Goal: Information Seeking & Learning: Learn about a topic

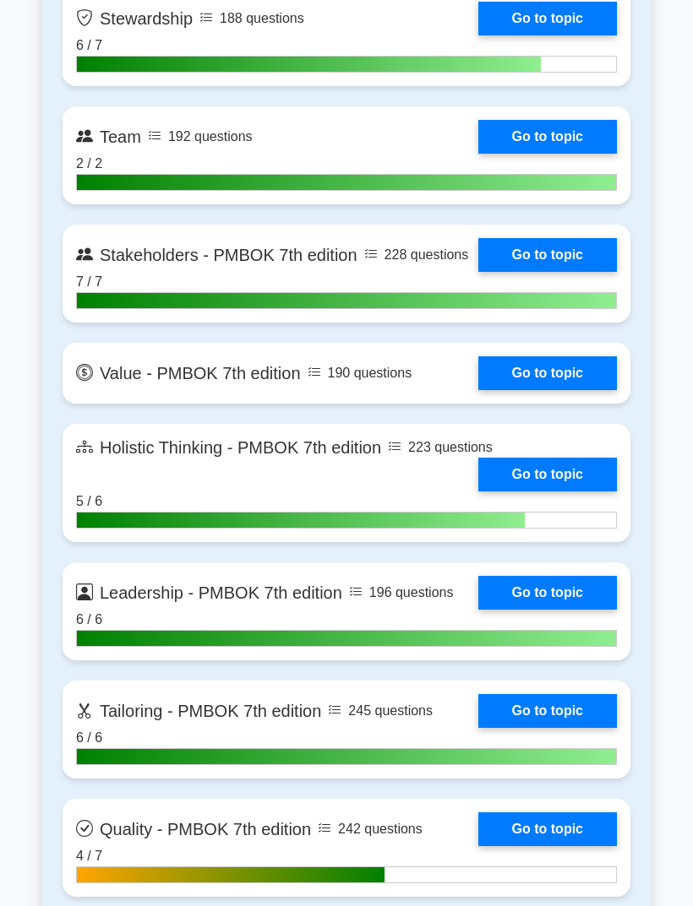
scroll to position [4507, 0]
click at [498, 154] on link "Go to topic" at bounding box center [547, 137] width 139 height 34
click at [518, 154] on link "Go to topic" at bounding box center [547, 137] width 139 height 34
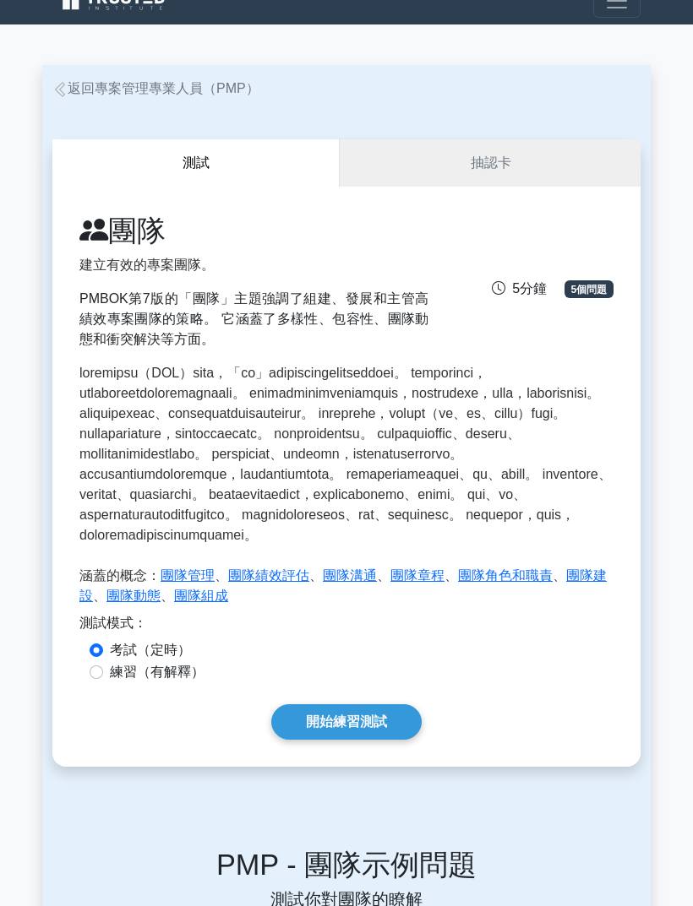
scroll to position [25, 0]
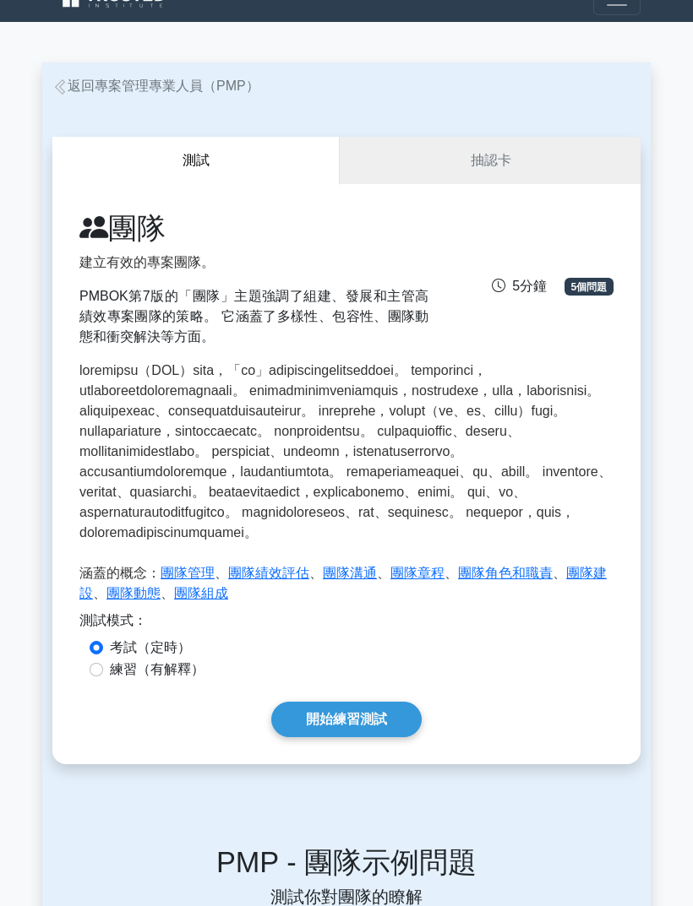
click at [331, 737] on link "開始練習測試" at bounding box center [346, 719] width 150 height 35
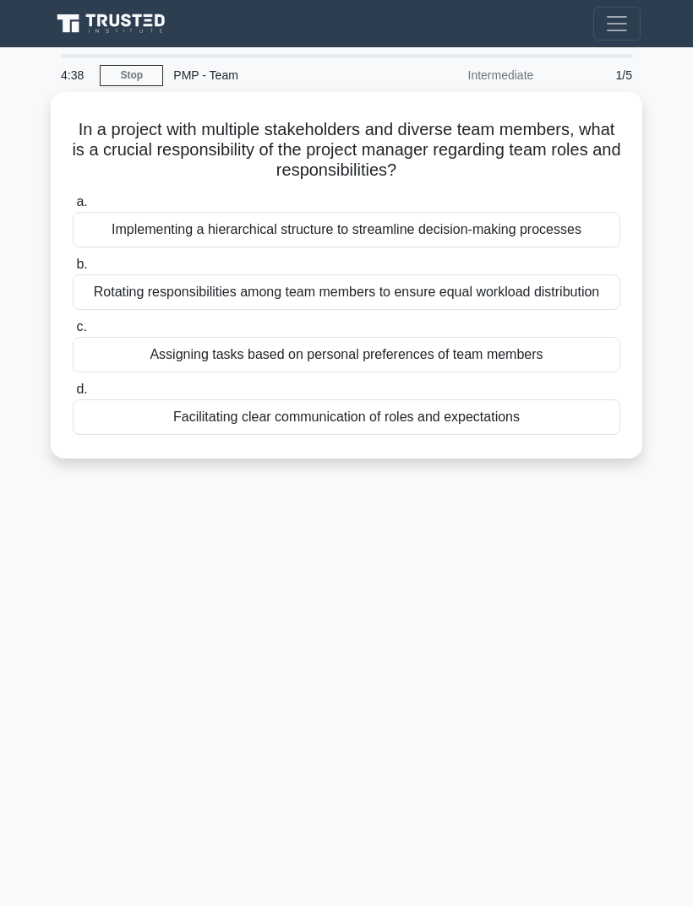
click at [134, 732] on div "4:38 Stop PMP - Team Intermediate 1/5 In a project with multiple stakeholders a…" at bounding box center [346, 476] width 608 height 845
click at [134, 435] on div "Facilitating clear communication of roles and expectations" at bounding box center [346, 417] width 547 height 35
click at [73, 395] on input "d. Facilitating clear communication of roles and expectations" at bounding box center [73, 389] width 0 height 11
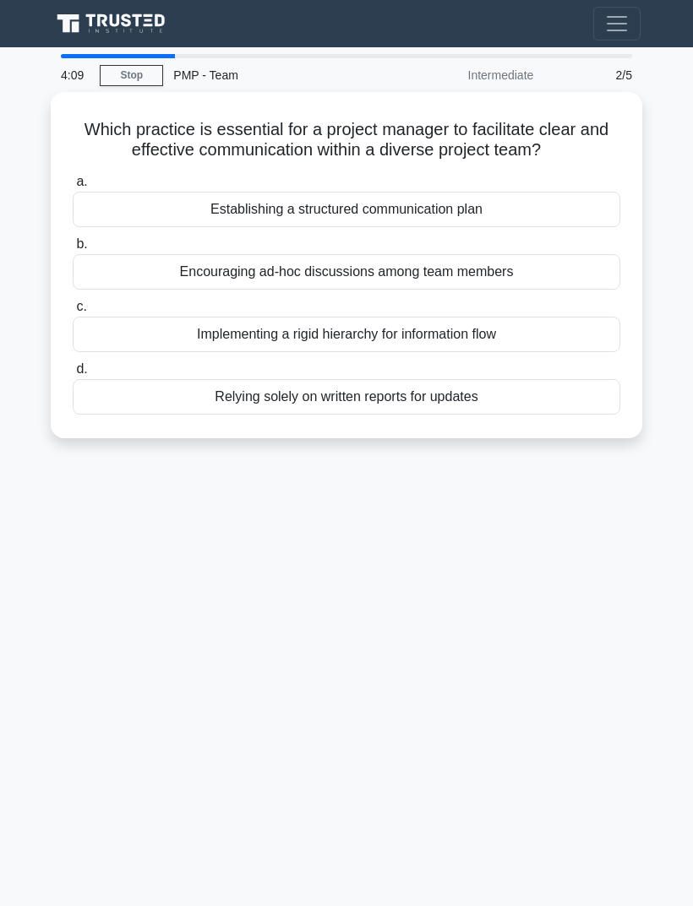
click at [123, 529] on div "4:09 Stop PMP - Team Intermediate 2/5 Which practice is essential for a project…" at bounding box center [346, 476] width 608 height 845
click at [144, 227] on div "Establishing a structured communication plan" at bounding box center [346, 209] width 547 height 35
click at [73, 188] on input "a. Establishing a structured communication plan" at bounding box center [73, 182] width 0 height 11
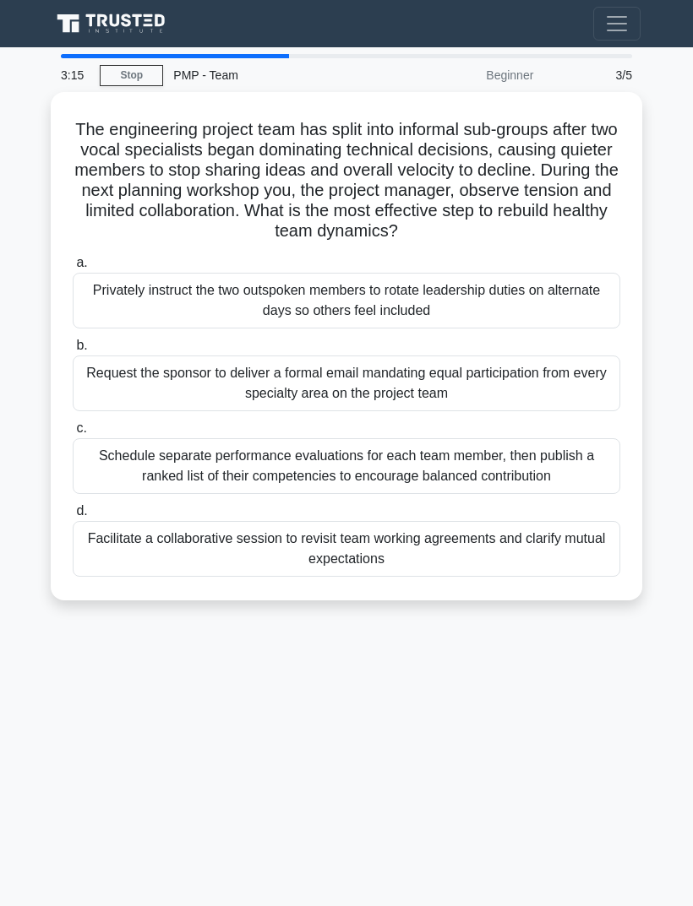
click at [113, 738] on div "3:15 Stop PMP - Team Beginner 3/5 The engineering project team has split into i…" at bounding box center [346, 476] width 608 height 845
click at [133, 577] on div "Facilitate a collaborative session to revisit team working agreements and clari…" at bounding box center [346, 549] width 547 height 56
click at [73, 517] on input "d. Facilitate a collaborative session to revisit team working agreements and cl…" at bounding box center [73, 511] width 0 height 11
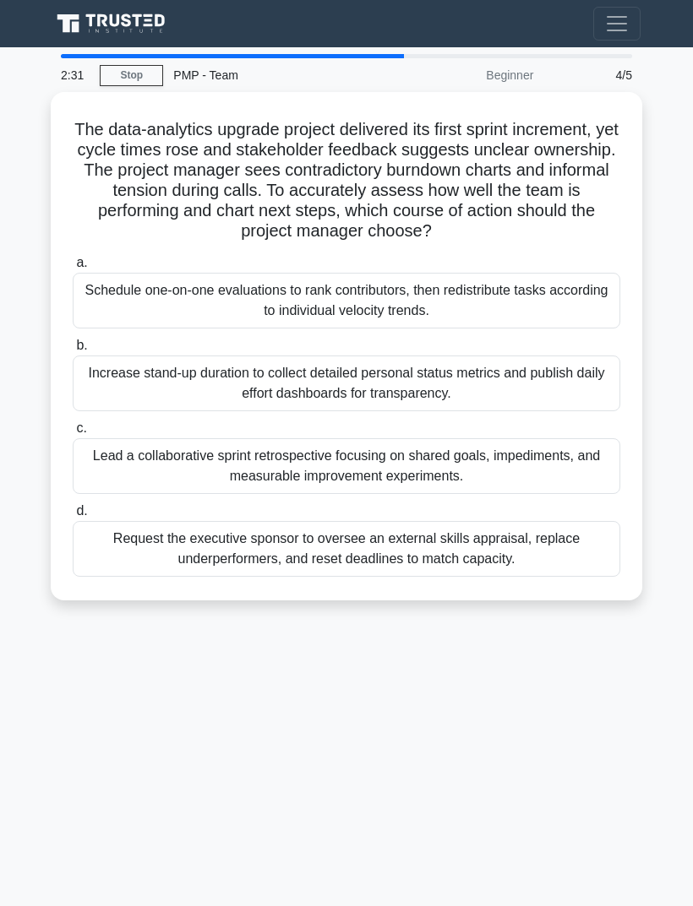
click at [152, 724] on div "2:31 Stop PMP - Team Beginner 4/5 The data-analytics upgrade project delivered …" at bounding box center [346, 476] width 608 height 845
click at [122, 486] on div "Lead a collaborative sprint retrospective focusing on shared goals, impediments…" at bounding box center [346, 466] width 547 height 56
click at [73, 434] on input "c. Lead a collaborative sprint retrospective focusing on shared goals, impedime…" at bounding box center [73, 428] width 0 height 11
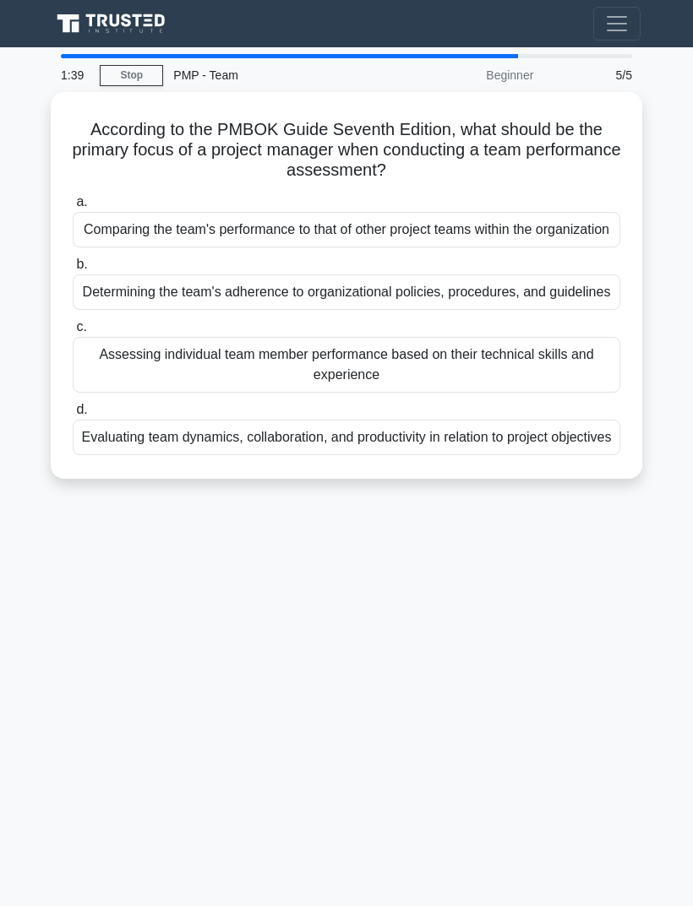
click at [541, 617] on div "1:39 Stop PMP - Team Beginner 5/5 According to the PMBOK Guide Seventh Edition,…" at bounding box center [346, 476] width 608 height 845
click at [568, 455] on div "Evaluating team dynamics, collaboration, and productivity in relation to projec…" at bounding box center [346, 437] width 547 height 35
click at [73, 416] on input "d. Evaluating team dynamics, collaboration, and productivity in relation to pro…" at bounding box center [73, 410] width 0 height 11
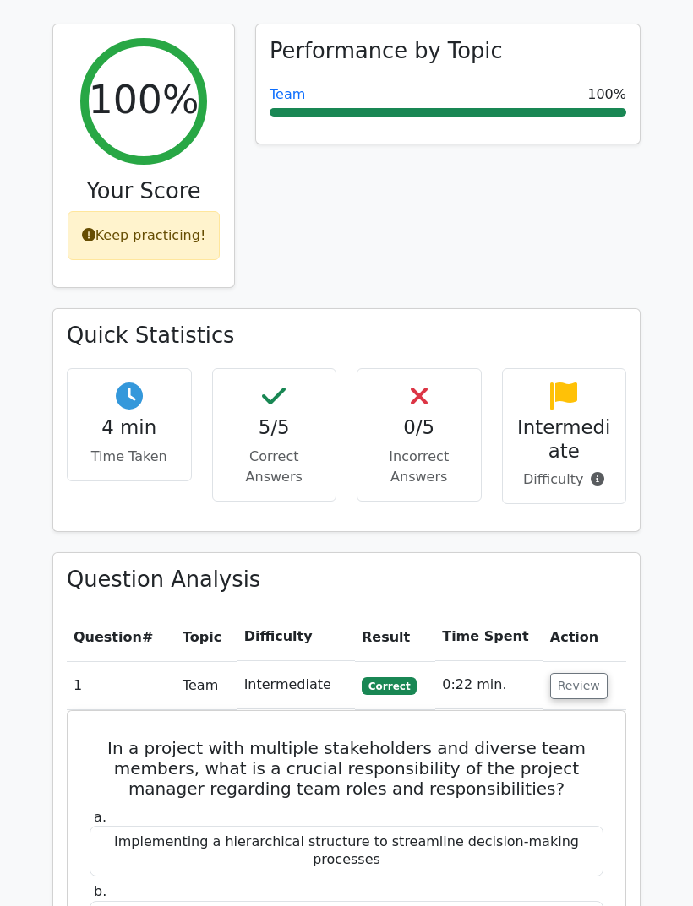
scroll to position [669, 0]
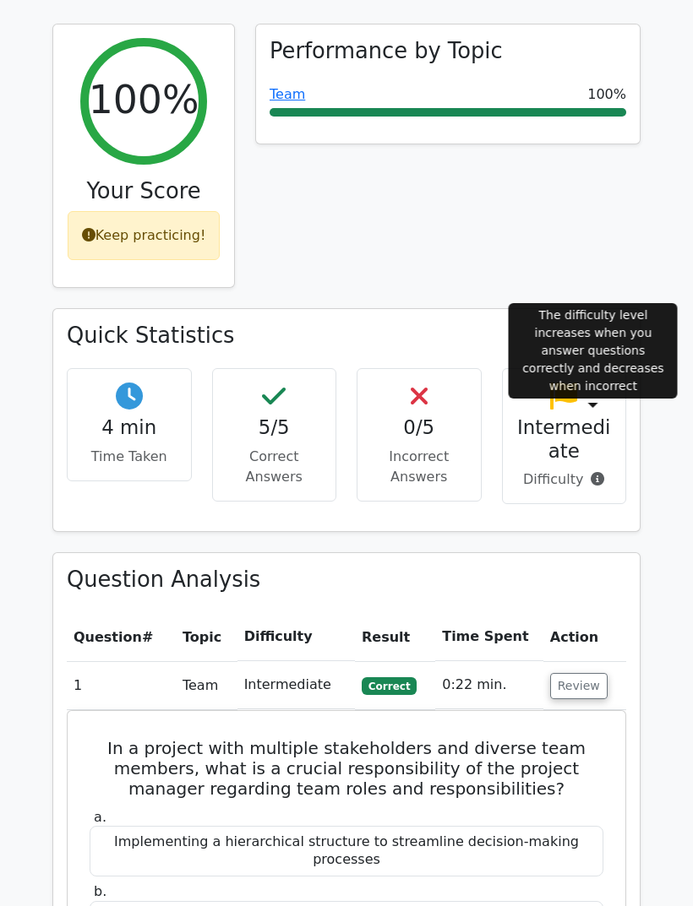
click at [595, 472] on icon at bounding box center [597, 479] width 14 height 14
click at [582, 673] on button "Review" at bounding box center [578, 686] width 57 height 26
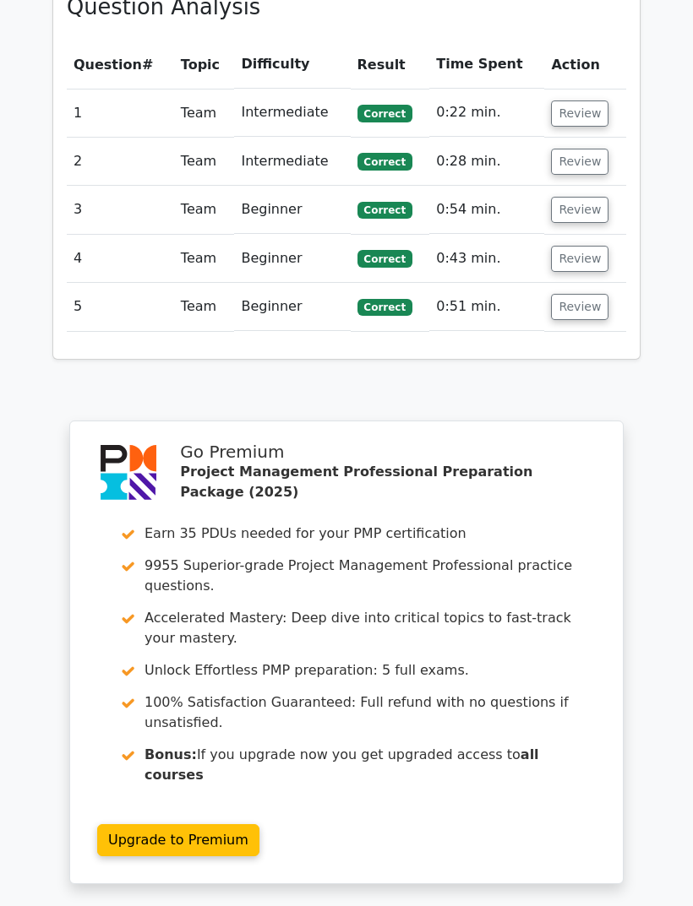
scroll to position [1413, 0]
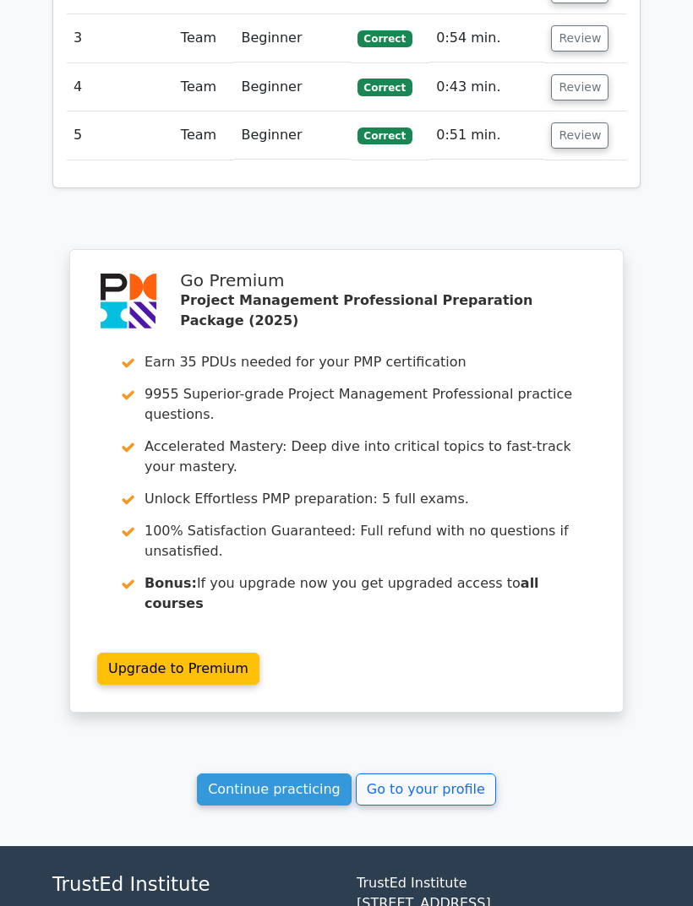
click at [457, 774] on link "Go to your profile" at bounding box center [426, 790] width 140 height 32
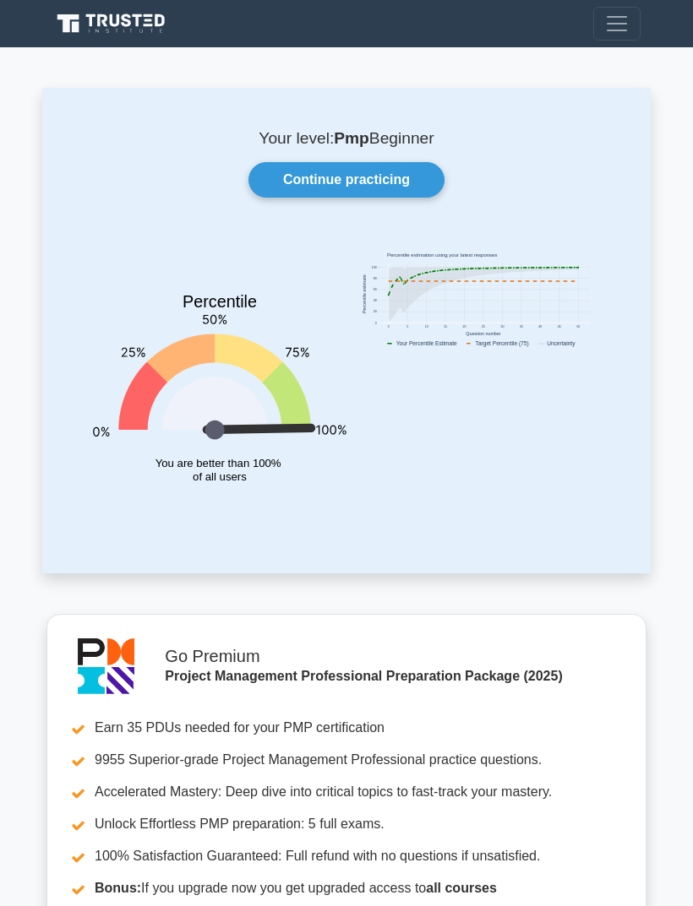
click at [419, 174] on link "Continue practicing" at bounding box center [346, 179] width 196 height 35
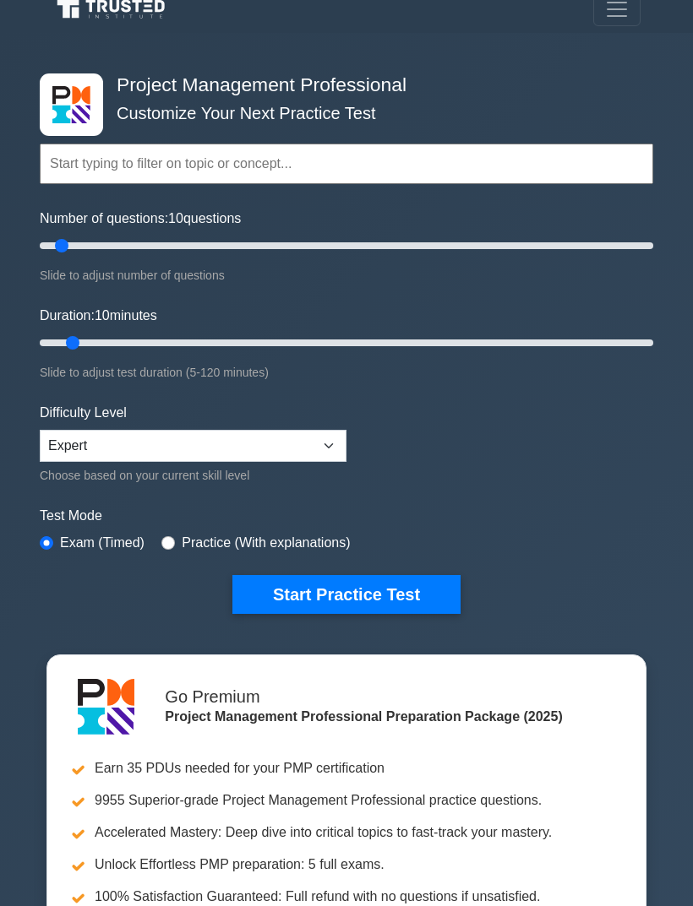
scroll to position [16, 0]
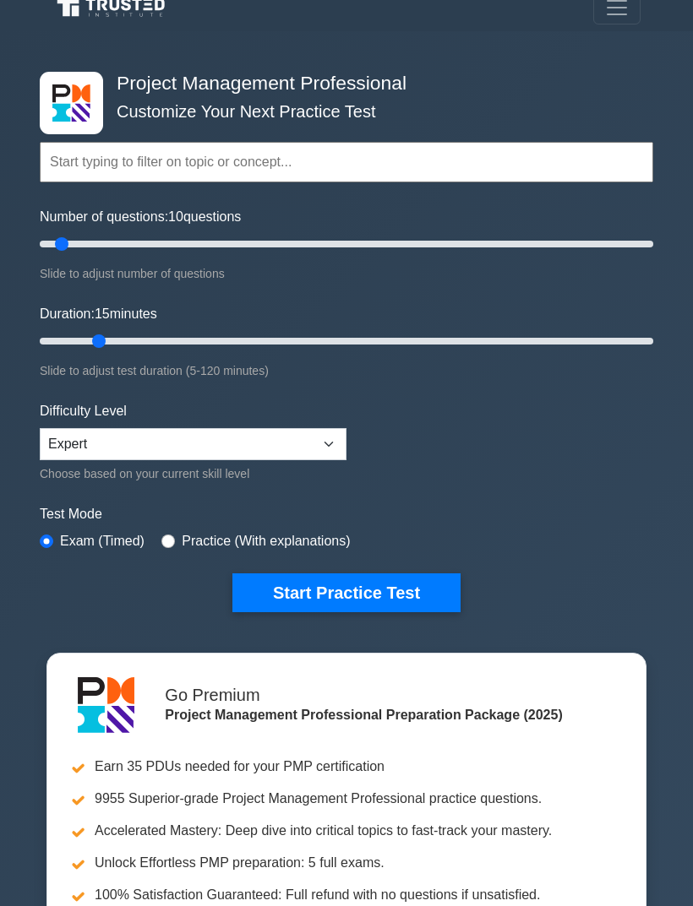
type input "15"
click at [428, 589] on button "Start Practice Test" at bounding box center [346, 593] width 228 height 39
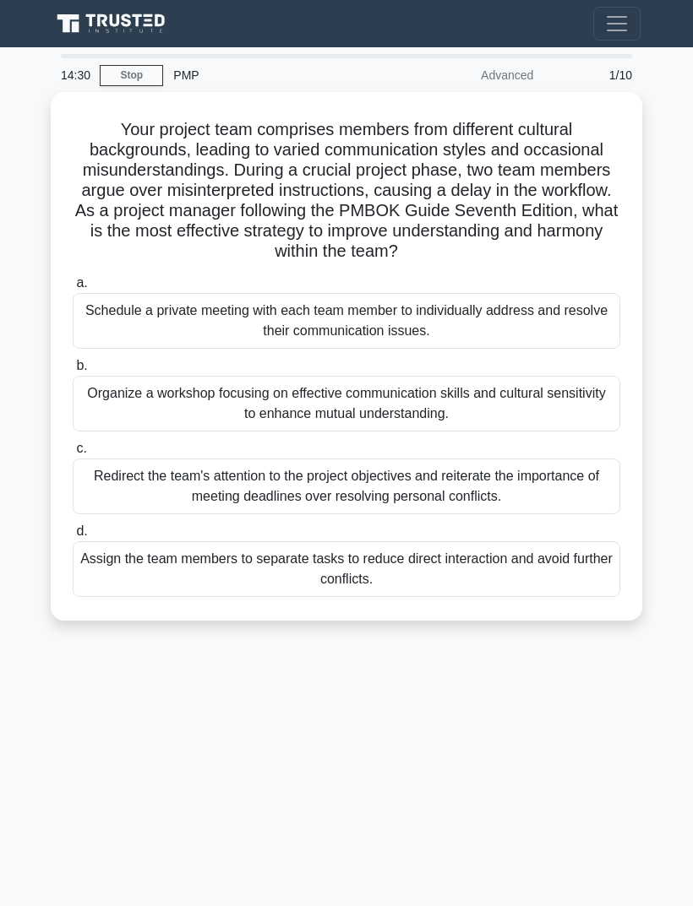
click at [549, 791] on div "14:30 Stop PMP Advanced 1/10 Your project team comprises members from different…" at bounding box center [346, 476] width 608 height 845
click at [579, 339] on div "Schedule a private meeting with each team member to individually address and re…" at bounding box center [346, 321] width 547 height 56
click at [73, 289] on input "a. Schedule a private meeting with each team member to individually address and…" at bounding box center [73, 283] width 0 height 11
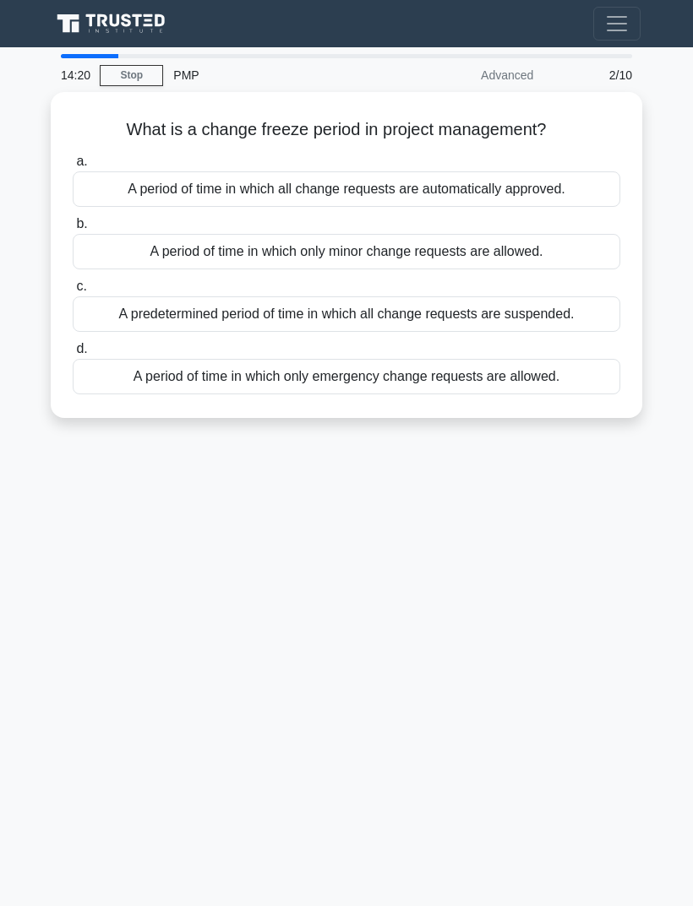
click at [95, 572] on div "14:20 Stop PMP Advanced 2/10 What is a change freeze period in project manageme…" at bounding box center [346, 476] width 608 height 845
click at [575, 590] on div "14:02 Stop PMP Advanced 2/10 What is a change freeze period in project manageme…" at bounding box center [346, 476] width 608 height 845
click at [552, 378] on div "A period of time in which only emergency change requests are allowed." at bounding box center [346, 376] width 547 height 35
click at [73, 355] on input "d. A period of time in which only emergency change requests are allowed." at bounding box center [73, 349] width 0 height 11
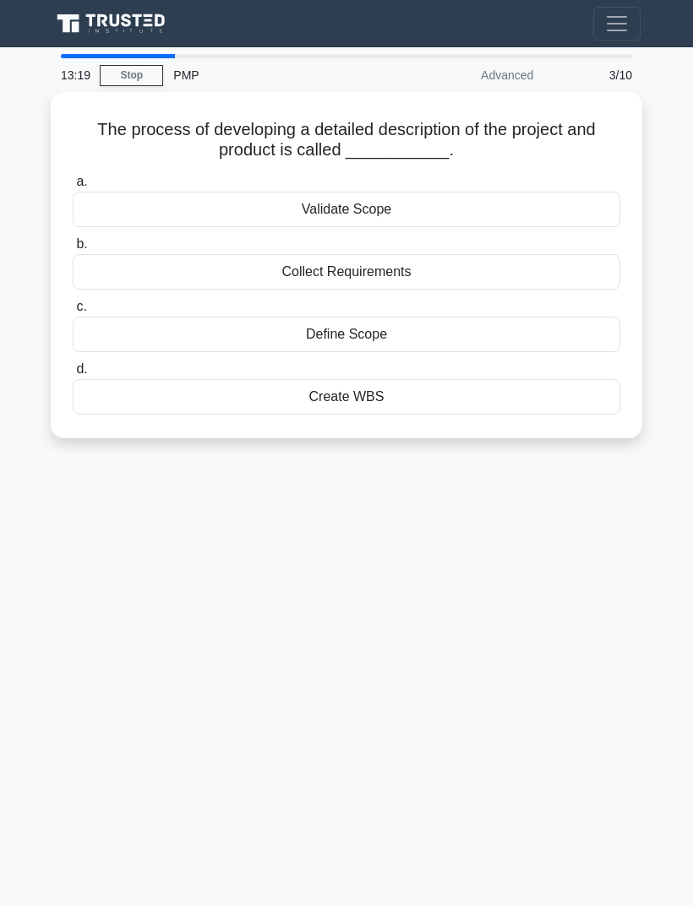
click at [109, 517] on div "13:19 Stop PMP Advanced 3/10 The process of developing a detailed description o…" at bounding box center [346, 476] width 608 height 845
click at [509, 336] on div "Define Scope" at bounding box center [346, 334] width 547 height 35
click at [73, 313] on input "c. Define Scope" at bounding box center [73, 307] width 0 height 11
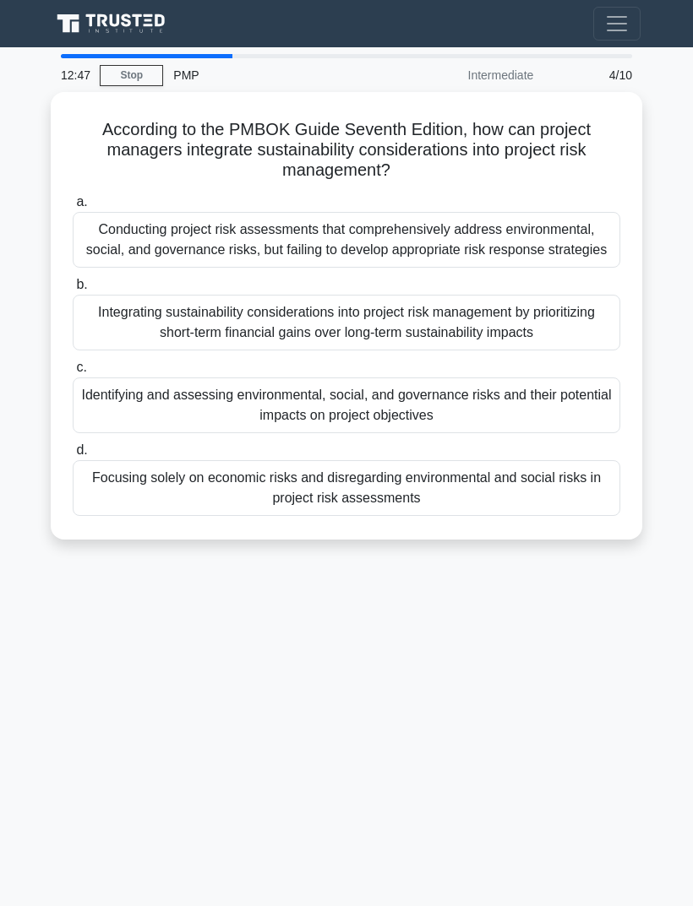
click at [548, 634] on div "12:47 Stop PMP Intermediate 4/10 According to the PMBOK Guide Seventh Edition, …" at bounding box center [346, 476] width 608 height 845
click at [547, 453] on div "a. Conducting project risk assessments that comprehensively address environment…" at bounding box center [347, 353] width 568 height 331
click at [571, 425] on div "Identifying and assessing environmental, social, and governance risks and their…" at bounding box center [346, 406] width 547 height 56
click at [73, 373] on input "c. Identifying and assessing environmental, social, and governance risks and th…" at bounding box center [73, 367] width 0 height 11
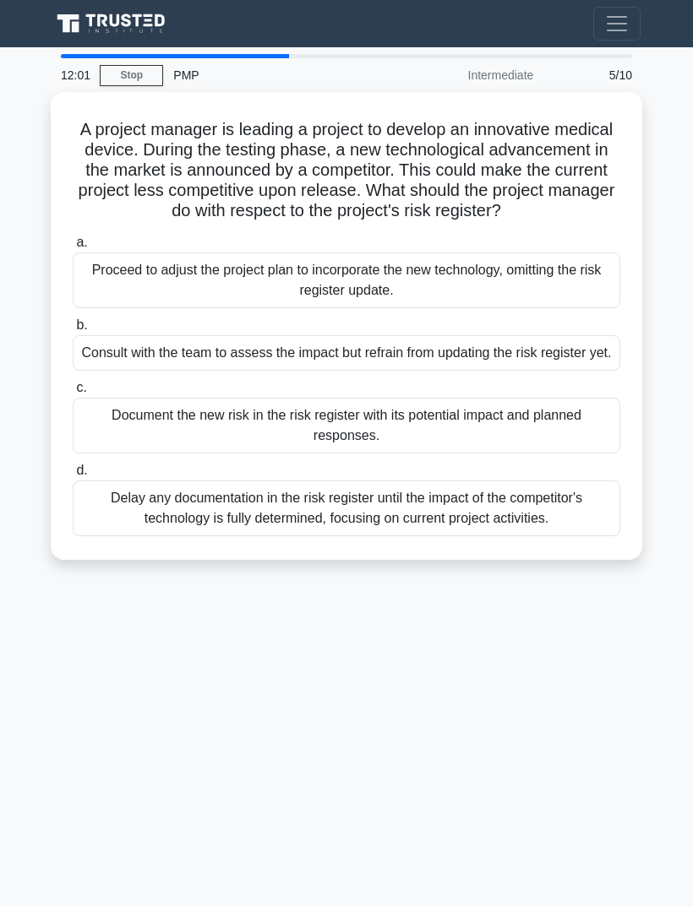
click at [527, 703] on div "12:01 Stop PMP Intermediate 5/10 A project manager is leading a project to deve…" at bounding box center [346, 476] width 608 height 845
click at [98, 454] on div "Document the new risk in the risk register with its potential impact and planne…" at bounding box center [346, 426] width 547 height 56
click at [73, 394] on input "c. Document the new risk in the risk register with its potential impact and pla…" at bounding box center [73, 388] width 0 height 11
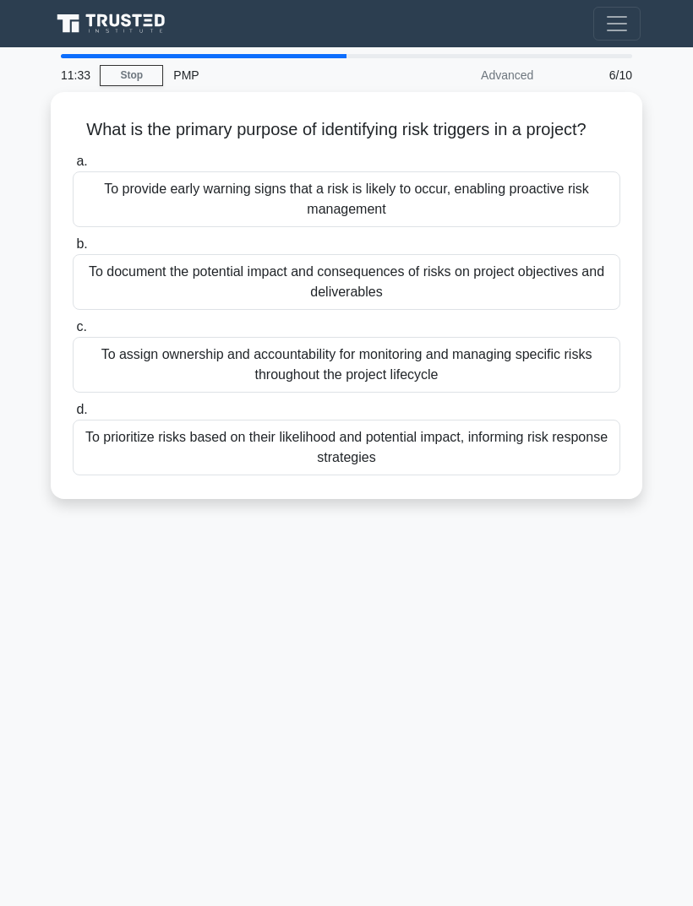
click at [534, 582] on div "11:33 Stop PMP Advanced 6/10 What is the primary purpose of identifying risk tr…" at bounding box center [346, 476] width 608 height 845
click at [561, 207] on div "To provide early warning signs that a risk is likely to occur, enabling proacti…" at bounding box center [346, 199] width 547 height 56
click at [73, 167] on input "a. To provide early warning signs that a risk is likely to occur, enabling proa…" at bounding box center [73, 161] width 0 height 11
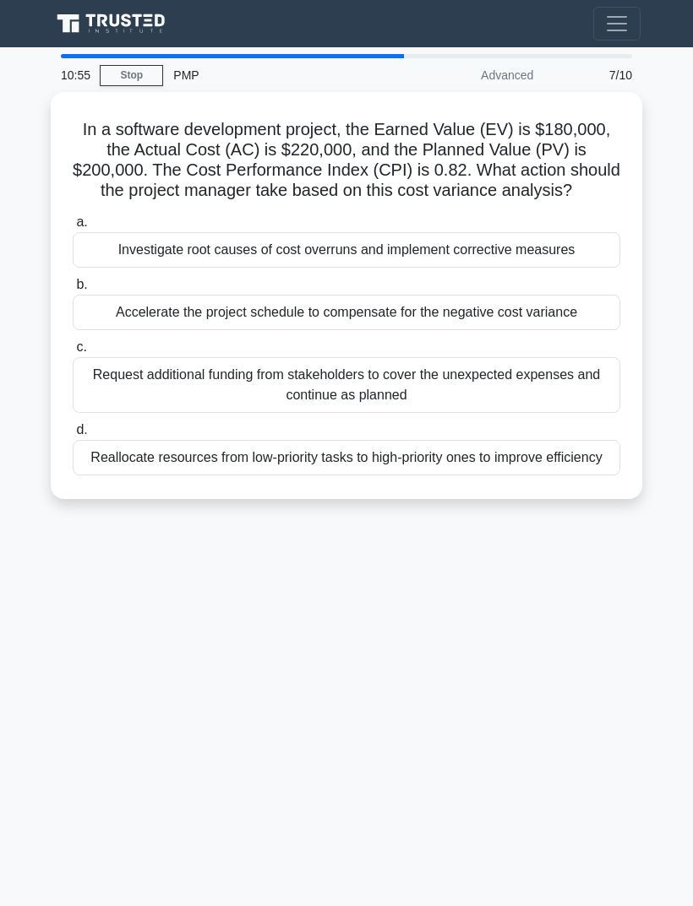
click at [547, 679] on div "10:55 Stop PMP Advanced 7/10 In a software development project, the Earned Valu…" at bounding box center [346, 476] width 608 height 845
click at [590, 268] on div "Investigate root causes of cost overruns and implement corrective measures" at bounding box center [346, 249] width 547 height 35
click at [73, 228] on input "a. Investigate root causes of cost overruns and implement corrective measures" at bounding box center [73, 222] width 0 height 11
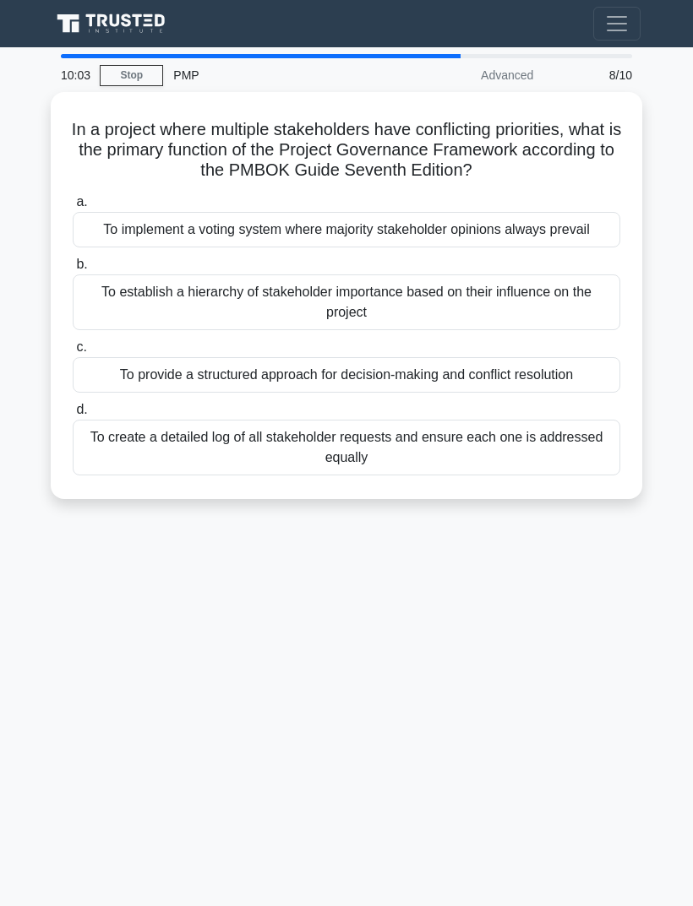
click at [126, 597] on div "10:03 Stop PMP Advanced 8/10 In a project where multiple stakeholders have conf…" at bounding box center [346, 476] width 608 height 845
click at [432, 393] on div "To provide a structured approach for decision-making and conflict resolution" at bounding box center [346, 374] width 547 height 35
click at [73, 353] on input "c. To provide a structured approach for decision-making and conflict resolution" at bounding box center [73, 347] width 0 height 11
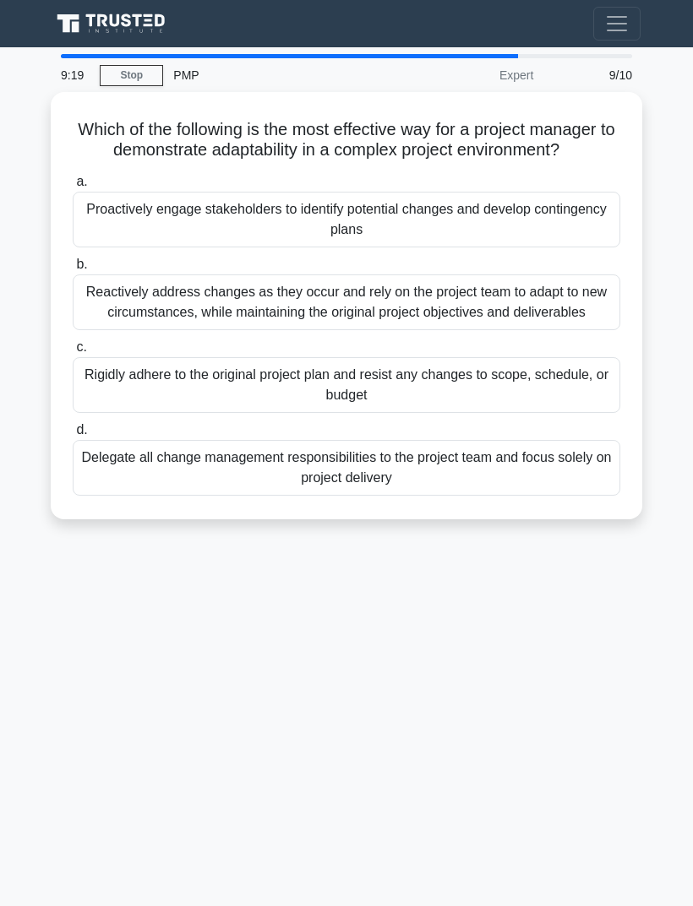
click at [143, 755] on div "9:19 Stop PMP Expert 9/10 Which of the following is the most effective way for …" at bounding box center [346, 476] width 608 height 845
click at [547, 247] on div "Proactively engage stakeholders to identify potential changes and develop conti…" at bounding box center [346, 220] width 547 height 56
click at [73, 188] on input "a. Proactively engage stakeholders to identify potential changes and develop co…" at bounding box center [73, 182] width 0 height 11
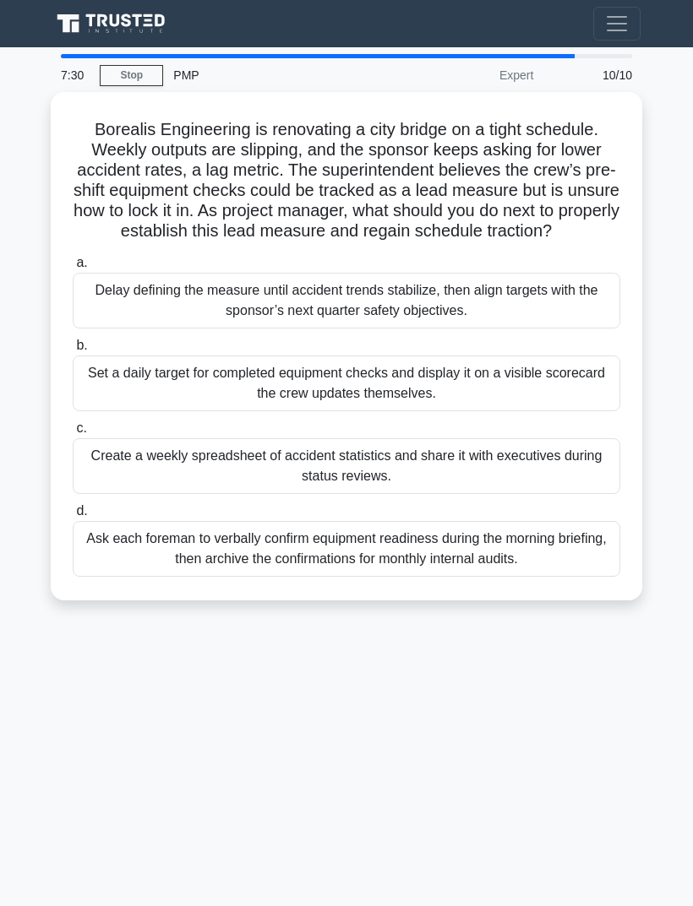
click at [566, 782] on div "7:30 Stop PMP Expert 10/10 Borealis Engineering is renovating a city bridge on …" at bounding box center [346, 476] width 608 height 845
click at [573, 396] on div "Set a daily target for completed equipment checks and display it on a visible s…" at bounding box center [346, 384] width 547 height 56
click at [73, 351] on input "b. Set a daily target for completed equipment checks and display it on a visibl…" at bounding box center [73, 345] width 0 height 11
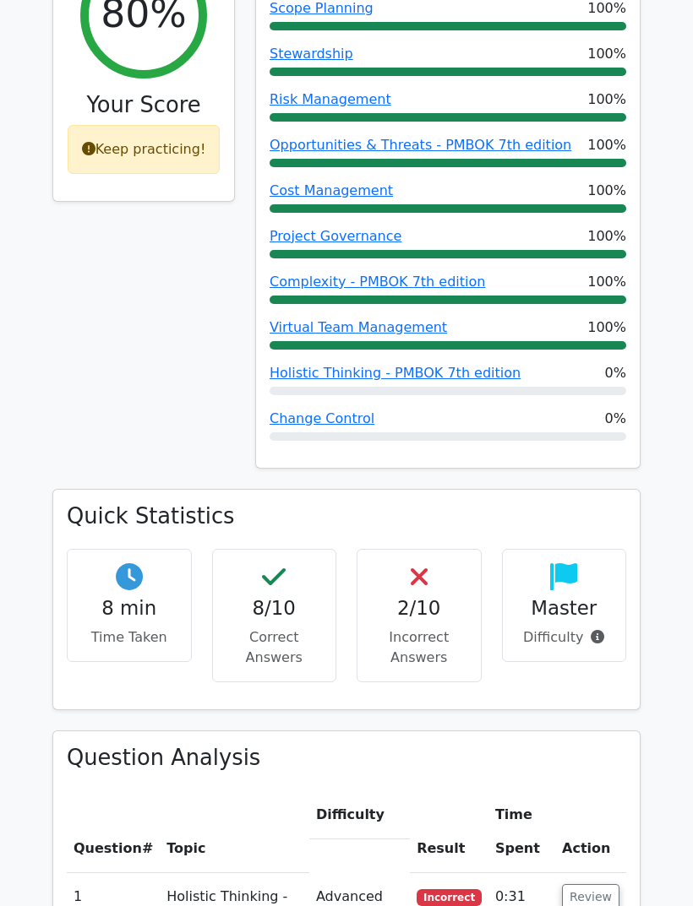
scroll to position [755, 0]
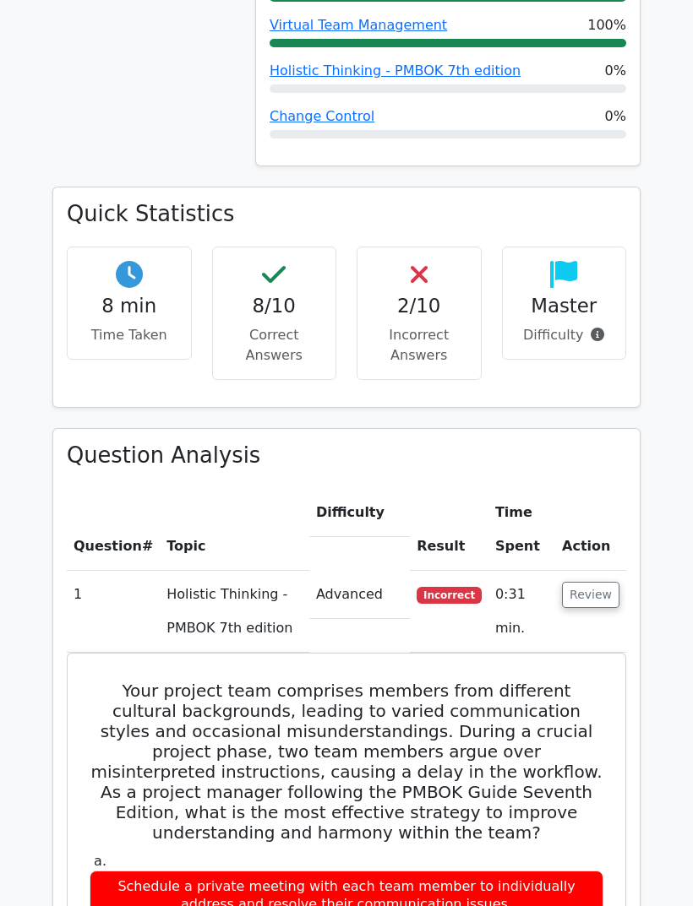
click at [591, 583] on button "Review" at bounding box center [590, 596] width 57 height 26
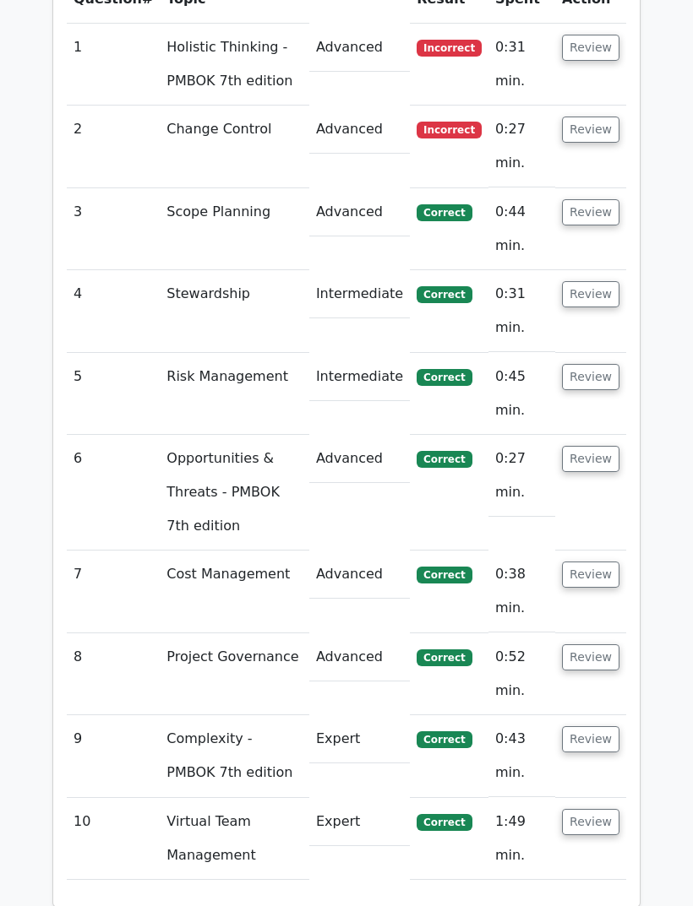
click at [585, 810] on button "Review" at bounding box center [590, 823] width 57 height 26
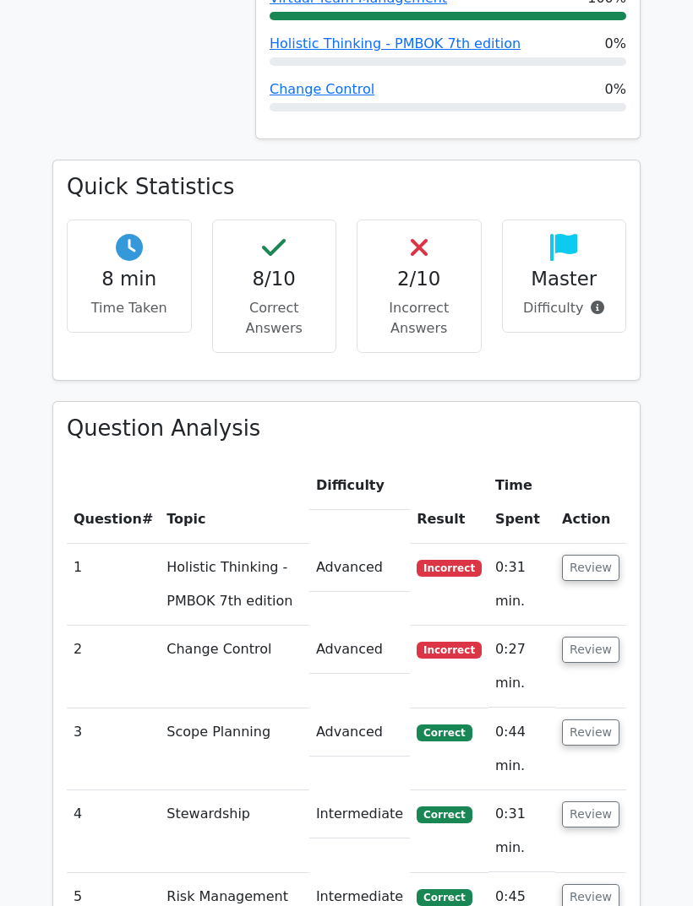
scroll to position [1083, 0]
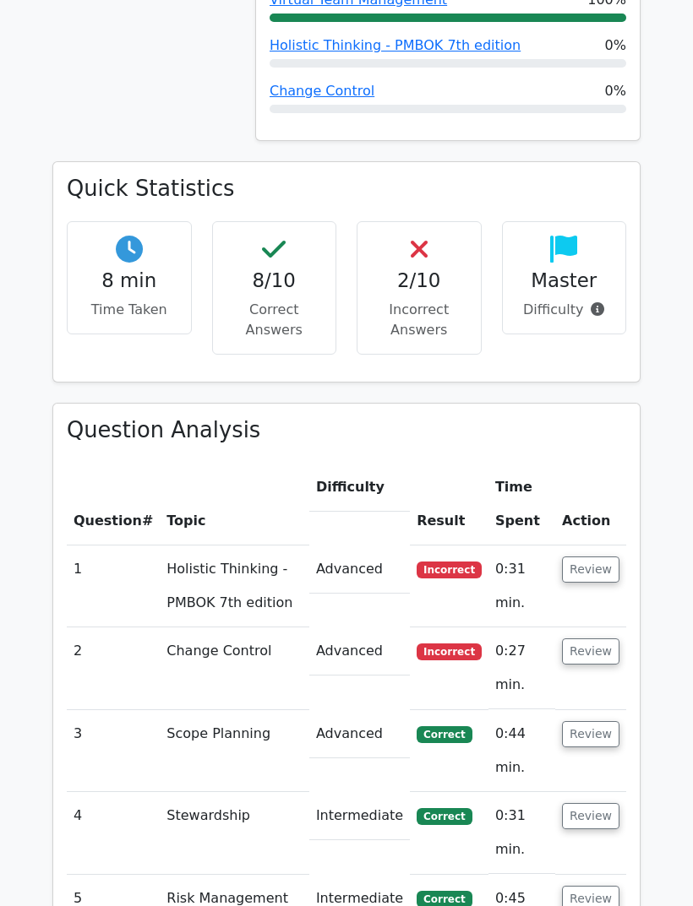
click at [597, 557] on button "Review" at bounding box center [590, 570] width 57 height 26
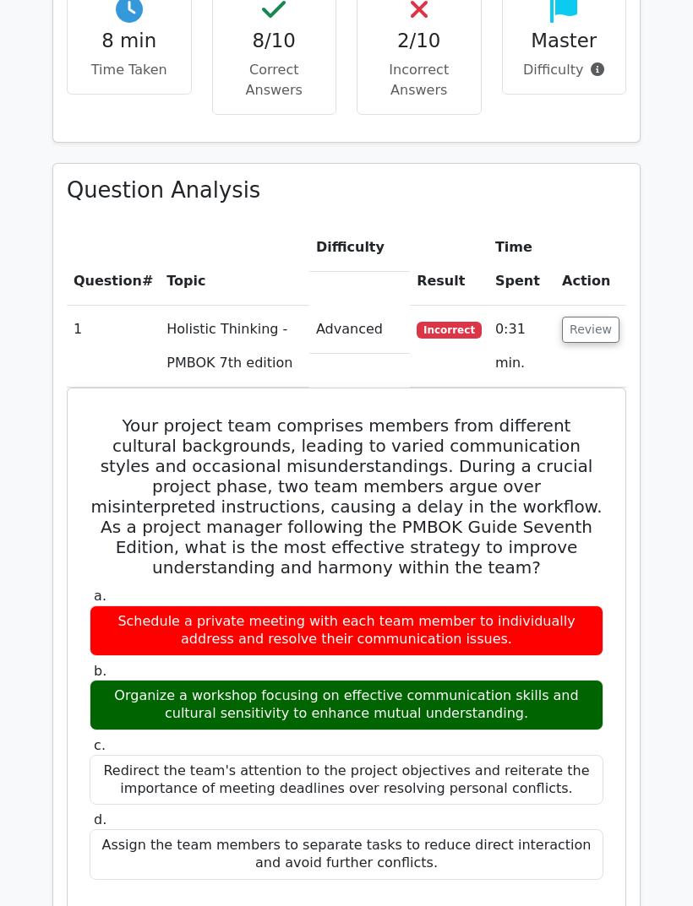
scroll to position [1357, 0]
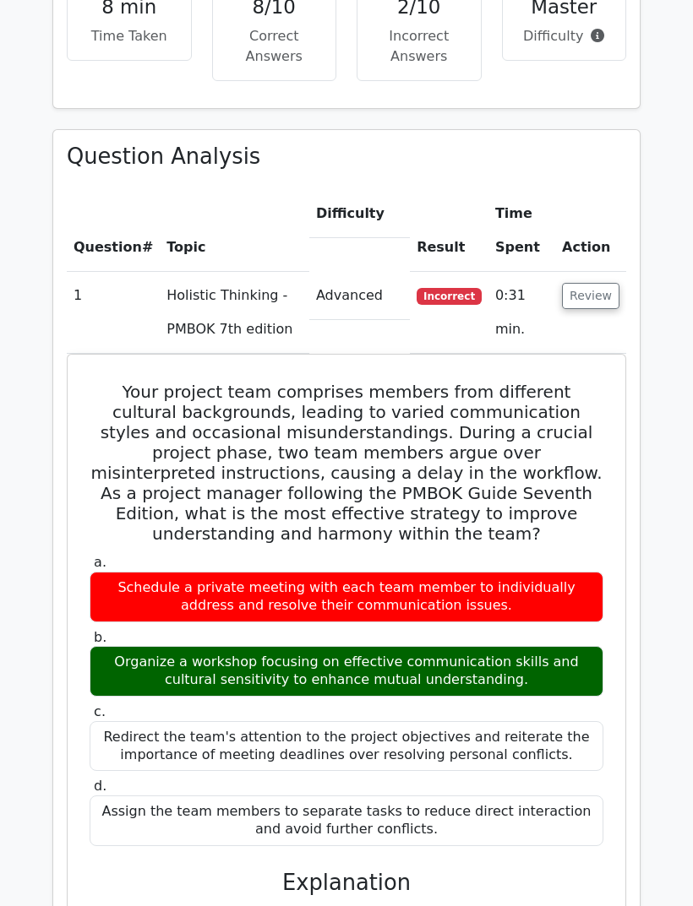
click at [600, 283] on button "Review" at bounding box center [590, 296] width 57 height 26
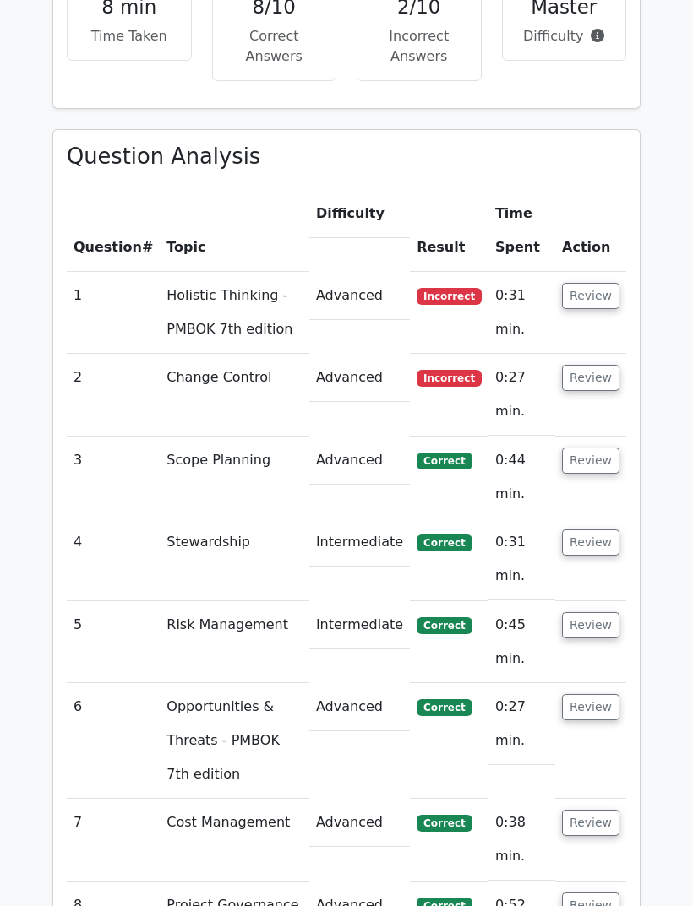
click at [612, 365] on button "Review" at bounding box center [590, 378] width 57 height 26
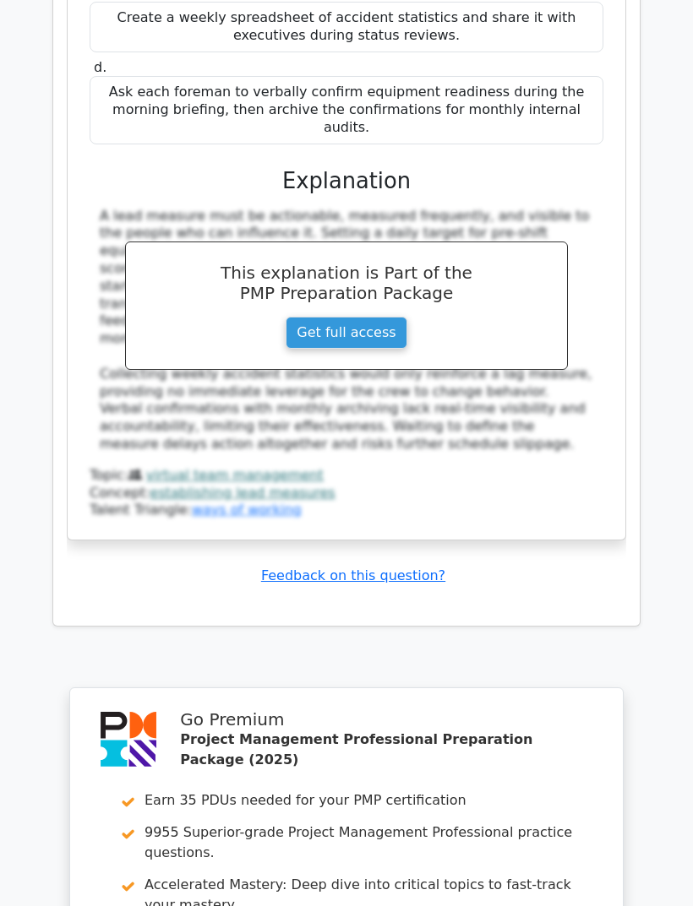
scroll to position [3795, 0]
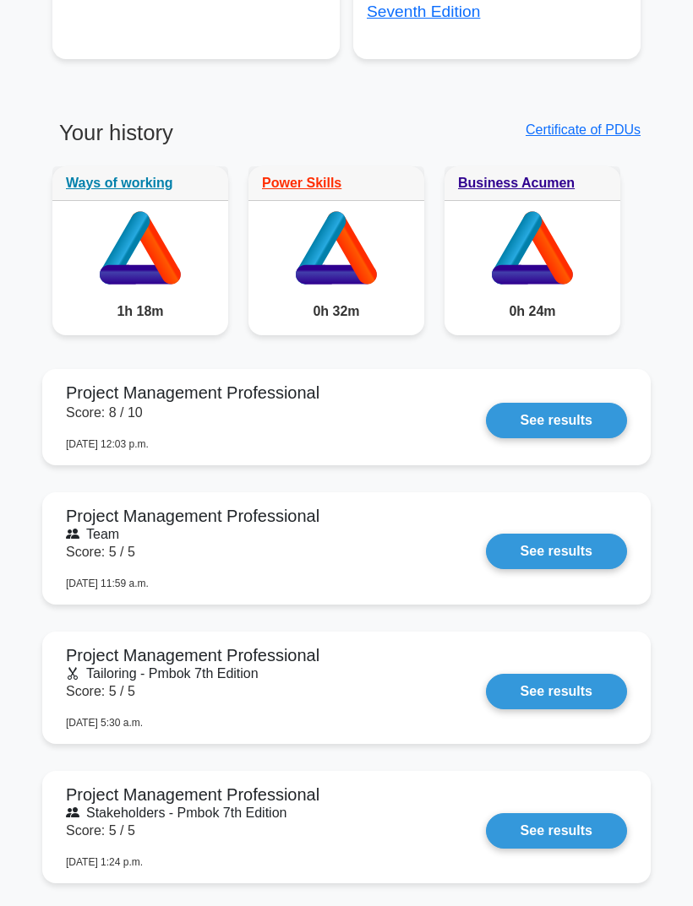
scroll to position [1239, 0]
click at [590, 438] on link "See results" at bounding box center [556, 420] width 141 height 35
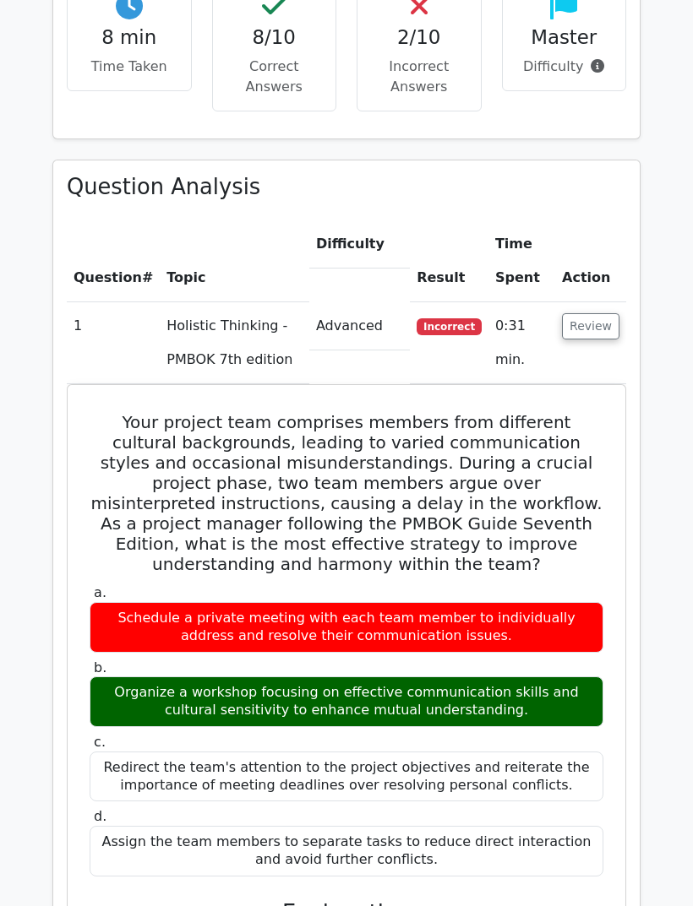
click at [603, 313] on button "Review" at bounding box center [590, 326] width 57 height 26
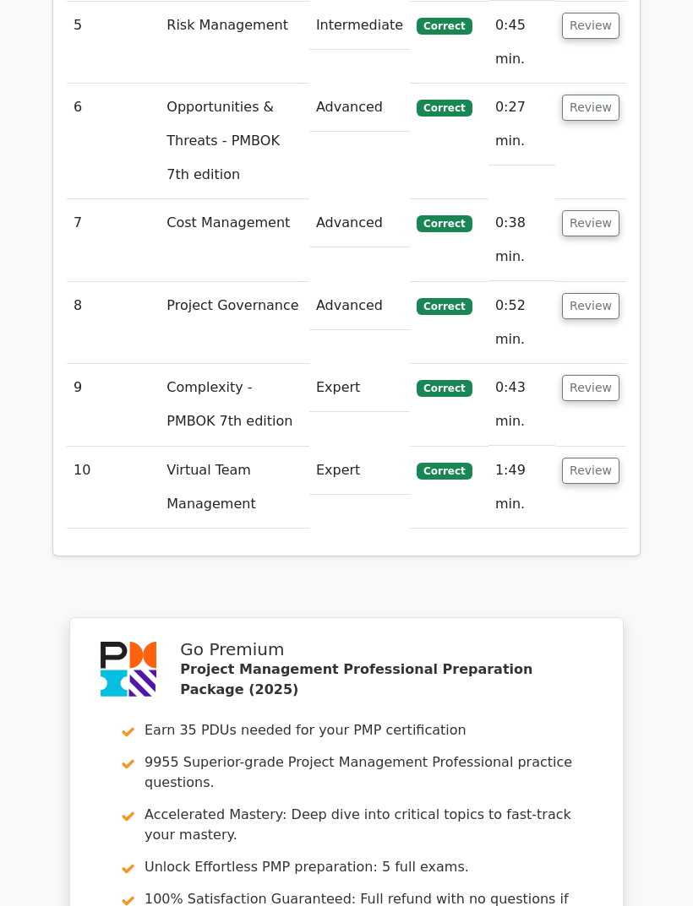
click at [606, 459] on button "Review" at bounding box center [590, 472] width 57 height 26
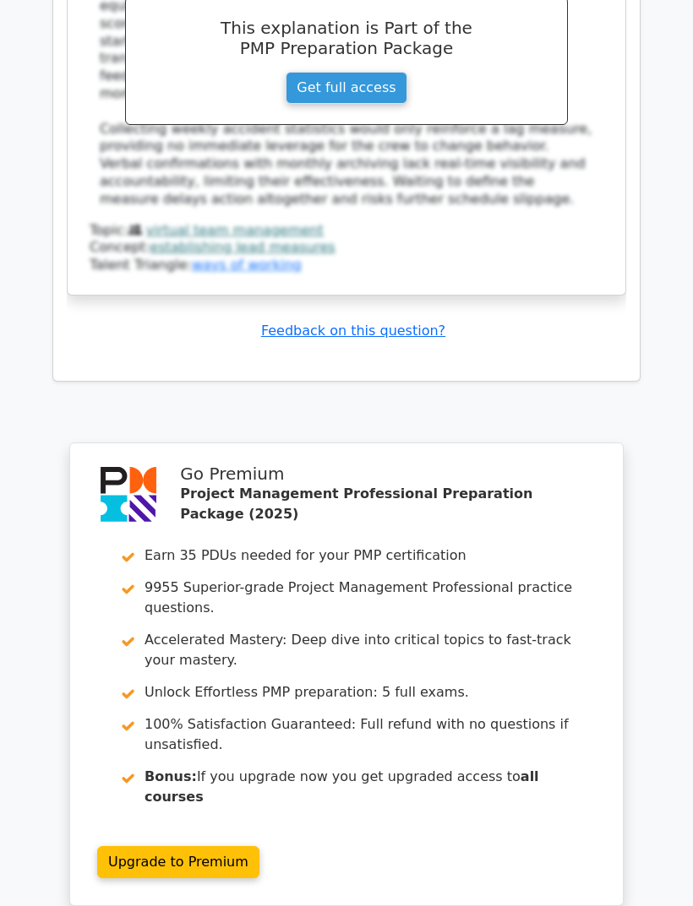
scroll to position [3180, 0]
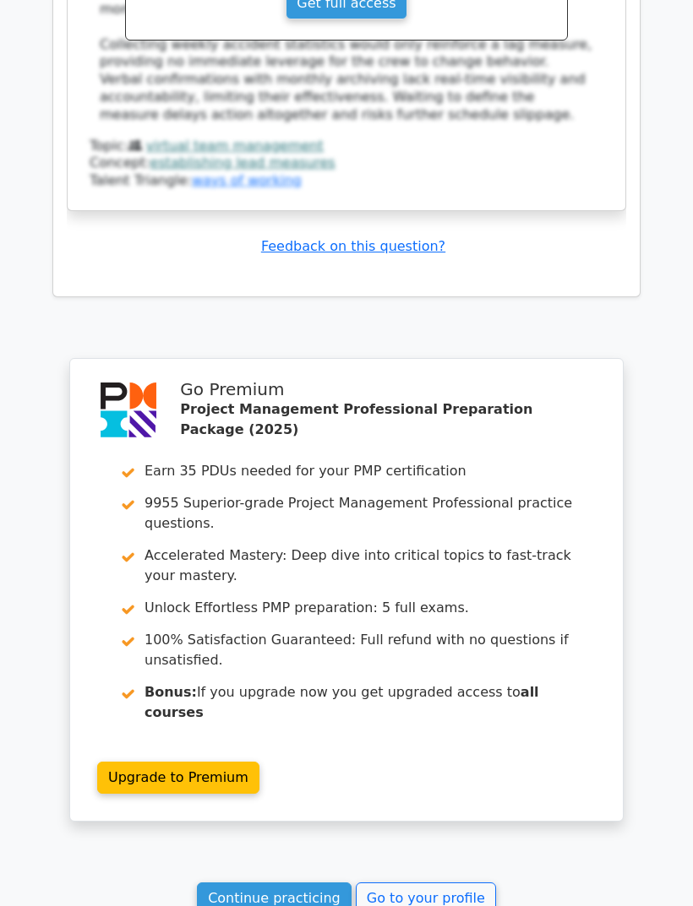
click at [440, 883] on link "Go to your profile" at bounding box center [426, 899] width 140 height 32
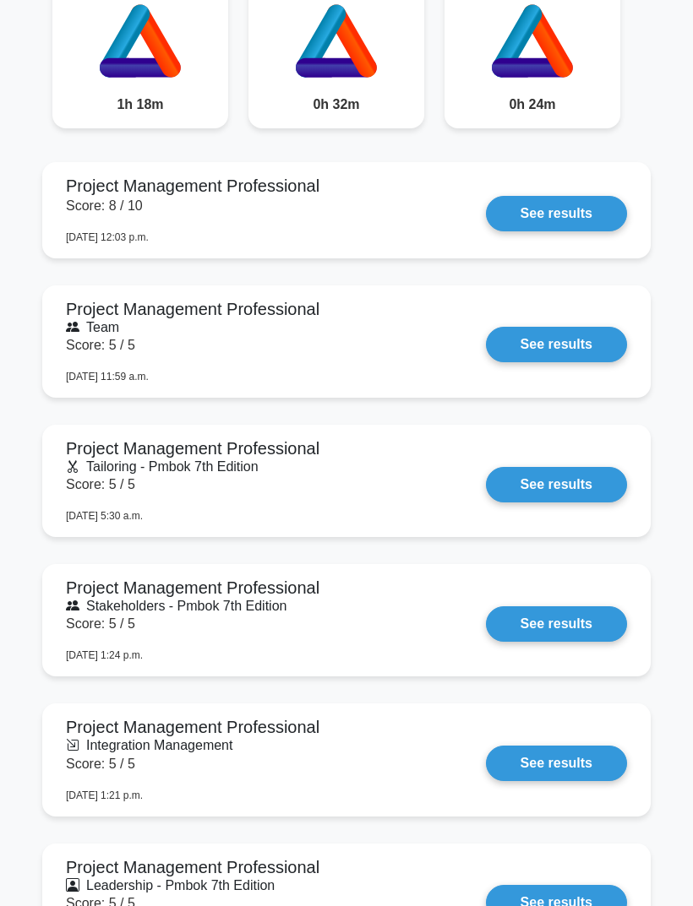
scroll to position [1446, 0]
click at [583, 362] on link "See results" at bounding box center [556, 344] width 141 height 35
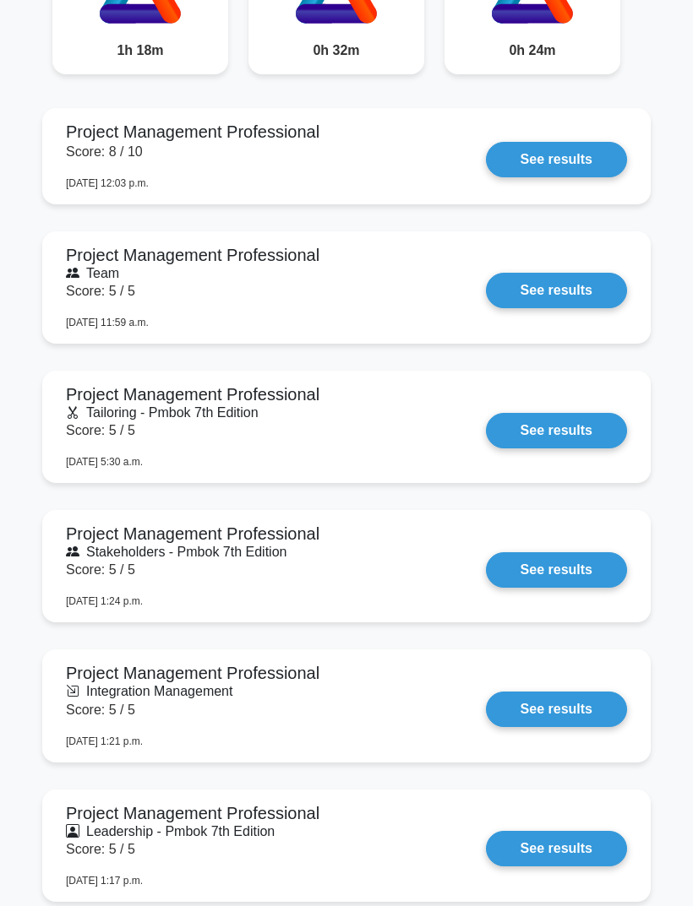
click at [587, 449] on link "See results" at bounding box center [556, 430] width 141 height 35
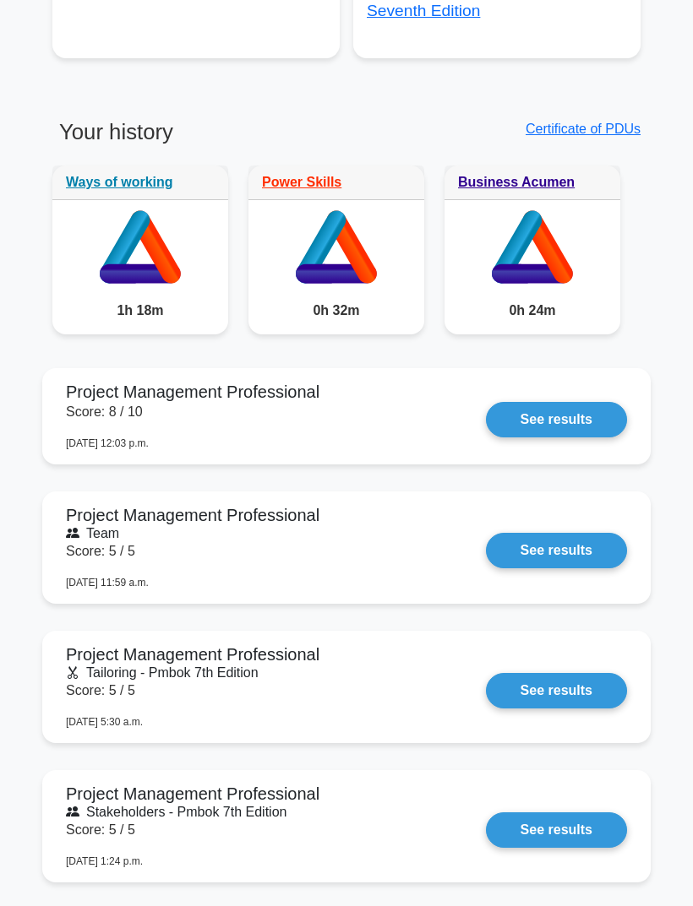
scroll to position [1240, 0]
click at [566, 568] on link "See results" at bounding box center [556, 550] width 141 height 35
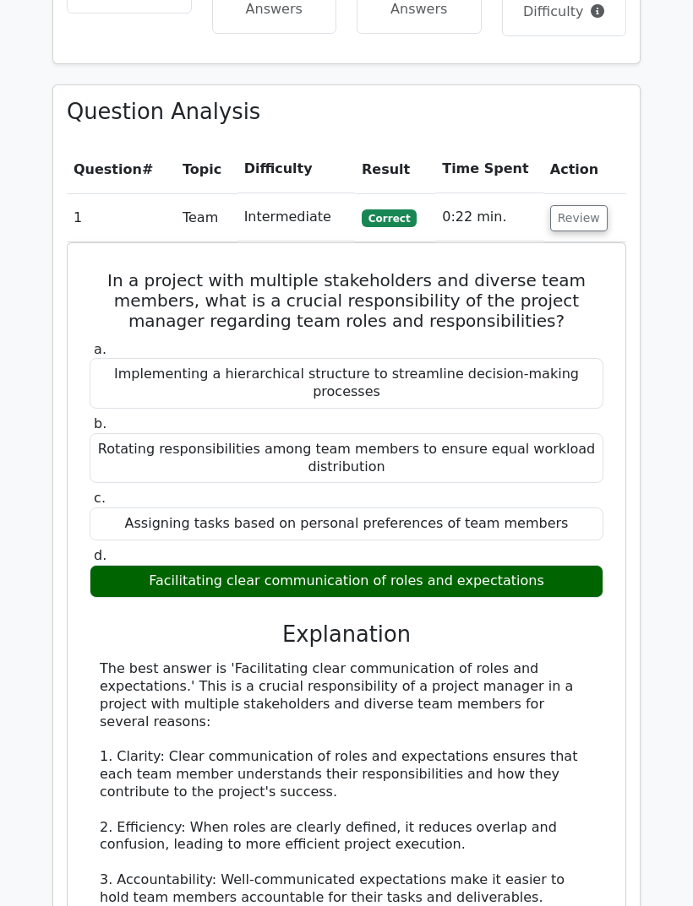
scroll to position [1137, 0]
click at [596, 205] on button "Review" at bounding box center [578, 218] width 57 height 26
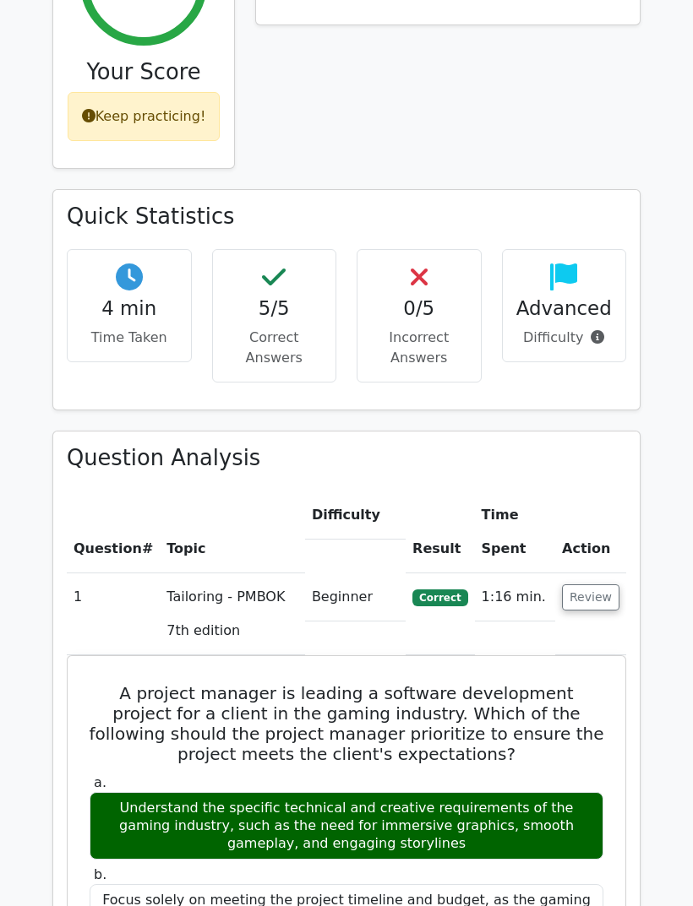
click at [581, 585] on button "Review" at bounding box center [590, 598] width 57 height 26
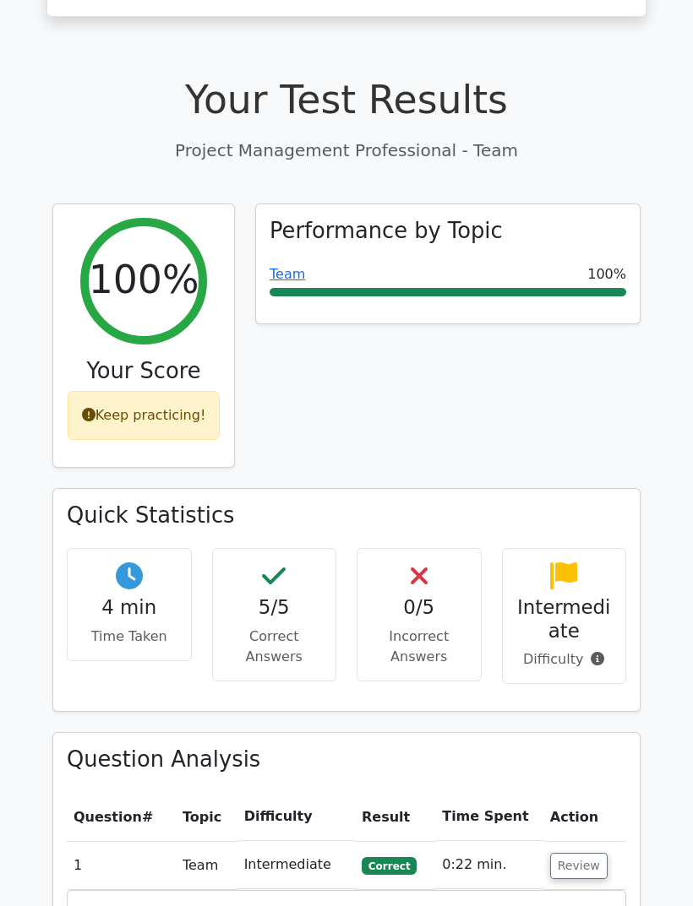
scroll to position [497, 0]
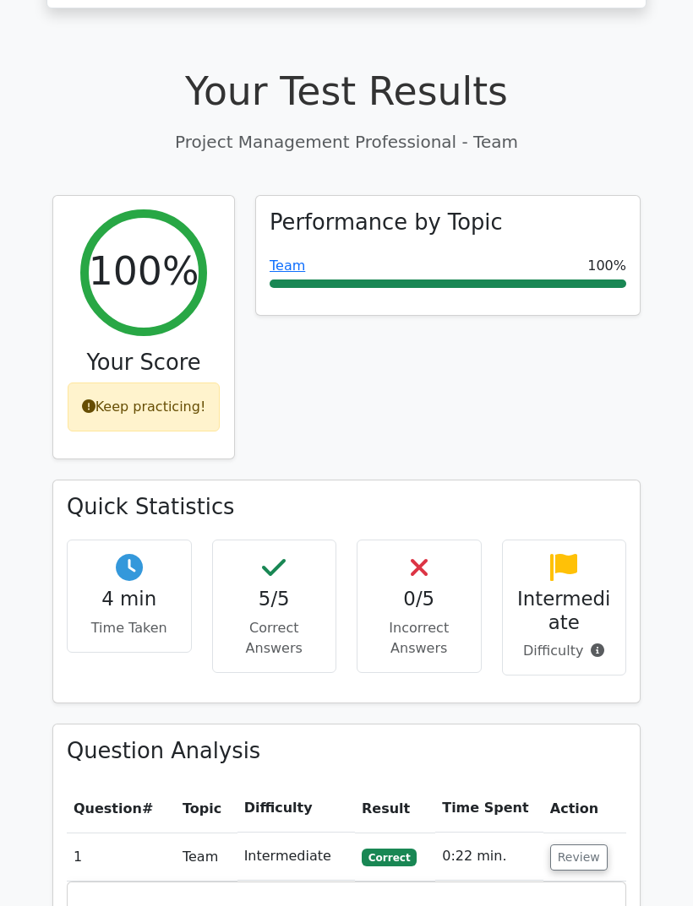
click at [579, 846] on button "Review" at bounding box center [578, 859] width 57 height 26
click at [294, 258] on link "Team" at bounding box center [286, 266] width 35 height 16
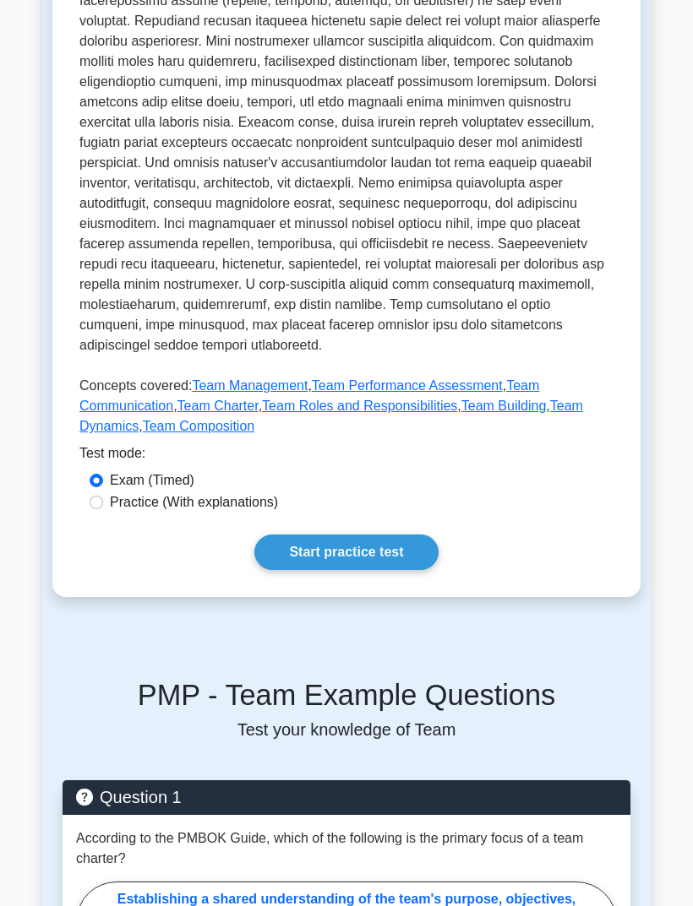
scroll to position [558, 0]
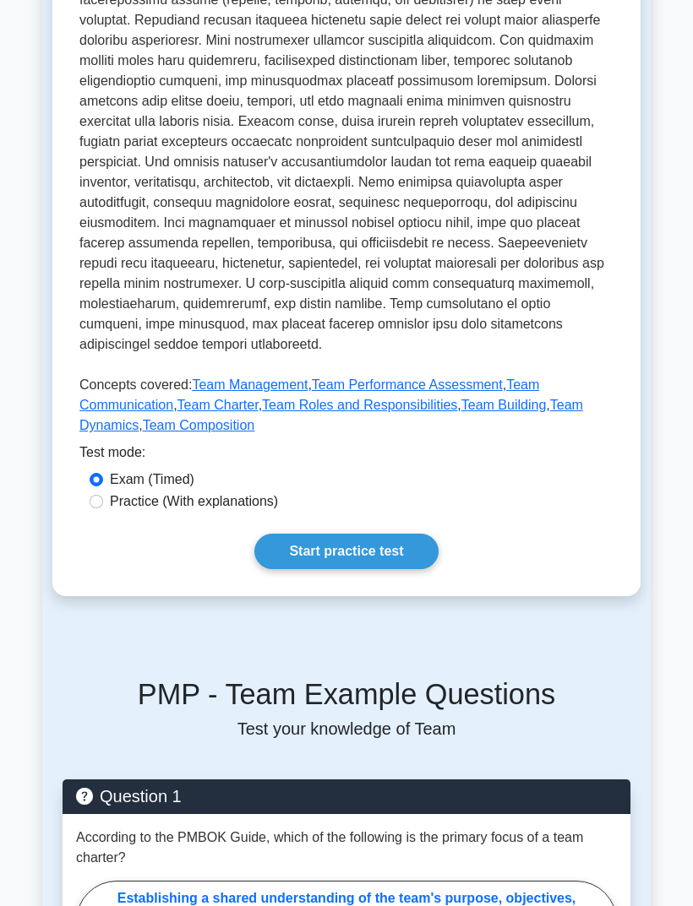
click at [400, 569] on link "Start practice test" at bounding box center [345, 551] width 183 height 35
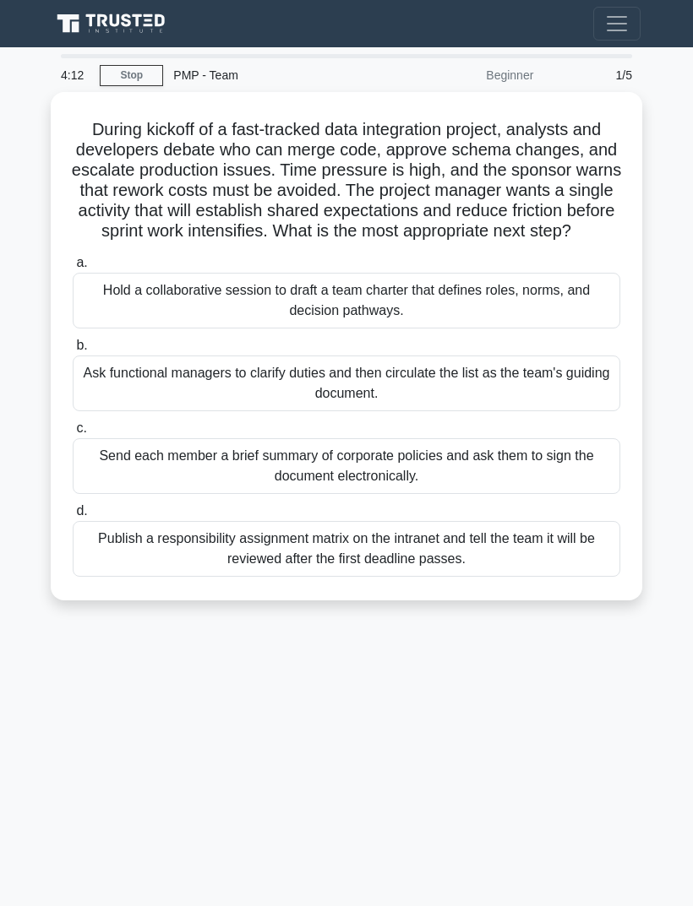
click at [593, 314] on div "Hold a collaborative session to draft a team charter that defines roles, norms,…" at bounding box center [346, 301] width 547 height 56
click at [73, 269] on input "a. Hold a collaborative session to draft a team charter that defines roles, nor…" at bounding box center [73, 263] width 0 height 11
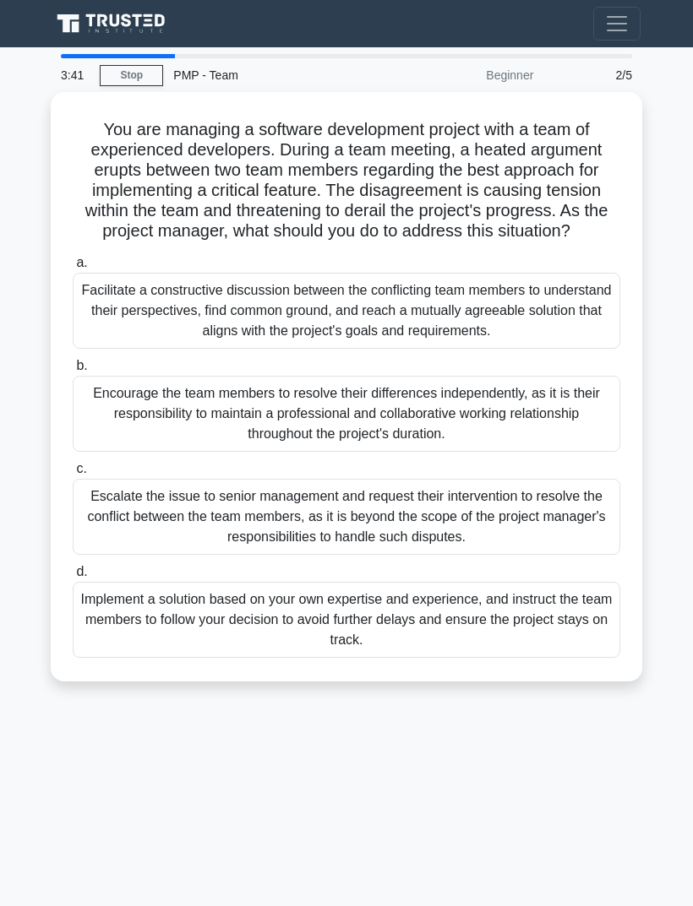
click at [150, 742] on div "3:41 Stop PMP - Team Beginner 2/5 You are managing a software development proje…" at bounding box center [346, 476] width 608 height 845
click at [117, 324] on div "Facilitate a constructive discussion between the conflicting team members to un…" at bounding box center [346, 311] width 547 height 76
click at [73, 269] on input "a. Facilitate a constructive discussion between the conflicting team members to…" at bounding box center [73, 263] width 0 height 11
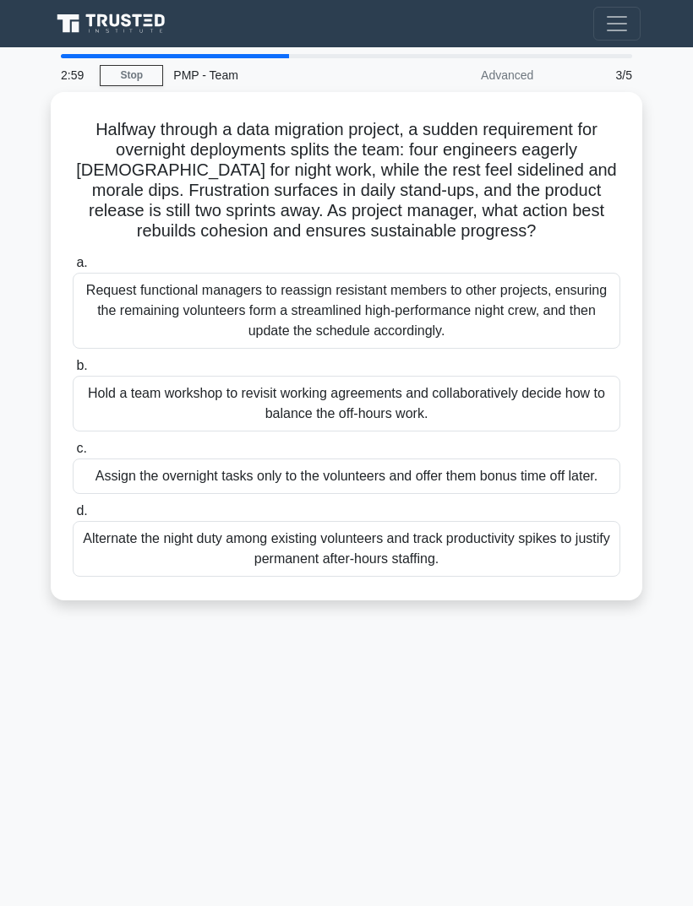
click at [134, 793] on div "2:59 Stop PMP - Team Advanced 3/5 Halfway through a data migration project, a s…" at bounding box center [346, 476] width 608 height 845
click at [134, 432] on div "Hold a team workshop to revisit working agreements and collaboratively decide h…" at bounding box center [346, 404] width 547 height 56
click at [73, 372] on input "b. Hold a team workshop to revisit working agreements and collaboratively decid…" at bounding box center [73, 366] width 0 height 11
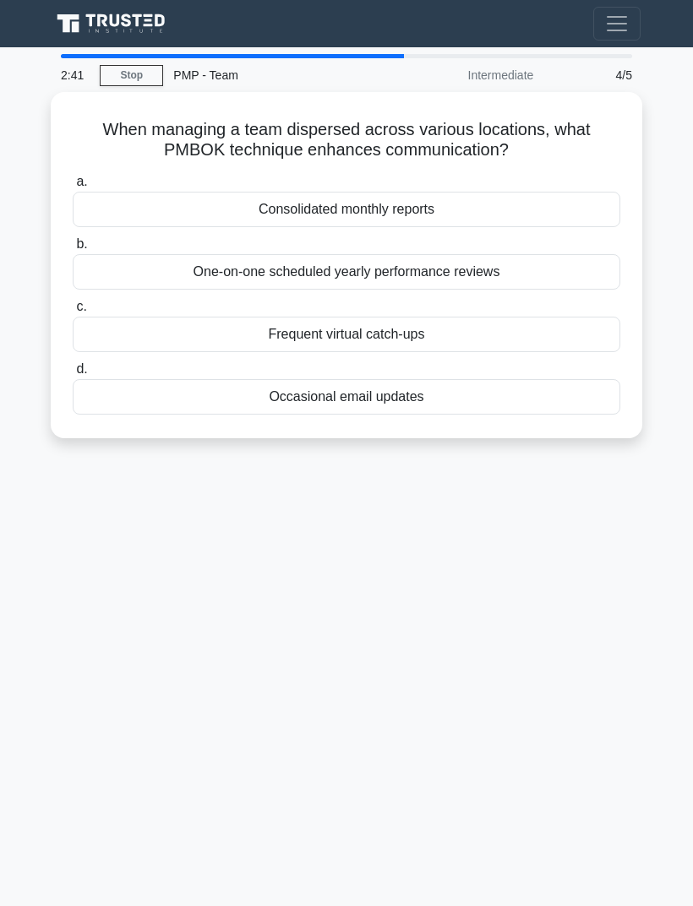
click at [100, 600] on div "2:41 Stop PMP - Team Intermediate 4/5 When managing a team dispersed across var…" at bounding box center [346, 476] width 608 height 845
click at [169, 331] on div "Frequent virtual catch-ups" at bounding box center [346, 334] width 547 height 35
click at [73, 313] on input "c. Frequent virtual catch-ups" at bounding box center [73, 307] width 0 height 11
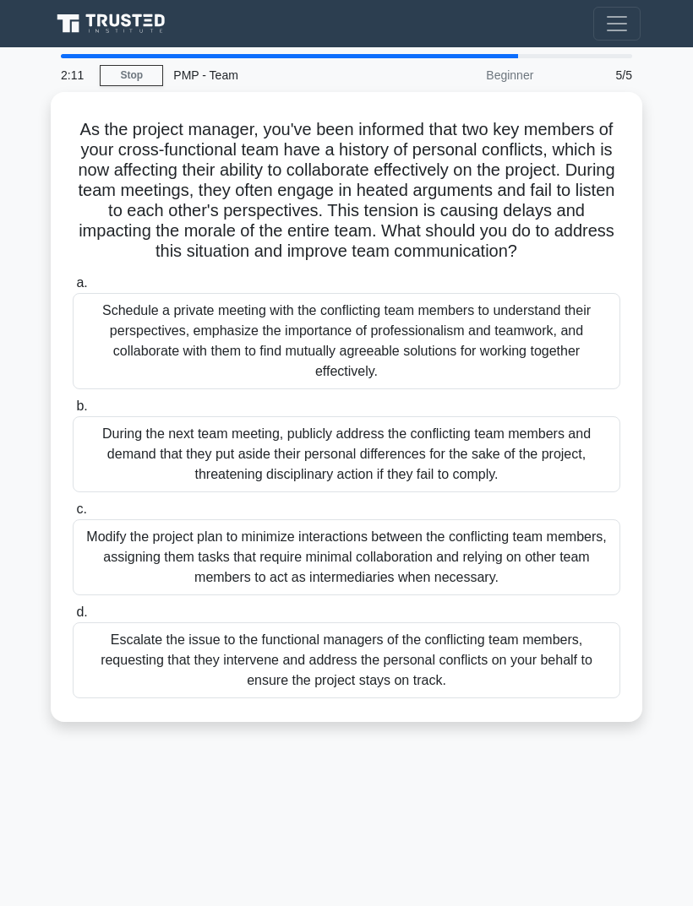
click at [97, 831] on div "2:11 Stop PMP - Team Beginner 5/5 As the project manager, you've been informed …" at bounding box center [346, 476] width 608 height 845
click at [108, 374] on div "Schedule a private meeting with the conflicting team members to understand thei…" at bounding box center [346, 341] width 547 height 96
click at [73, 289] on input "a. Schedule a private meeting with the conflicting team members to understand t…" at bounding box center [73, 283] width 0 height 11
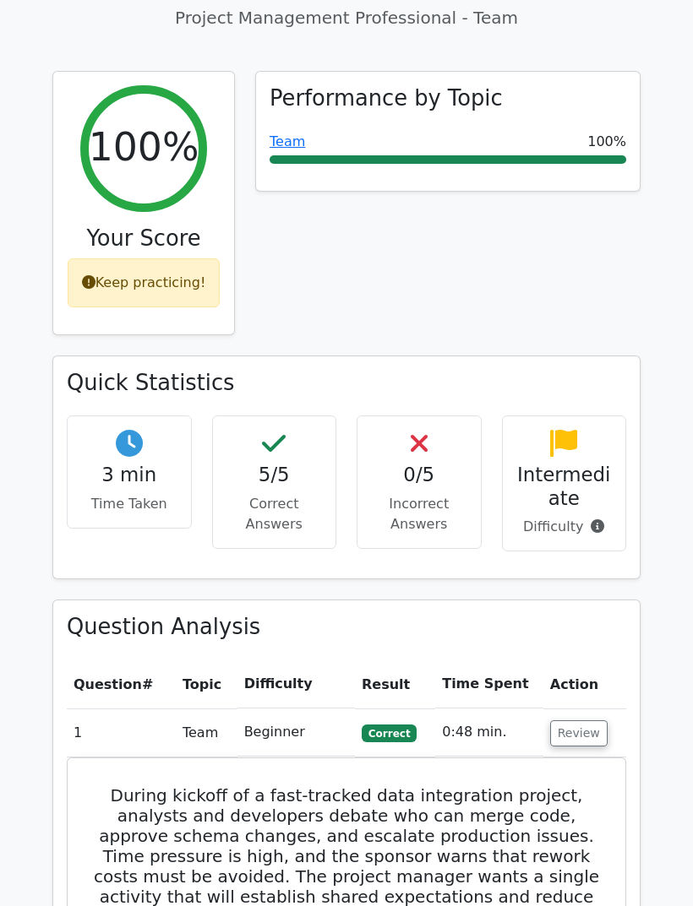
scroll to position [623, 0]
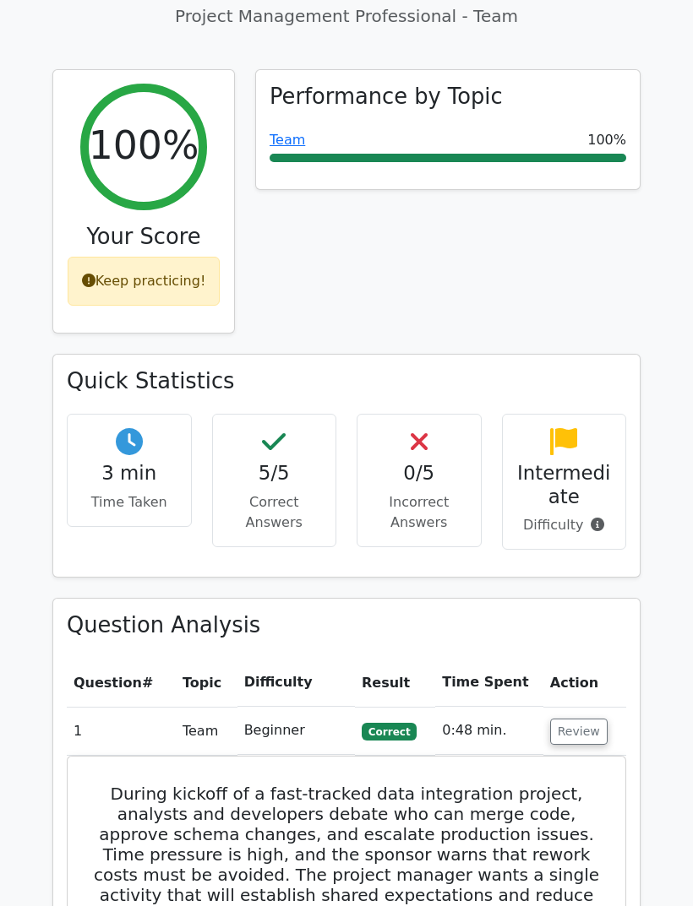
click at [579, 719] on button "Review" at bounding box center [578, 732] width 57 height 26
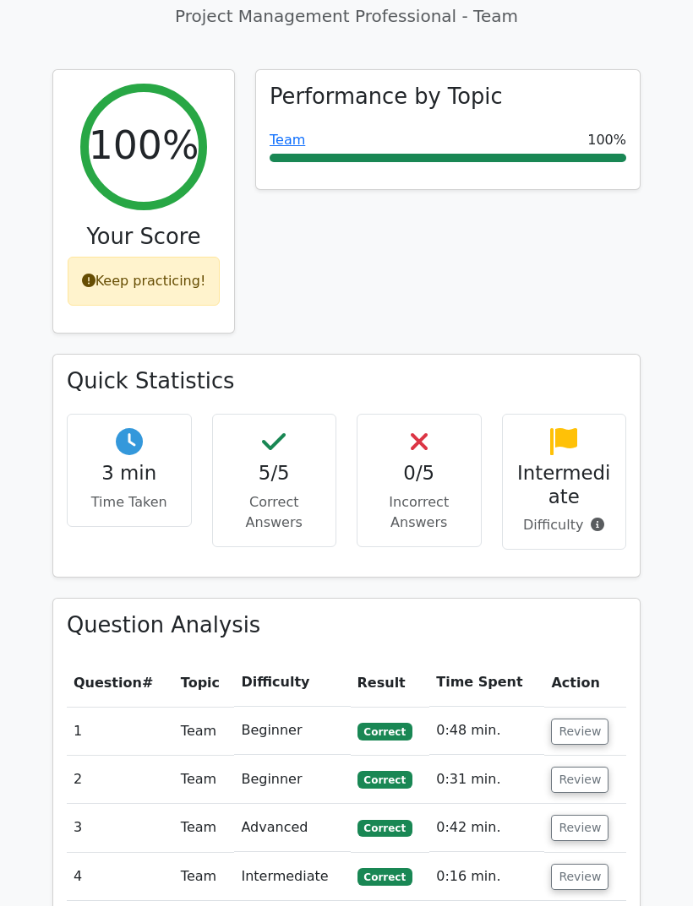
click at [596, 515] on p "Difficulty" at bounding box center [564, 525] width 96 height 20
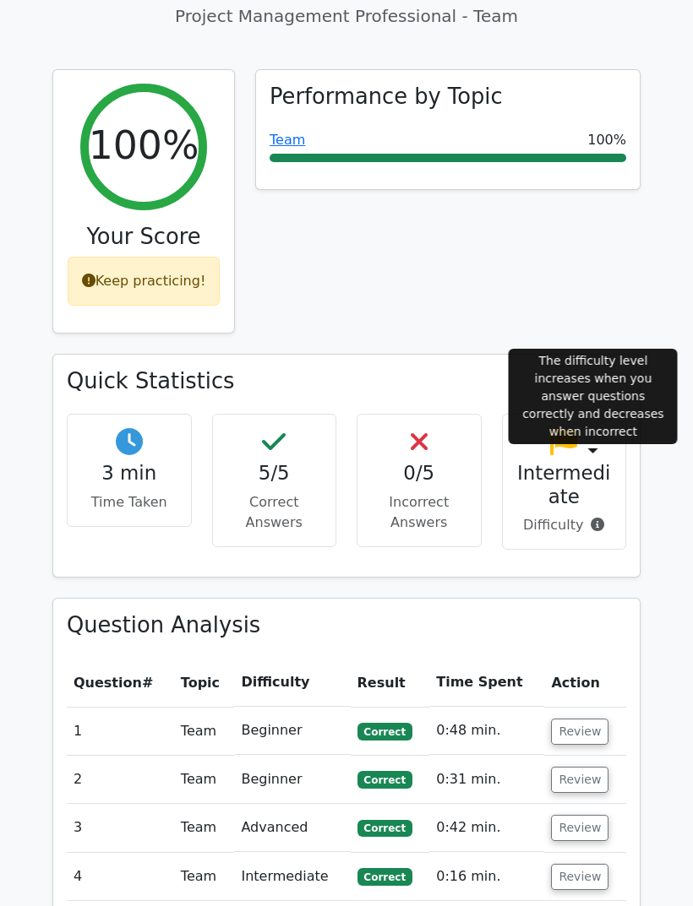
click at [600, 518] on icon at bounding box center [597, 525] width 14 height 14
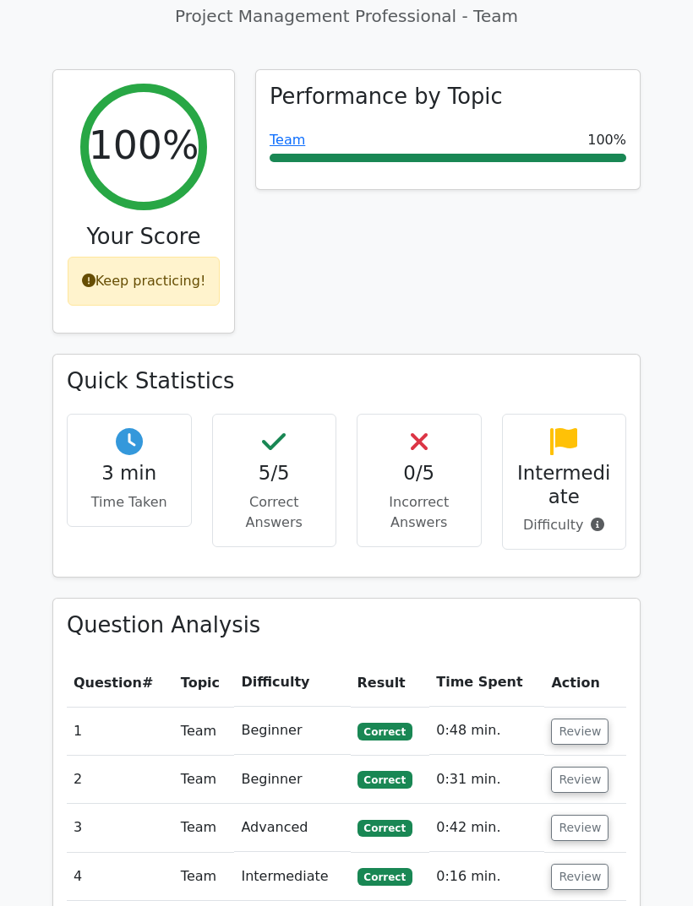
click at [505, 612] on h3 "Question Analysis" at bounding box center [346, 625] width 559 height 26
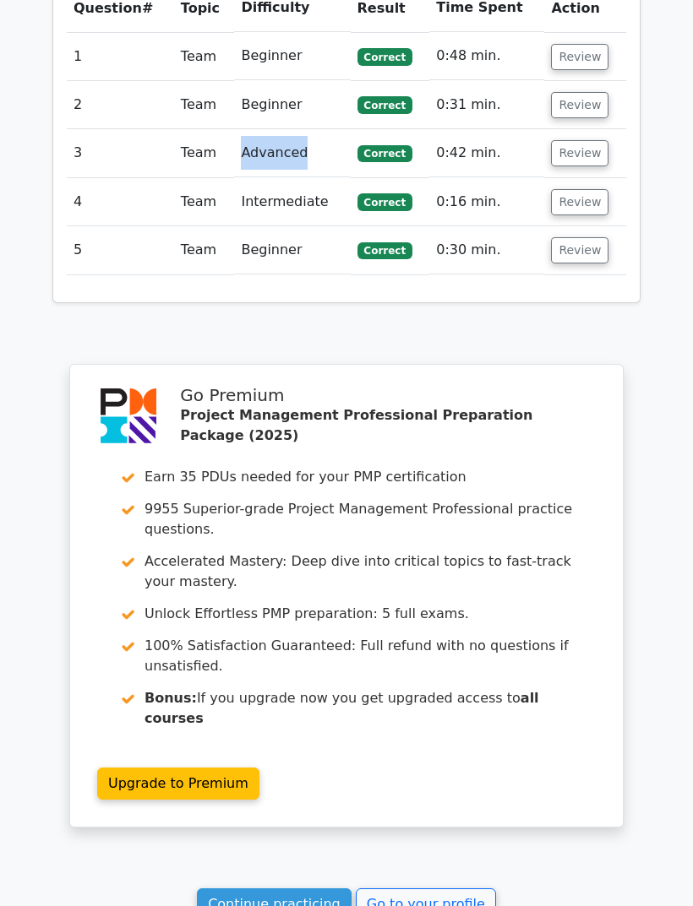
scroll to position [1346, 0]
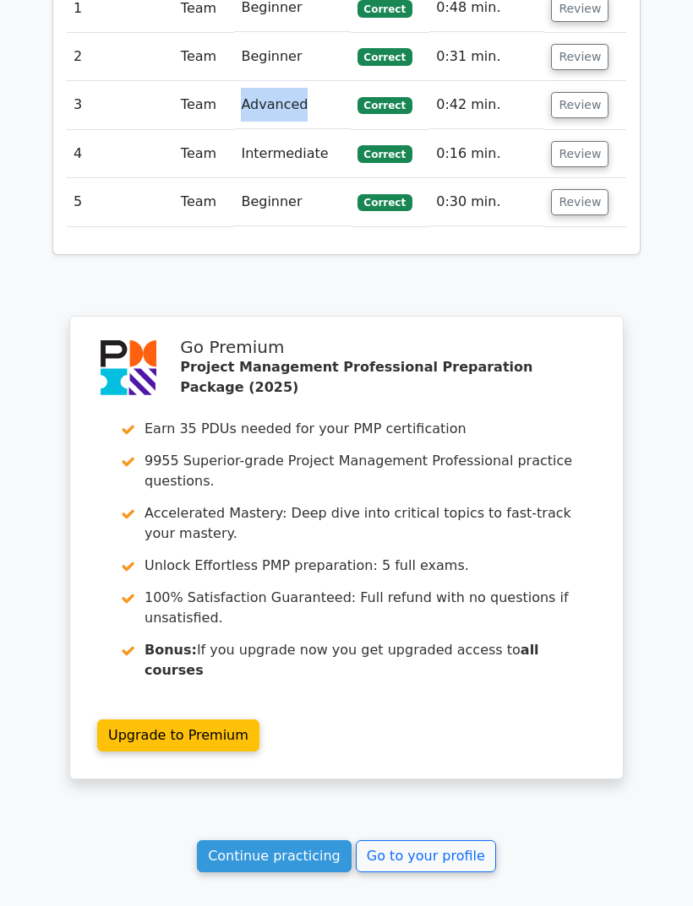
click at [458, 840] on link "Go to your profile" at bounding box center [426, 856] width 140 height 32
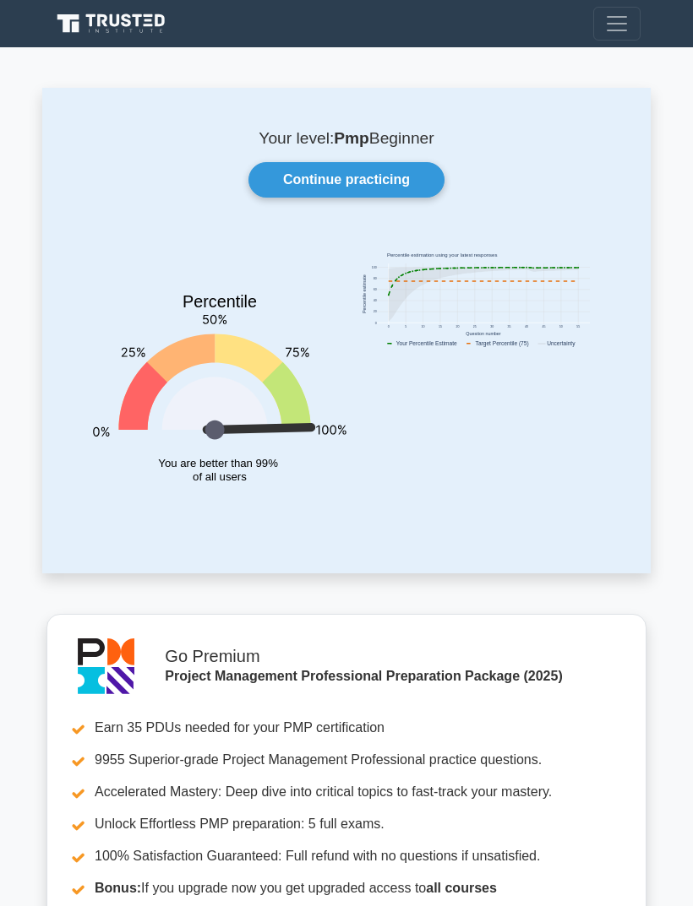
click at [404, 183] on link "Continue practicing" at bounding box center [346, 179] width 196 height 35
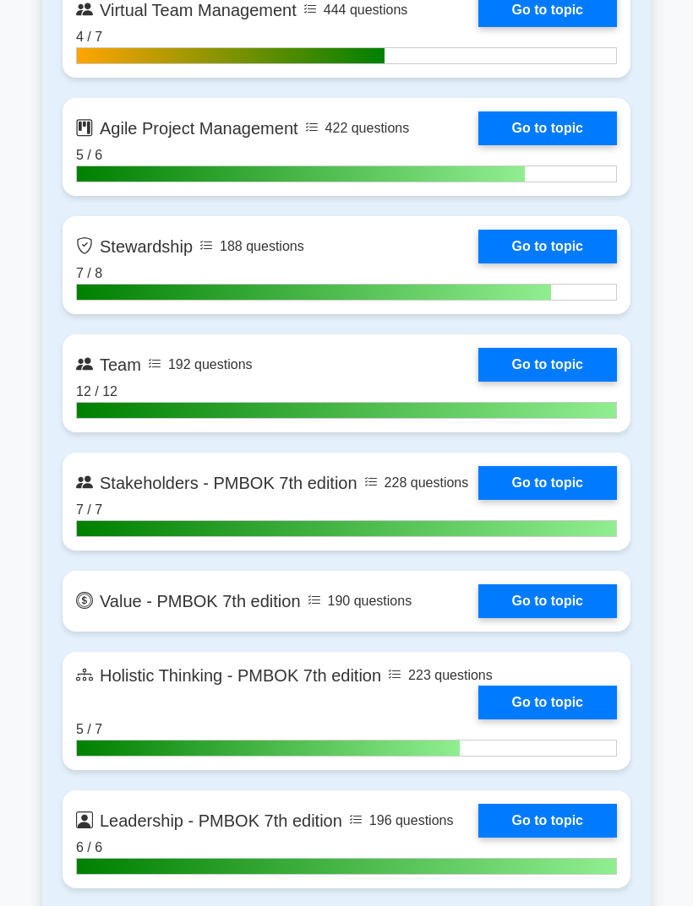
scroll to position [4279, 0]
click at [585, 618] on link "Go to topic" at bounding box center [547, 602] width 139 height 34
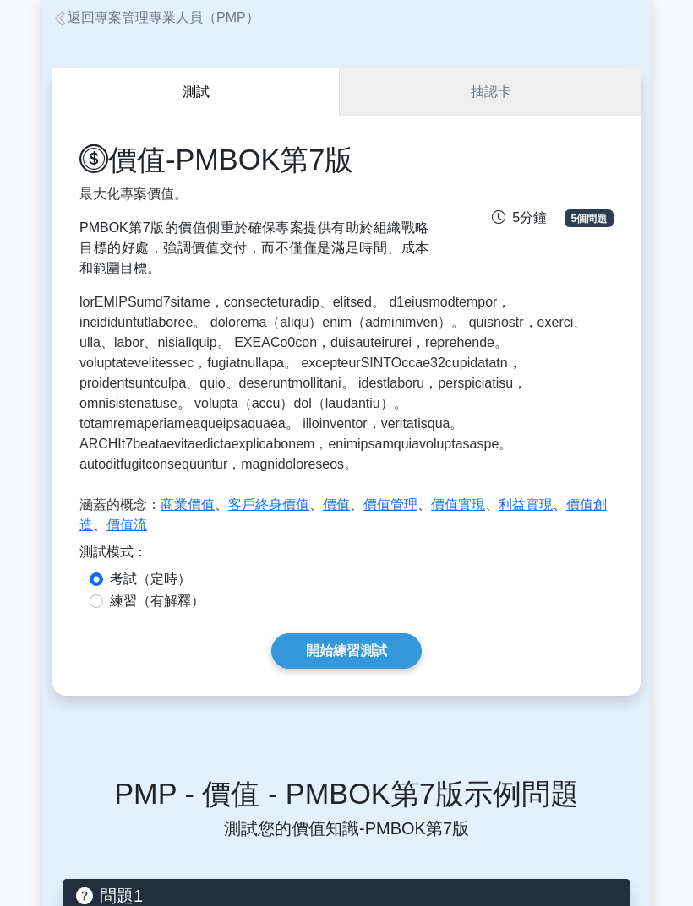
scroll to position [94, 0]
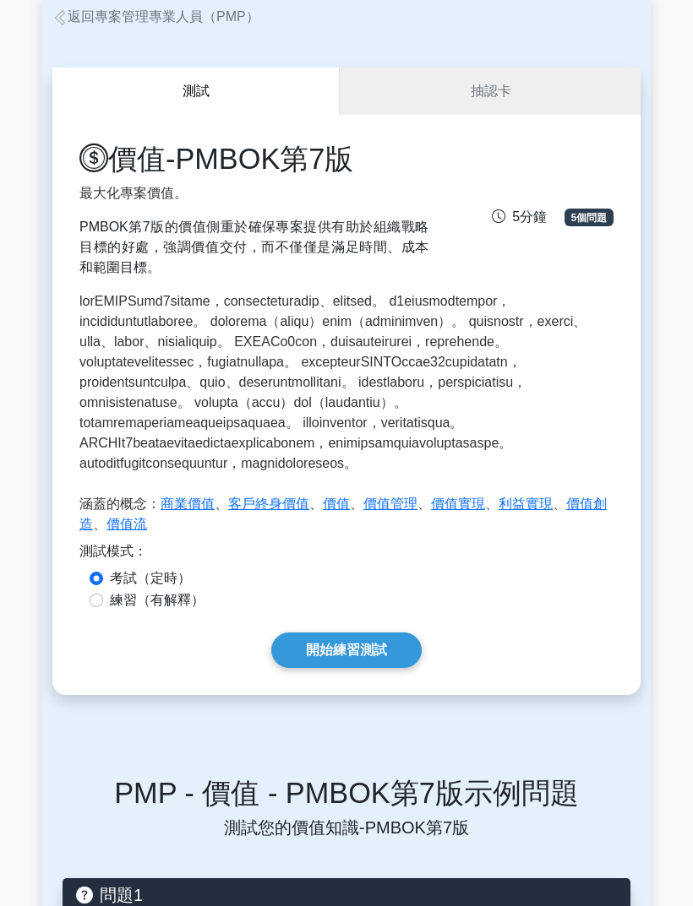
click at [394, 669] on link "開始練習測試" at bounding box center [346, 651] width 150 height 35
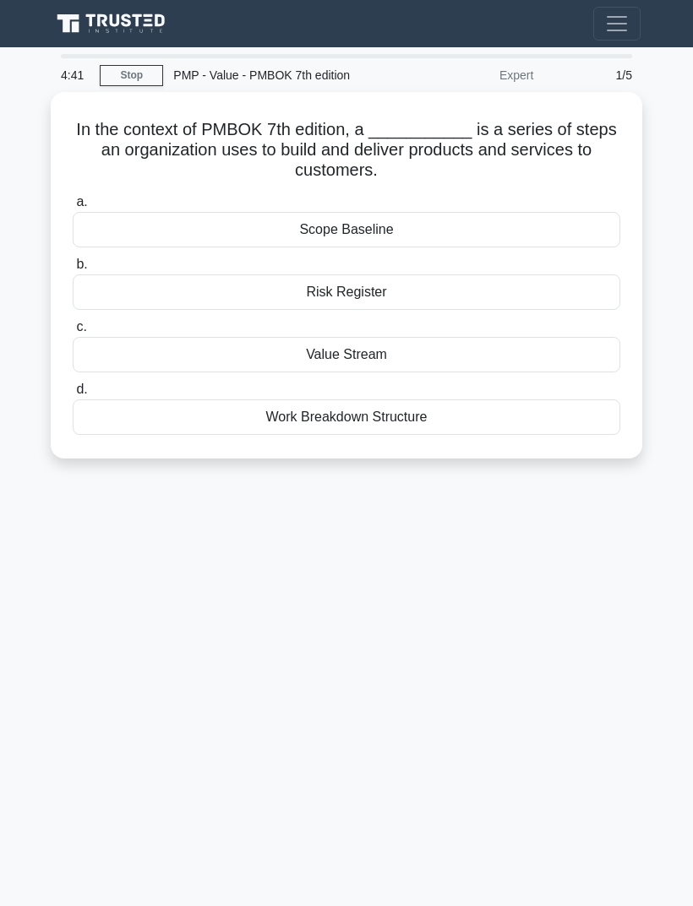
click at [571, 592] on div "4:41 Stop PMP - Value - PMBOK 7th edition Expert 1/5 In the context of PMBOK 7t…" at bounding box center [346, 476] width 608 height 845
click at [457, 345] on div "Value Stream" at bounding box center [346, 354] width 547 height 35
click at [73, 333] on input "c. Value Stream" at bounding box center [73, 327] width 0 height 11
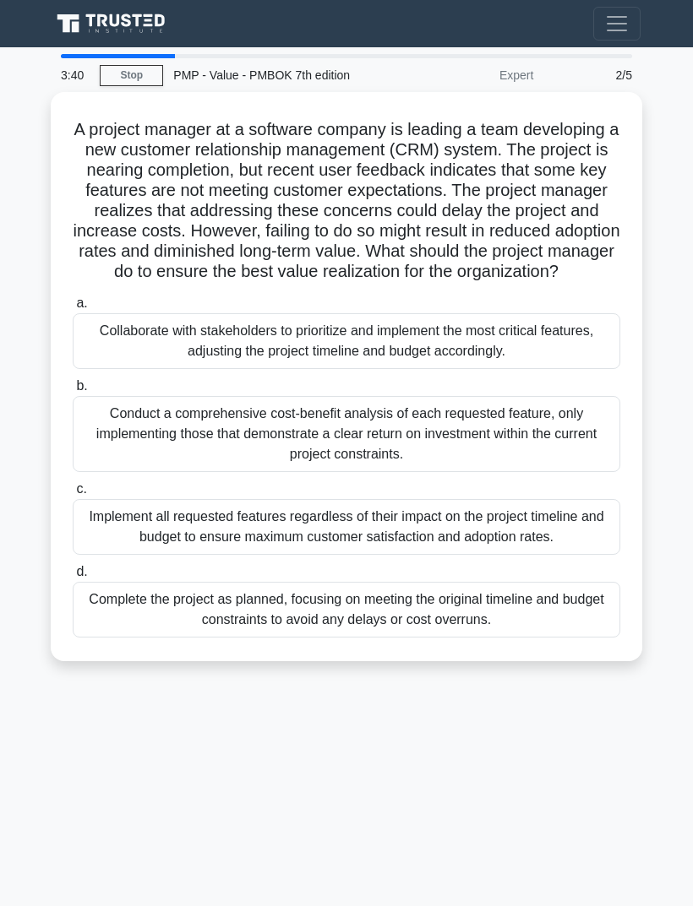
click at [553, 820] on div "3:40 Stop PMP - Value - PMBOK 7th edition Expert 2/5 A project manager at a sof…" at bounding box center [346, 476] width 608 height 845
click at [550, 369] on div "Collaborate with stakeholders to prioritize and implement the most critical fea…" at bounding box center [346, 341] width 547 height 56
click at [73, 309] on input "a. Collaborate with stakeholders to prioritize and implement the most critical …" at bounding box center [73, 303] width 0 height 11
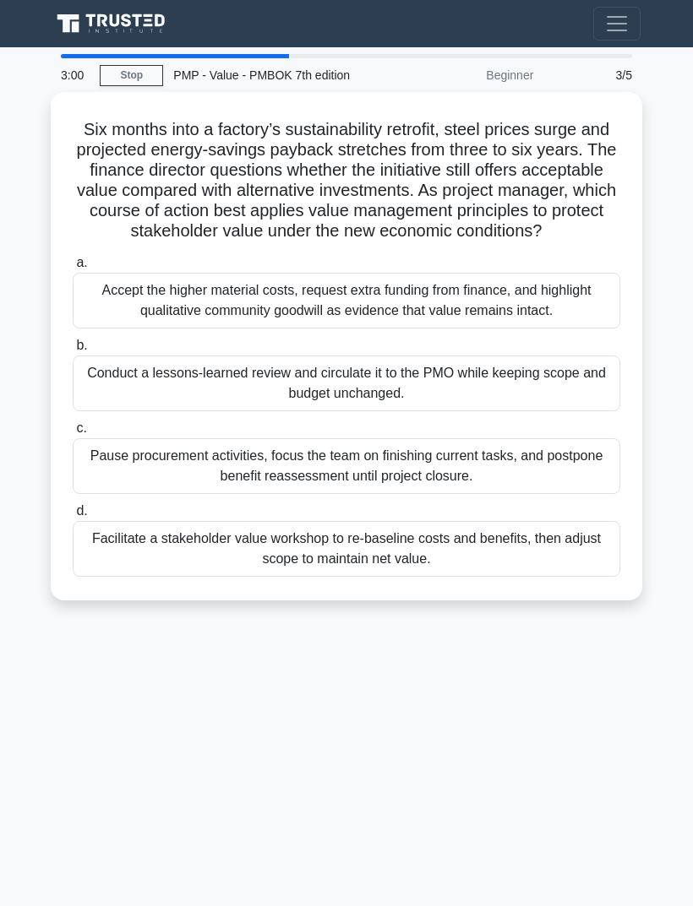
click at [159, 704] on div "3:00 Stop PMP - Value - PMBOK 7th edition Beginner 3/5 Six months into a factor…" at bounding box center [346, 476] width 608 height 845
click at [144, 577] on div "Facilitate a stakeholder value workshop to re-baseline costs and benefits, then…" at bounding box center [346, 549] width 547 height 56
click at [73, 517] on input "d. Facilitate a stakeholder value workshop to re-baseline costs and benefits, t…" at bounding box center [73, 511] width 0 height 11
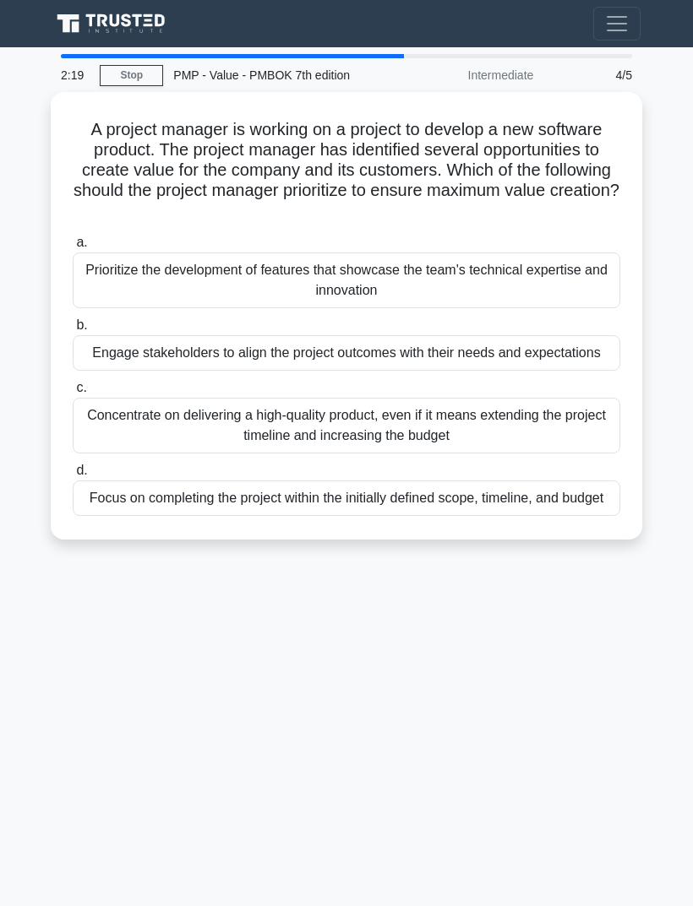
click at [131, 655] on div "2:19 Stop PMP - Value - PMBOK 7th edition Intermediate 4/5 A project manager is…" at bounding box center [346, 476] width 608 height 845
click at [160, 351] on div "Engage stakeholders to align the project outcomes with their needs and expectat…" at bounding box center [346, 352] width 547 height 35
click at [73, 331] on input "b. Engage stakeholders to align the project outcomes with their needs and expec…" at bounding box center [73, 325] width 0 height 11
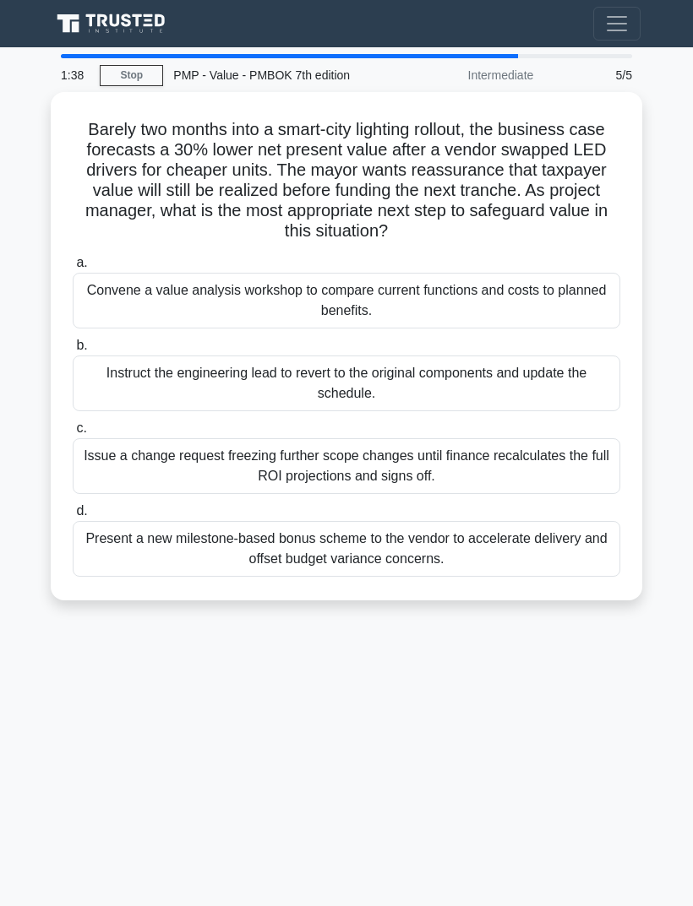
click at [102, 793] on div "1:38 Stop PMP - Value - PMBOK 7th edition Intermediate 5/5 Barely two months in…" at bounding box center [346, 476] width 608 height 845
click at [113, 312] on div "Convene a value analysis workshop to compare current functions and costs to pla…" at bounding box center [346, 301] width 547 height 56
click at [73, 269] on input "a. Convene a value analysis workshop to compare current functions and costs to …" at bounding box center [73, 263] width 0 height 11
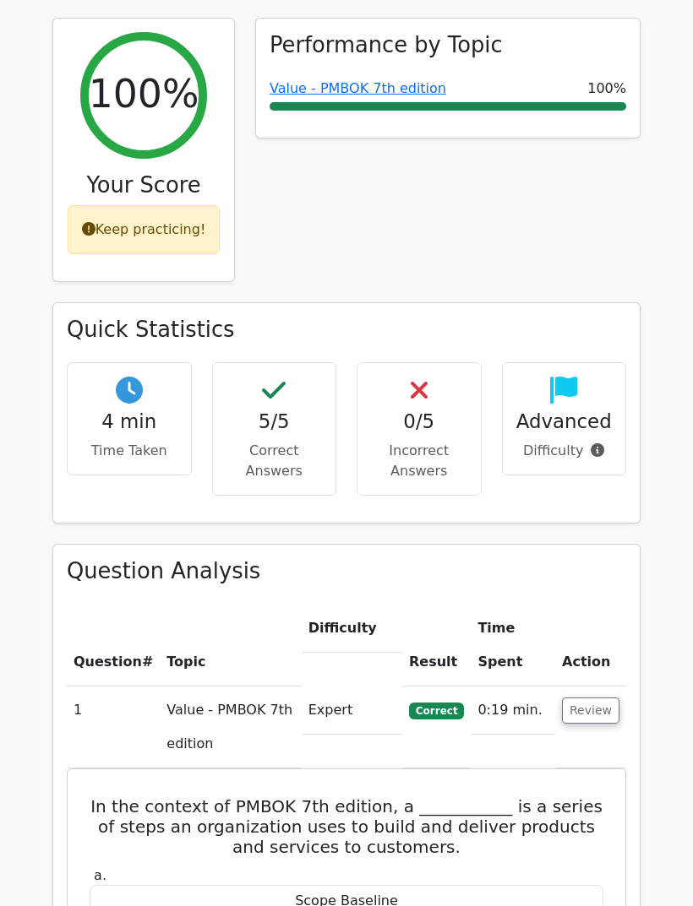
scroll to position [698, 0]
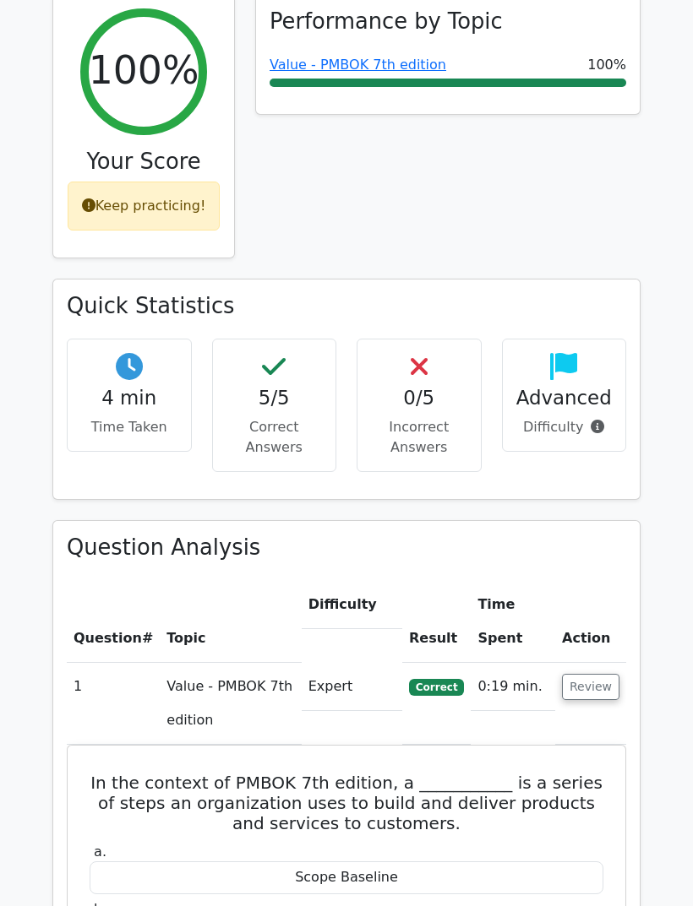
click at [597, 674] on button "Review" at bounding box center [590, 687] width 57 height 26
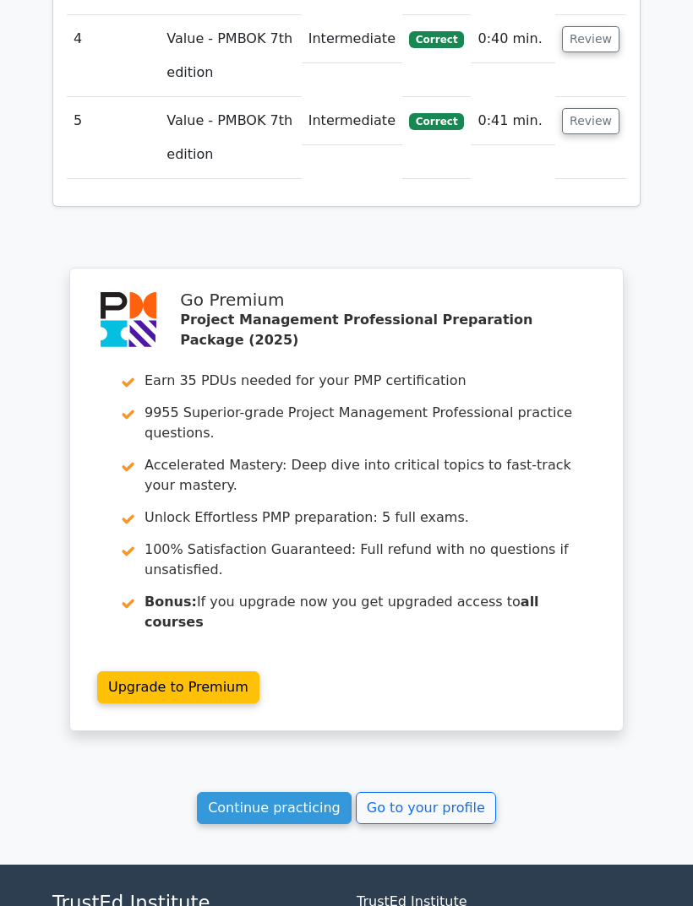
scroll to position [1591, 0]
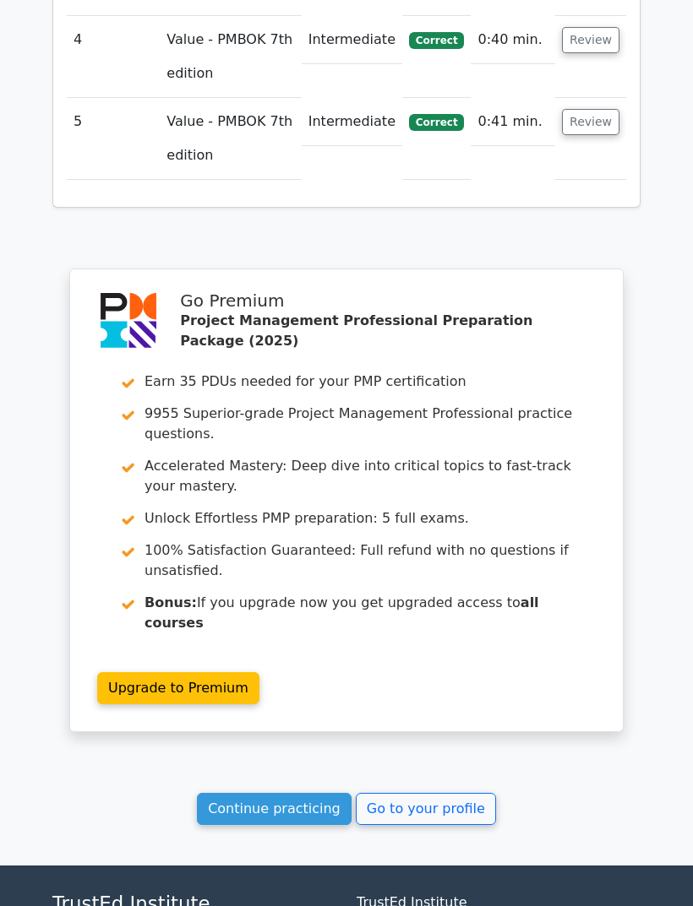
click at [458, 793] on link "Go to your profile" at bounding box center [426, 809] width 140 height 32
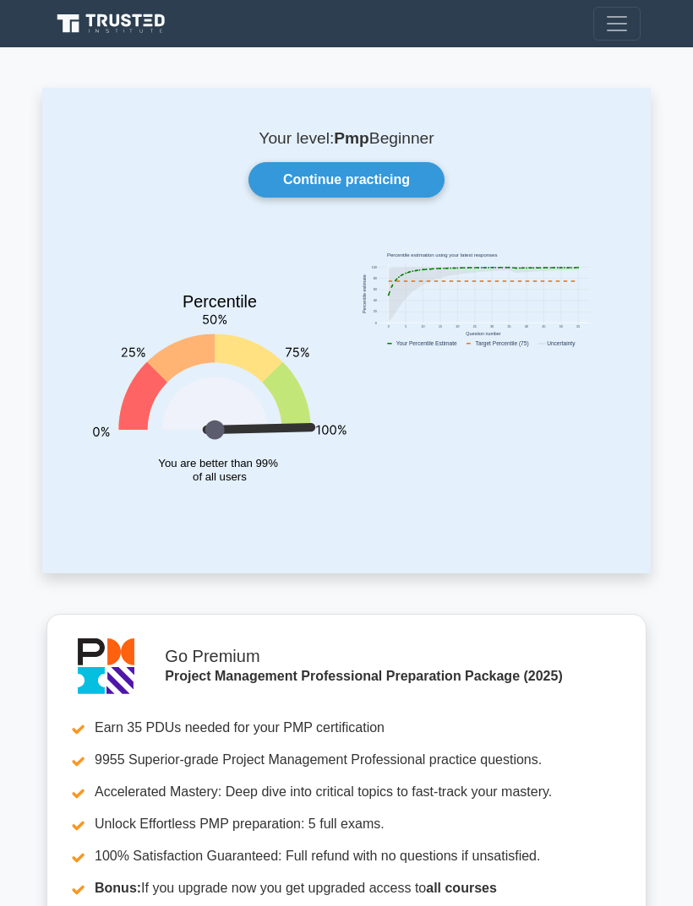
click at [404, 177] on link "Continue practicing" at bounding box center [346, 179] width 196 height 35
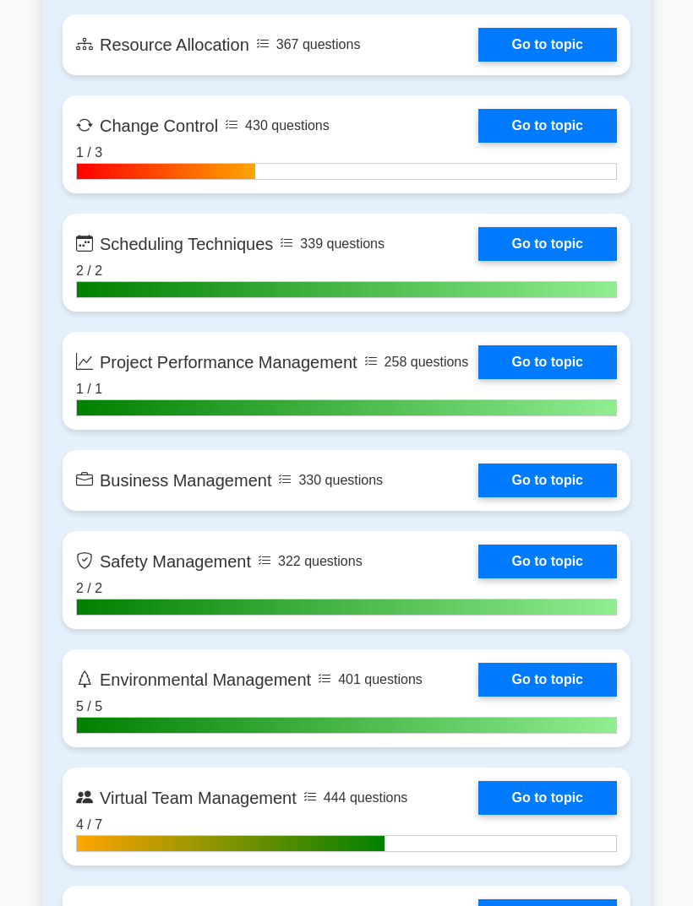
scroll to position [3489, 0]
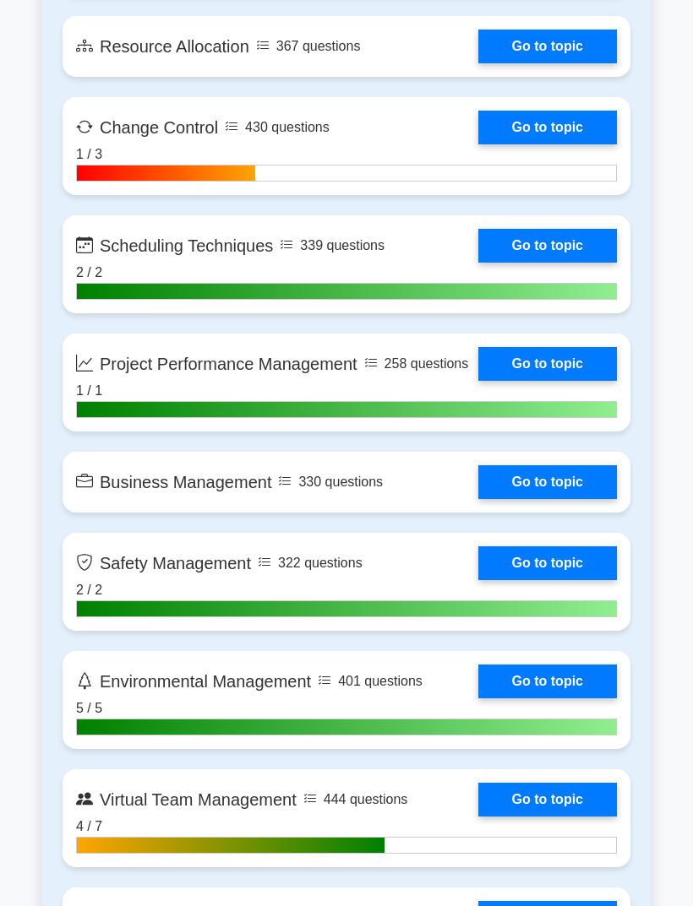
click at [547, 580] on link "Go to topic" at bounding box center [547, 564] width 139 height 34
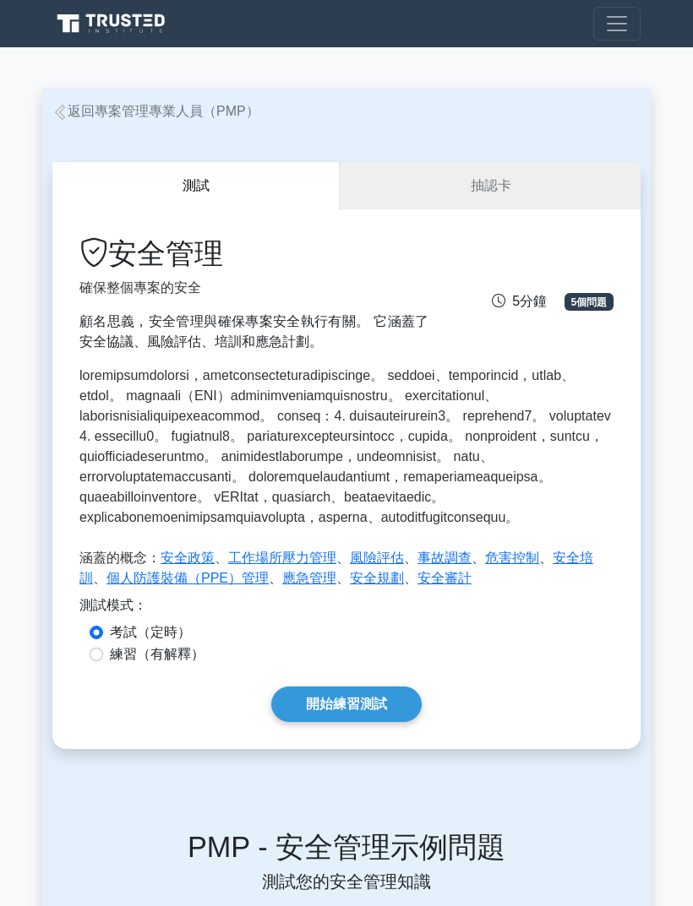
click at [302, 722] on link "開始練習測試" at bounding box center [346, 704] width 150 height 35
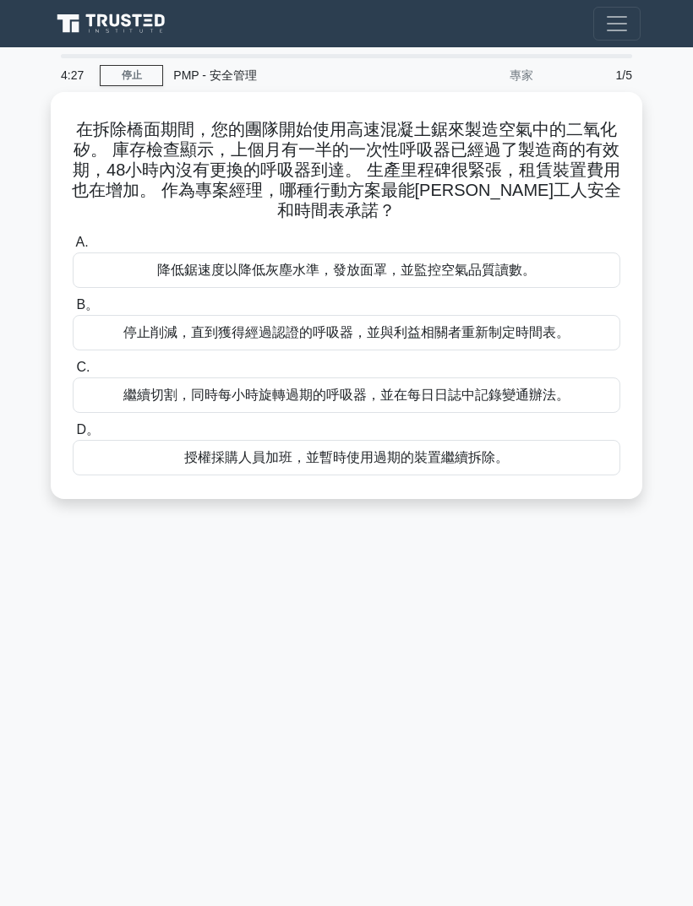
click at [585, 268] on div "降低鋸速度以降低灰塵水準，發放面罩，並監控空氣品質讀數。" at bounding box center [346, 270] width 547 height 35
click at [73, 248] on input "A. 降低鋸速度以降低灰塵水準，發放面罩，並監控空氣品質讀數。" at bounding box center [73, 242] width 0 height 11
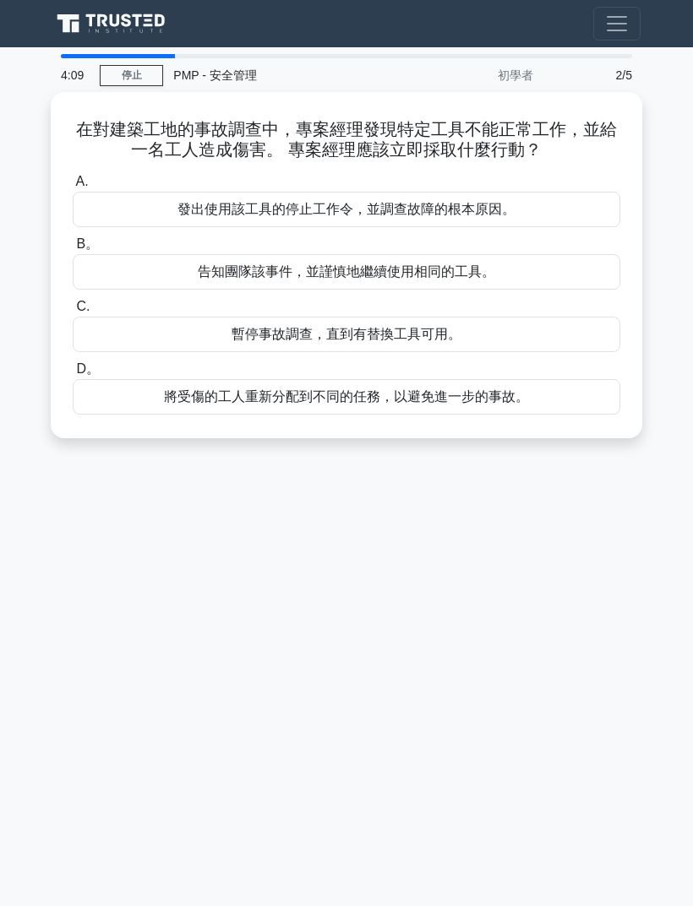
click at [584, 200] on div "發出使用該工具的停止工作令，並調查故障的根本原因。" at bounding box center [346, 209] width 547 height 35
click at [73, 188] on input "A. 發出使用該工具的停止工作令，並調查故障的根本原因。" at bounding box center [73, 182] width 0 height 11
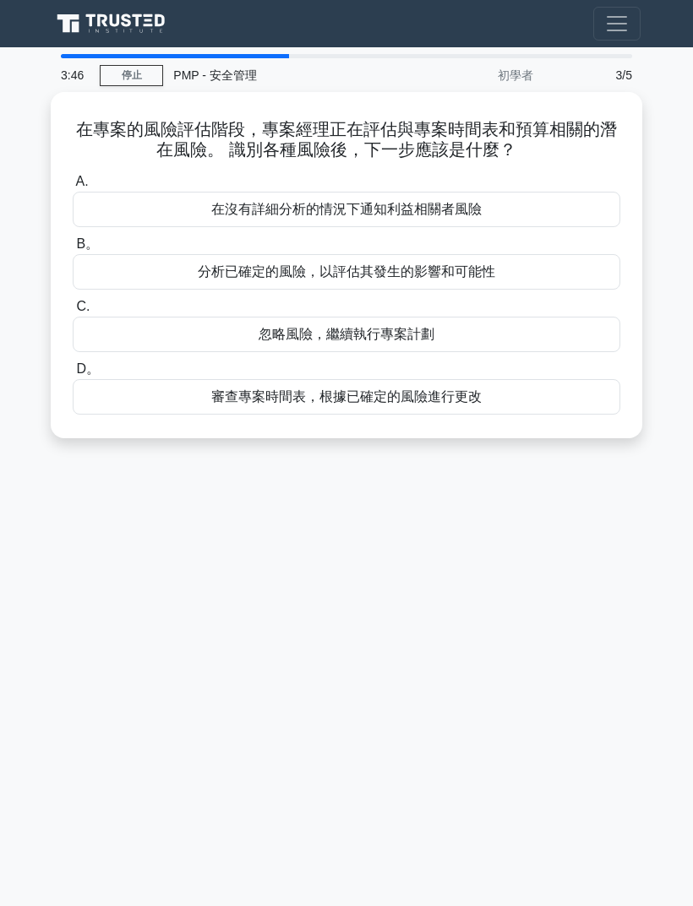
click at [541, 269] on div "分析已確定的風險，以評估其發生的影響和可能性" at bounding box center [346, 271] width 547 height 35
click at [73, 250] on input "B。 分析已確定的風險，以評估其發生的影響和可能性" at bounding box center [73, 244] width 0 height 11
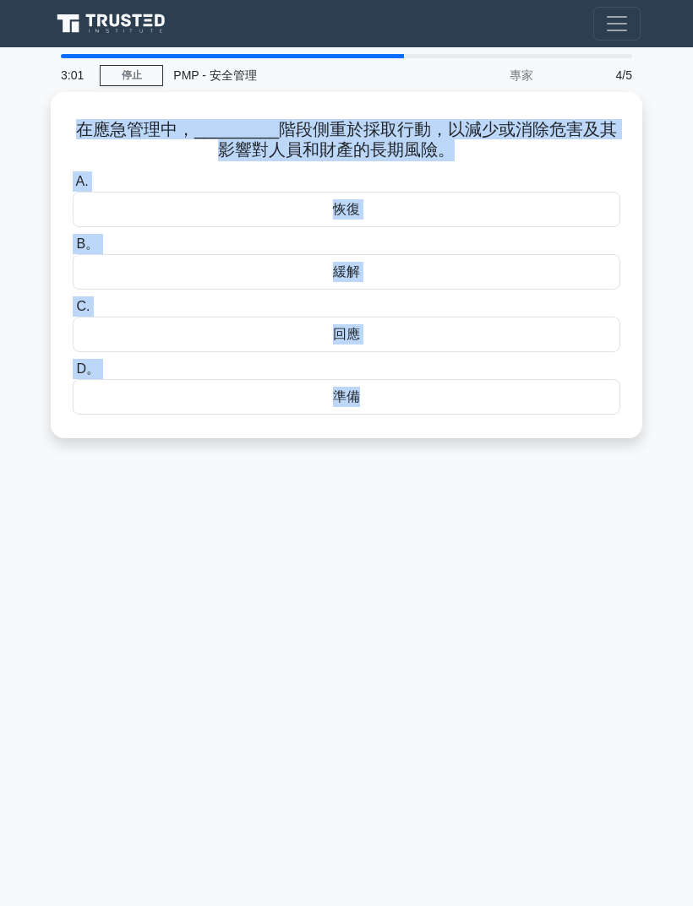
click at [573, 531] on div "3:01 停止 PMP - 安全管理 專家 4/5 在應急管理中，_________階段側重於採取行動，以減少或消除危害及其影響對人員和財產的長期風險。 .s…" at bounding box center [346, 476] width 608 height 845
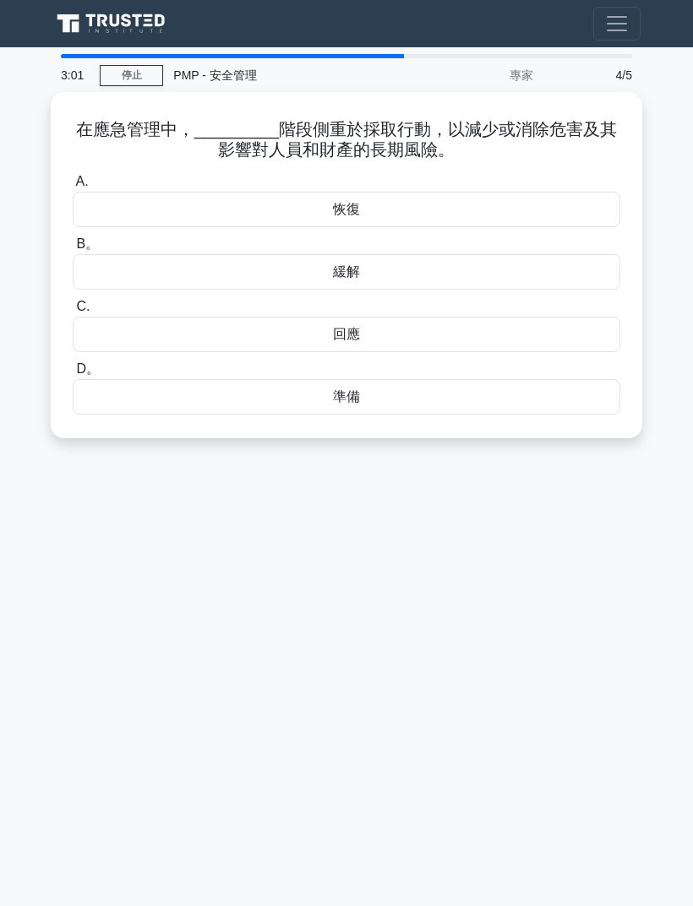
click at [510, 272] on div "緩解" at bounding box center [346, 271] width 547 height 35
click at [73, 250] on input "B。 緩解" at bounding box center [73, 244] width 0 height 11
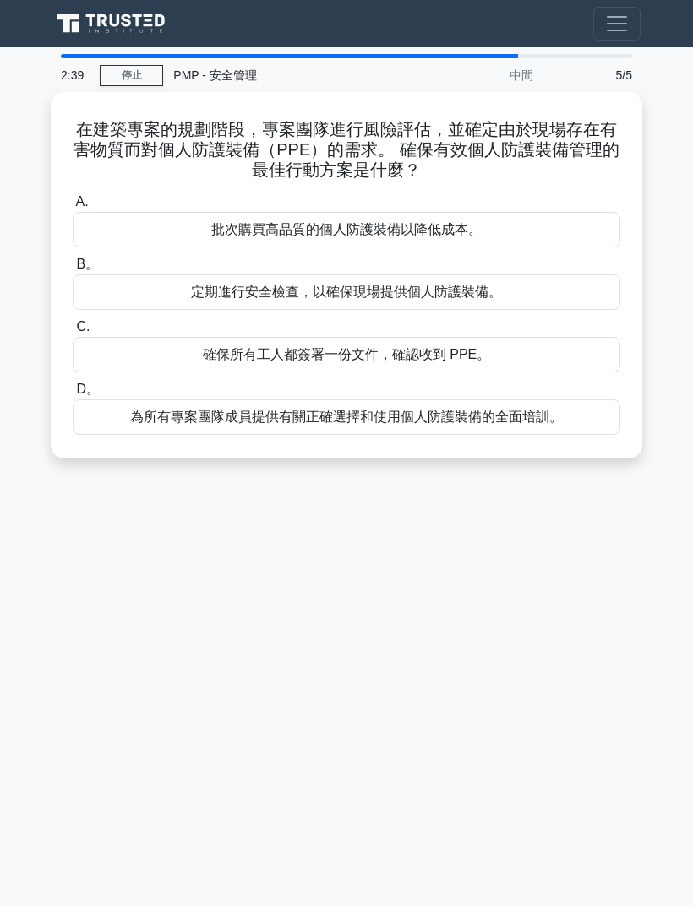
click at [520, 283] on div "定期進行安全檢查，以確保現場提供個人防護裝備。" at bounding box center [346, 292] width 547 height 35
click at [73, 270] on input "B。 定期進行安全檢查，以確保現場提供個人防護裝備。" at bounding box center [73, 264] width 0 height 11
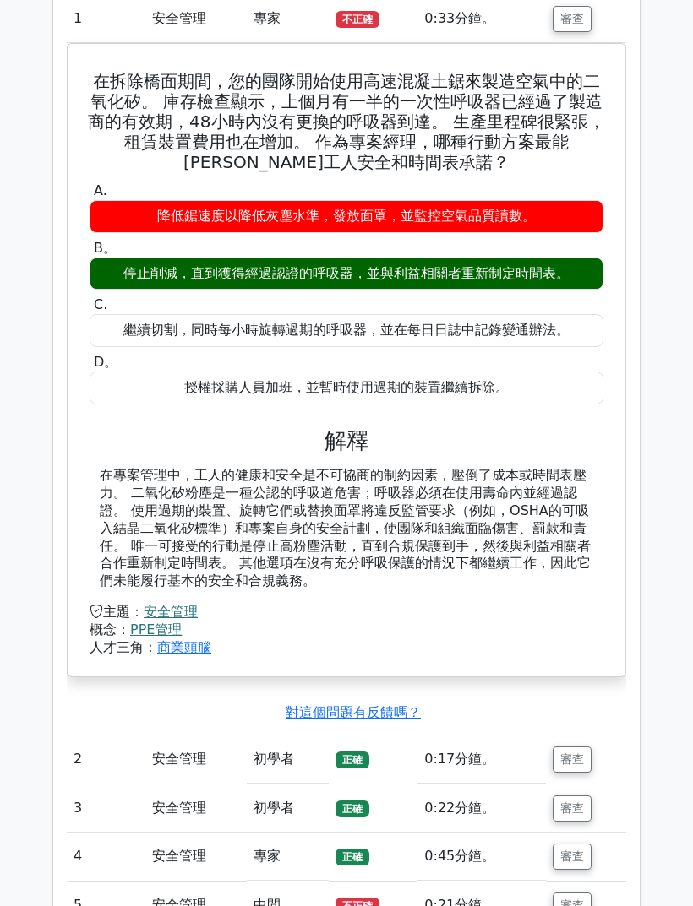
scroll to position [1252, 0]
click at [582, 893] on button "審查" at bounding box center [571, 906] width 39 height 26
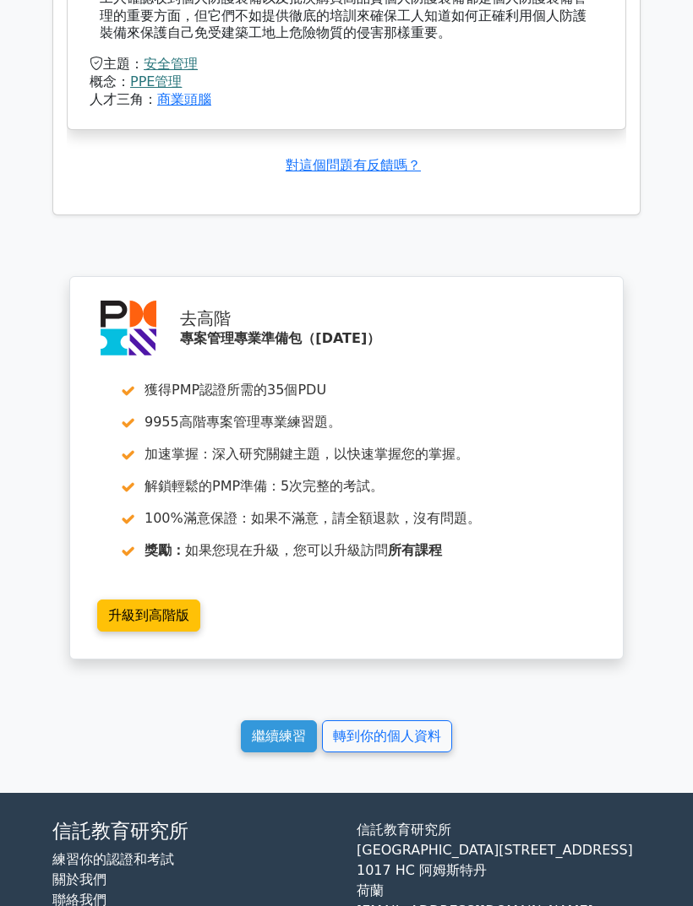
scroll to position [2630, 0]
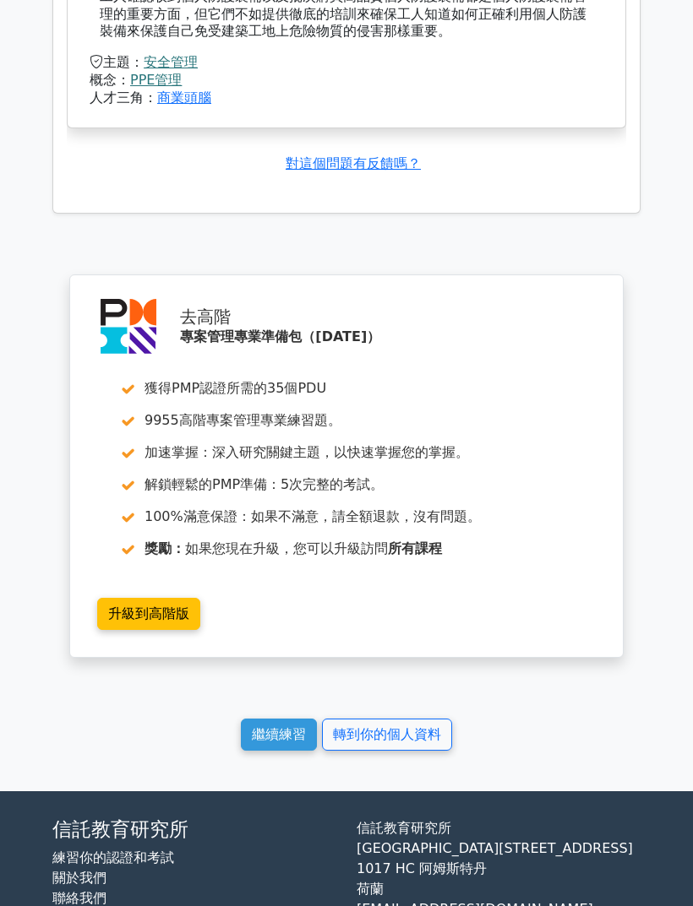
click at [425, 719] on link "轉到你的個人資料" at bounding box center [387, 735] width 130 height 32
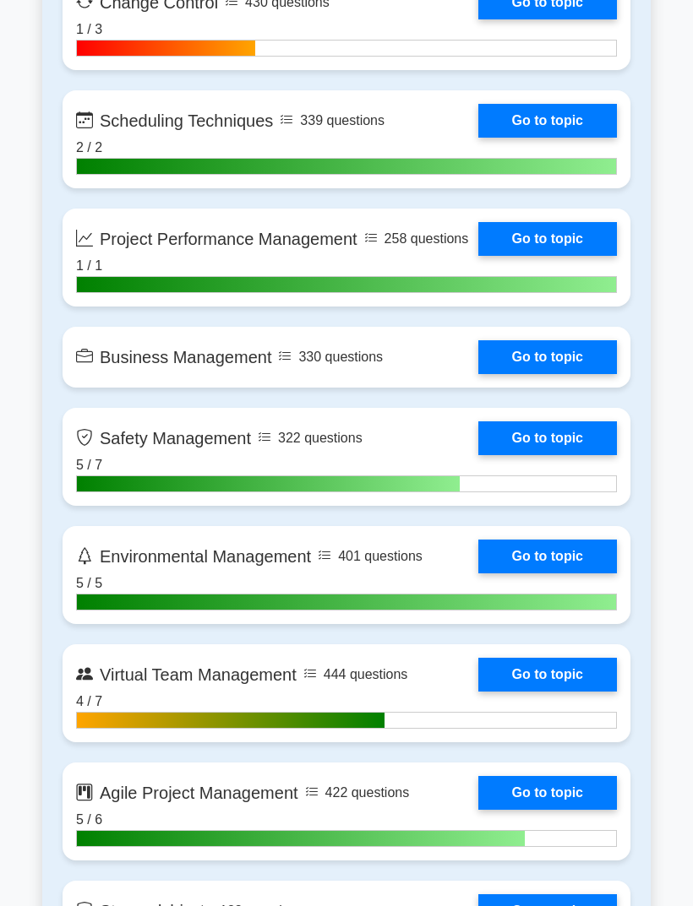
scroll to position [3588, 0]
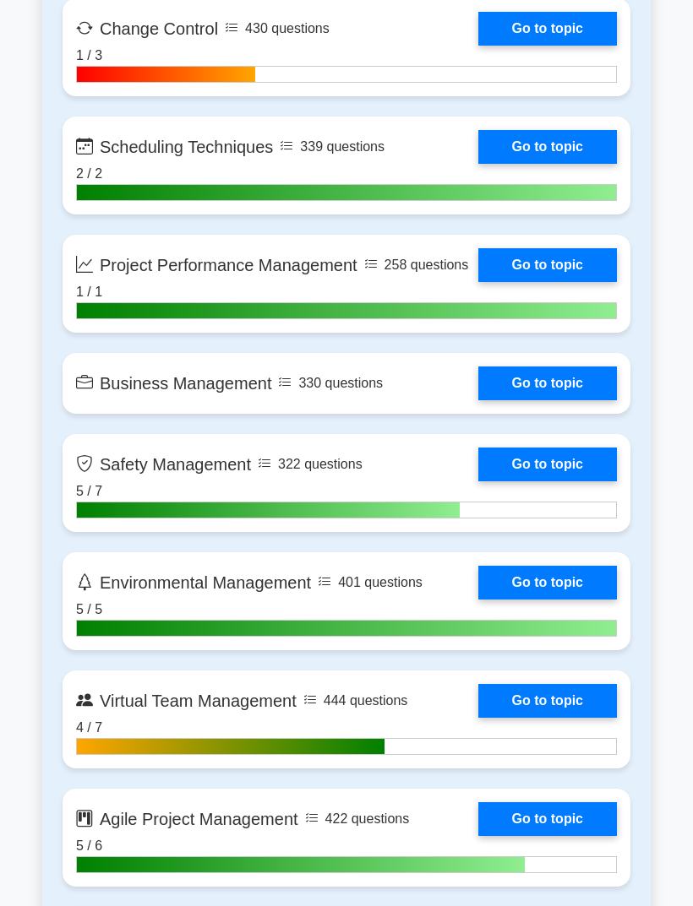
click at [565, 400] on link "Go to topic" at bounding box center [547, 384] width 139 height 34
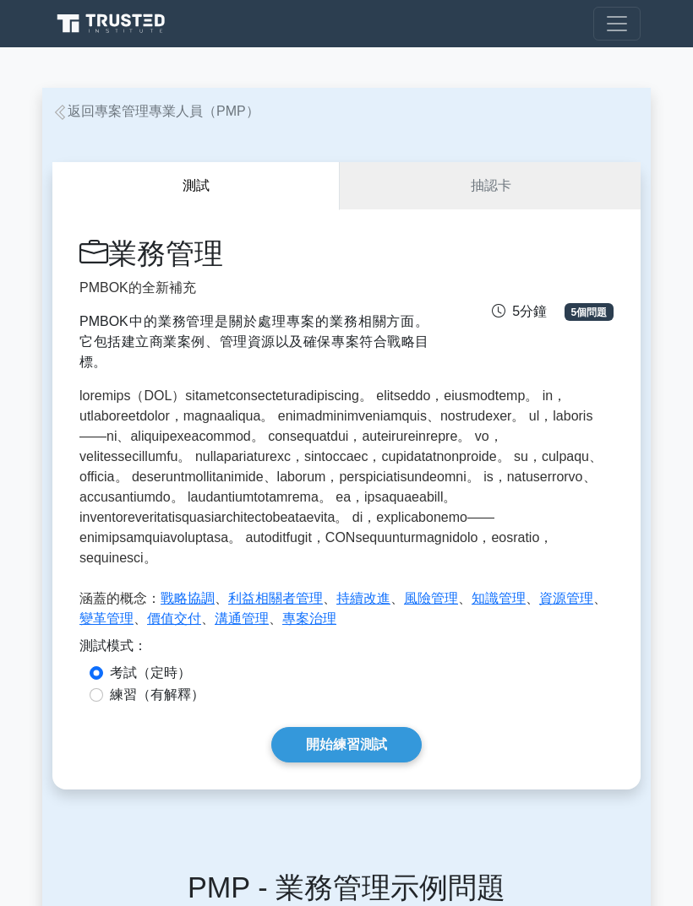
click at [378, 763] on link "開始練習測試" at bounding box center [346, 744] width 150 height 35
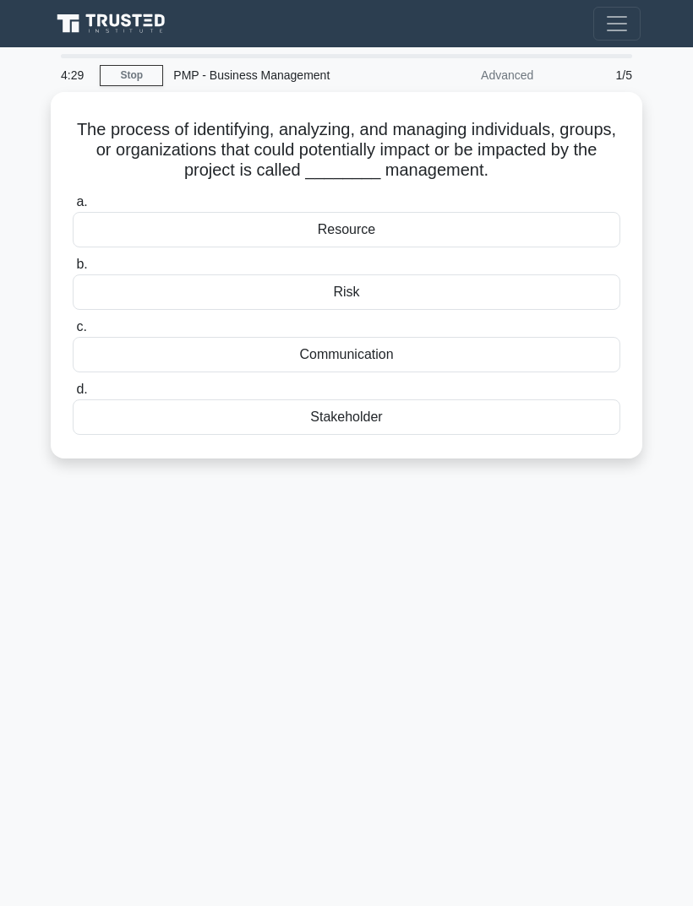
click at [142, 593] on div "4:29 Stop PMP - Business Management Advanced 1/5 The process of identifying, an…" at bounding box center [346, 476] width 608 height 845
click at [221, 416] on div "Stakeholder" at bounding box center [346, 417] width 547 height 35
click at [73, 395] on input "d. Stakeholder" at bounding box center [73, 389] width 0 height 11
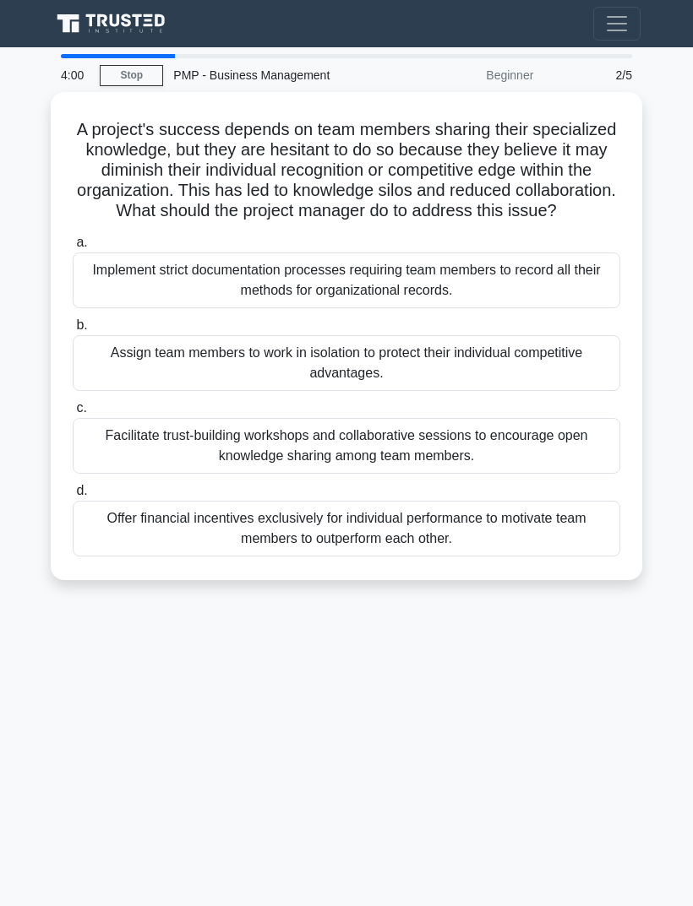
click at [123, 720] on div "4:00 Stop PMP - Business Management Beginner 2/5 A project's success depends on…" at bounding box center [346, 476] width 608 height 845
click at [118, 465] on div "Facilitate trust-building workshops and collaborative sessions to encourage ope…" at bounding box center [346, 446] width 547 height 56
click at [73, 414] on input "c. Facilitate trust-building workshops and collaborative sessions to encourage …" at bounding box center [73, 408] width 0 height 11
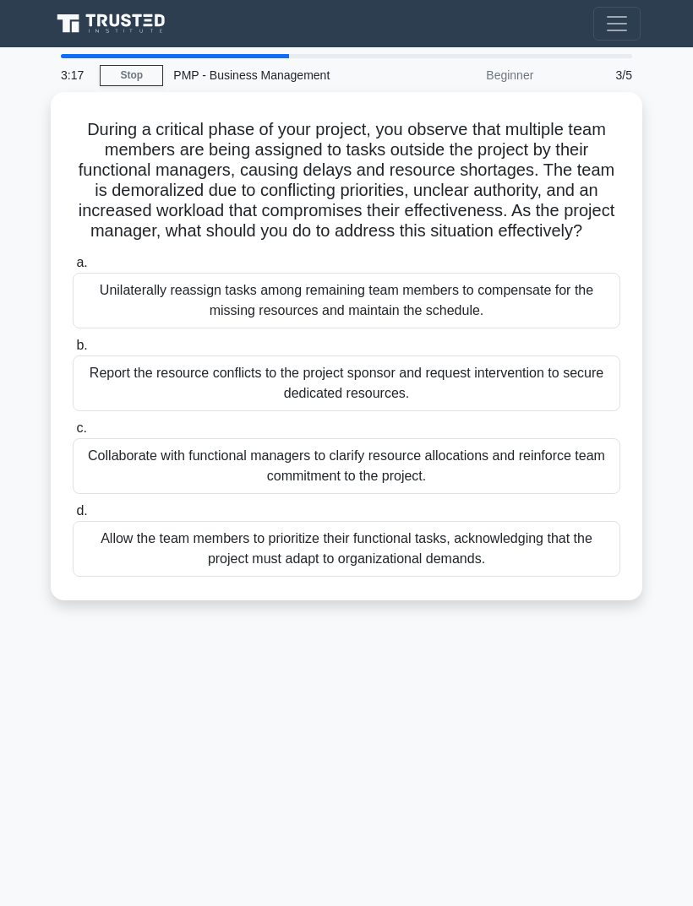
click at [560, 691] on div "3:17 Stop PMP - Business Management Beginner 3/5 During a critical phase of you…" at bounding box center [346, 476] width 608 height 845
click at [544, 478] on div "Collaborate with functional managers to clarify resource allocations and reinfo…" at bounding box center [346, 466] width 547 height 56
click at [73, 434] on input "c. Collaborate with functional managers to clarify resource allocations and rei…" at bounding box center [73, 428] width 0 height 11
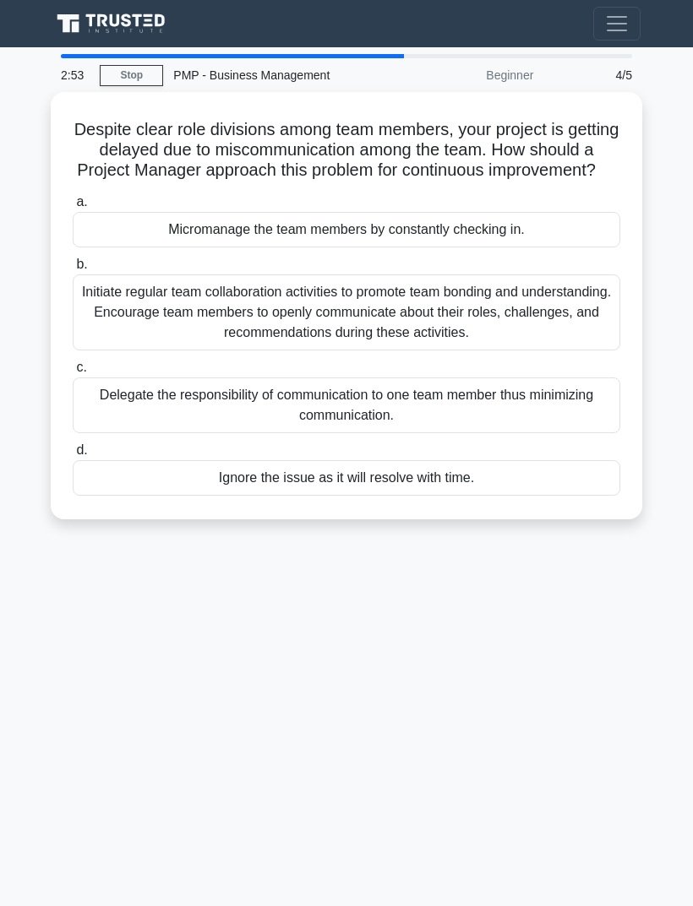
click at [563, 603] on div "2:53 Stop PMP - Business Management Beginner 4/5 Despite clear role divisions a…" at bounding box center [346, 476] width 608 height 845
click at [566, 318] on div "Initiate regular team collaboration activities to promote team bonding and unde…" at bounding box center [346, 313] width 547 height 76
click at [73, 270] on input "b. Initiate regular team collaboration activities to promote team bonding and u…" at bounding box center [73, 264] width 0 height 11
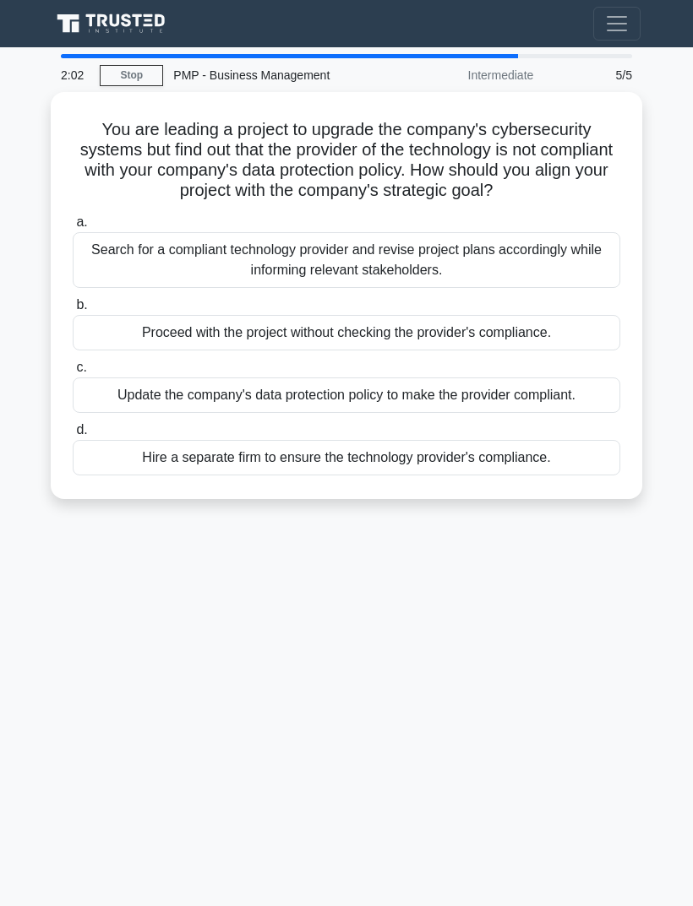
click at [108, 621] on div "2:02 Stop PMP - Business Management Intermediate 5/5 You are leading a project …" at bounding box center [346, 476] width 608 height 845
click at [140, 266] on div "Search for a compliant technology provider and revise project plans accordingly…" at bounding box center [346, 260] width 547 height 56
click at [73, 228] on input "a. Search for a compliant technology provider and revise project plans accordin…" at bounding box center [73, 222] width 0 height 11
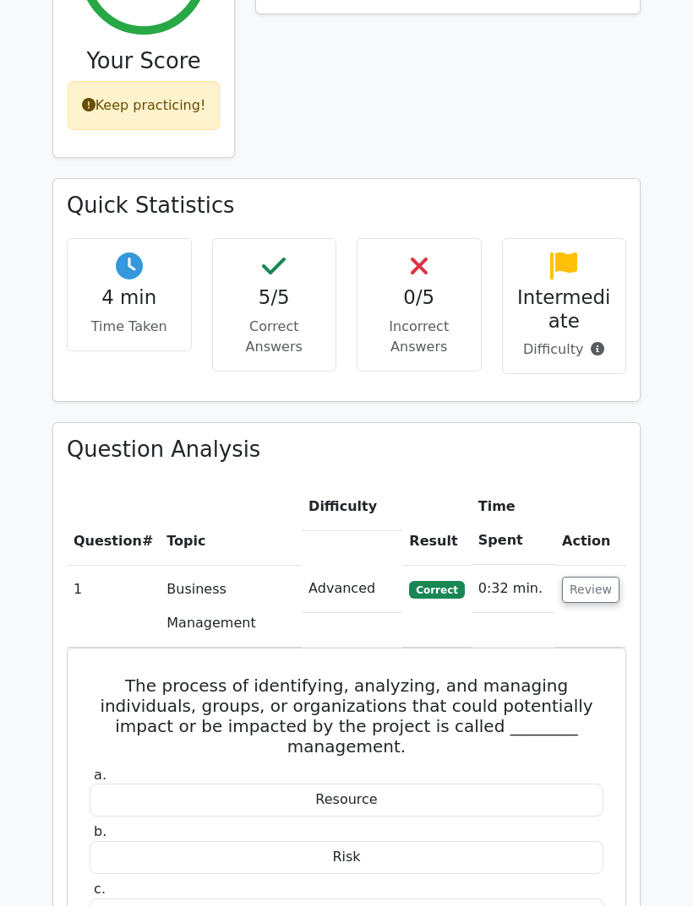
click at [586, 578] on button "Review" at bounding box center [590, 591] width 57 height 26
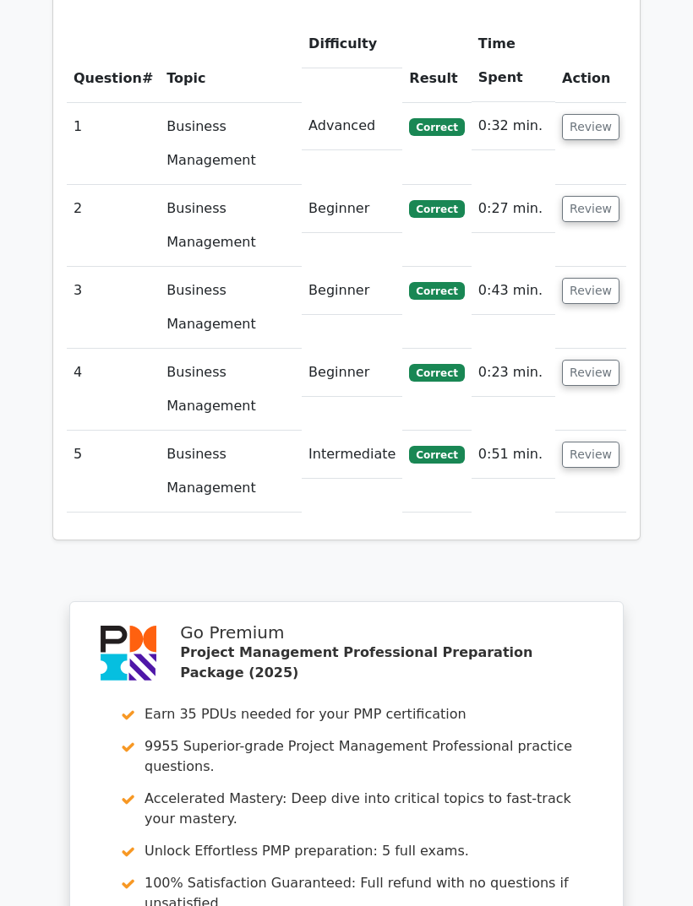
scroll to position [1413, 0]
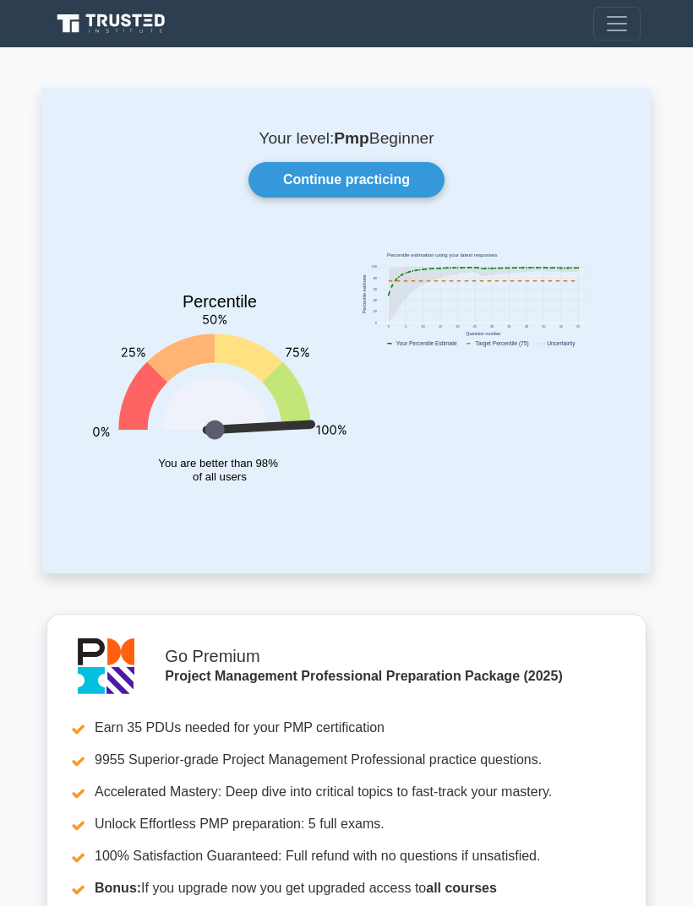
click at [299, 183] on link "Continue practicing" at bounding box center [346, 179] width 196 height 35
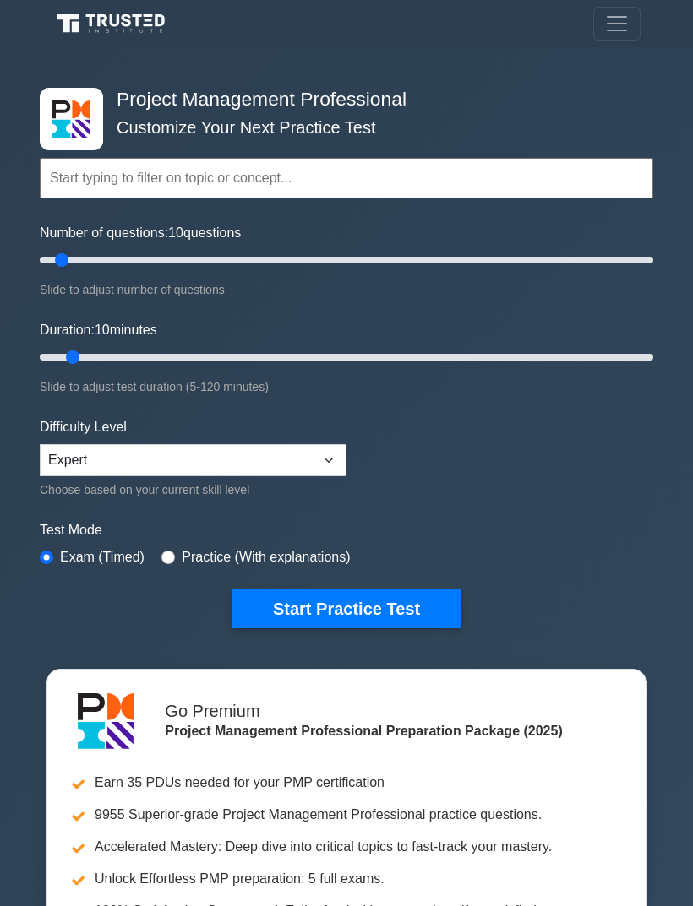
click at [622, 21] on span "Toggle navigation" at bounding box center [616, 23] width 25 height 25
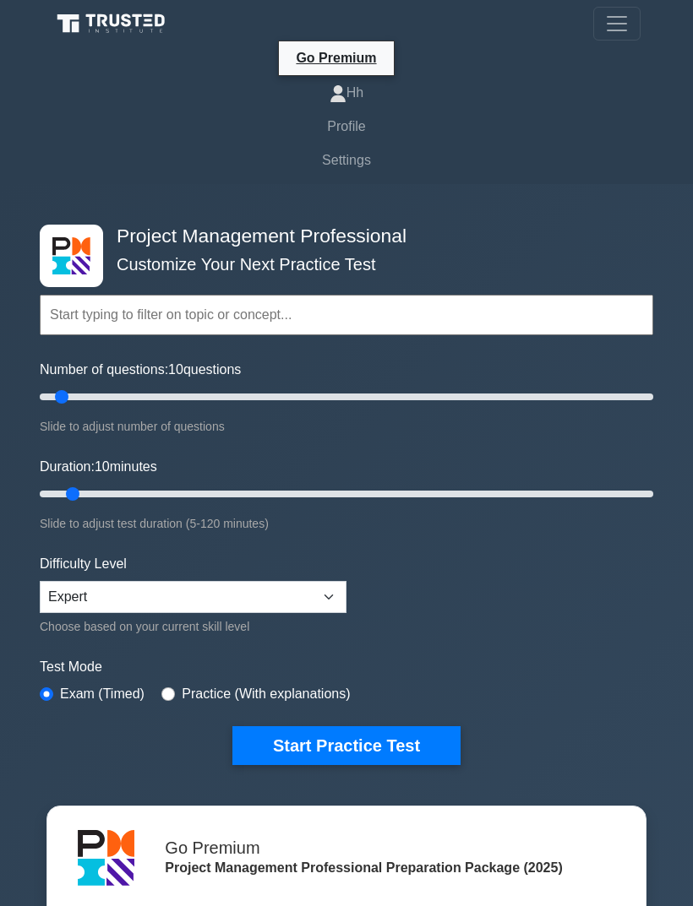
click at [362, 129] on link "Profile" at bounding box center [346, 127] width 588 height 34
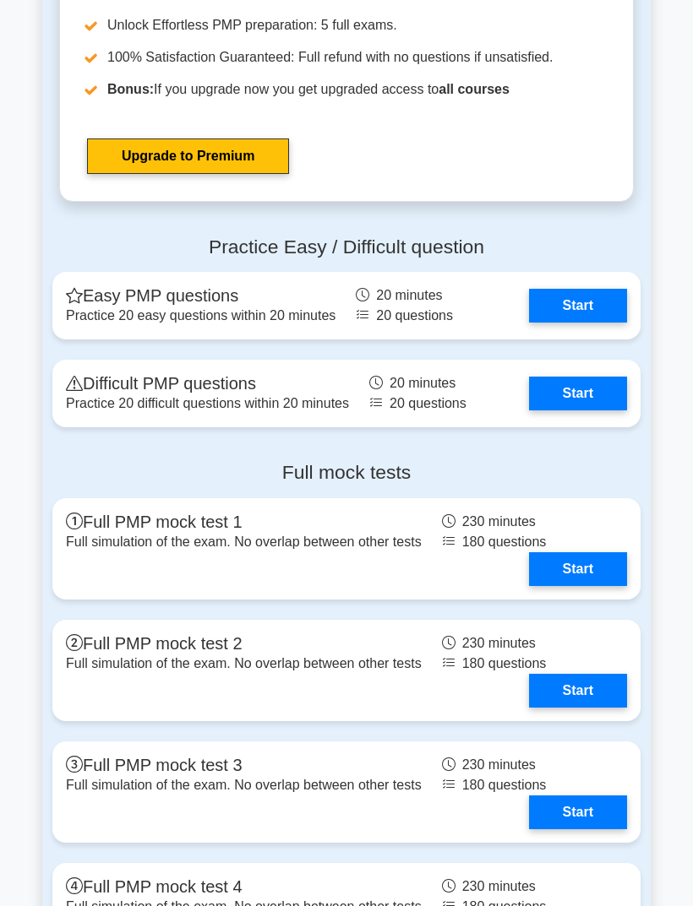
scroll to position [6098, 0]
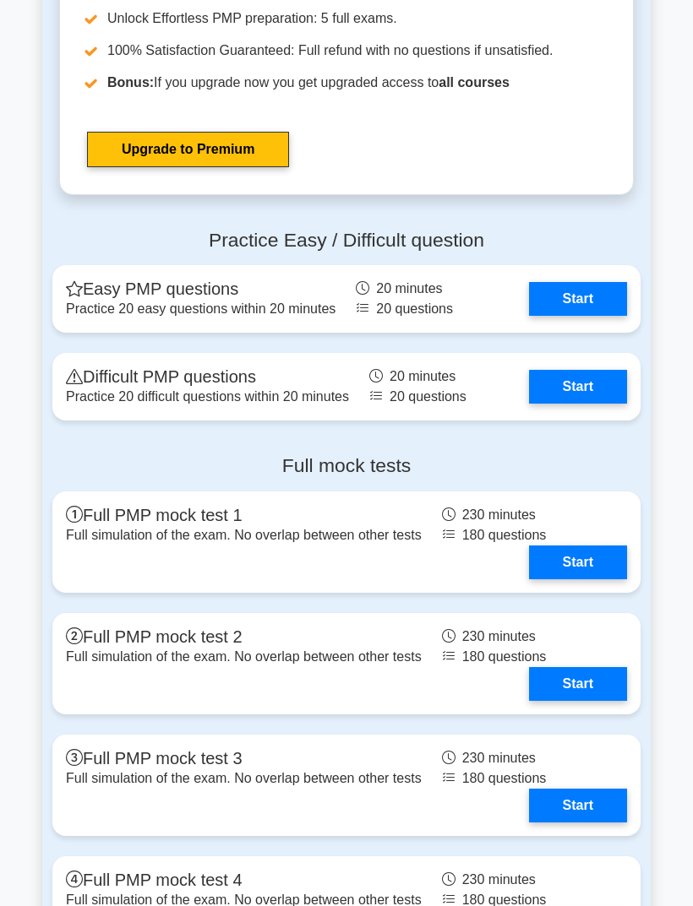
click at [606, 316] on link "Start" at bounding box center [578, 299] width 98 height 34
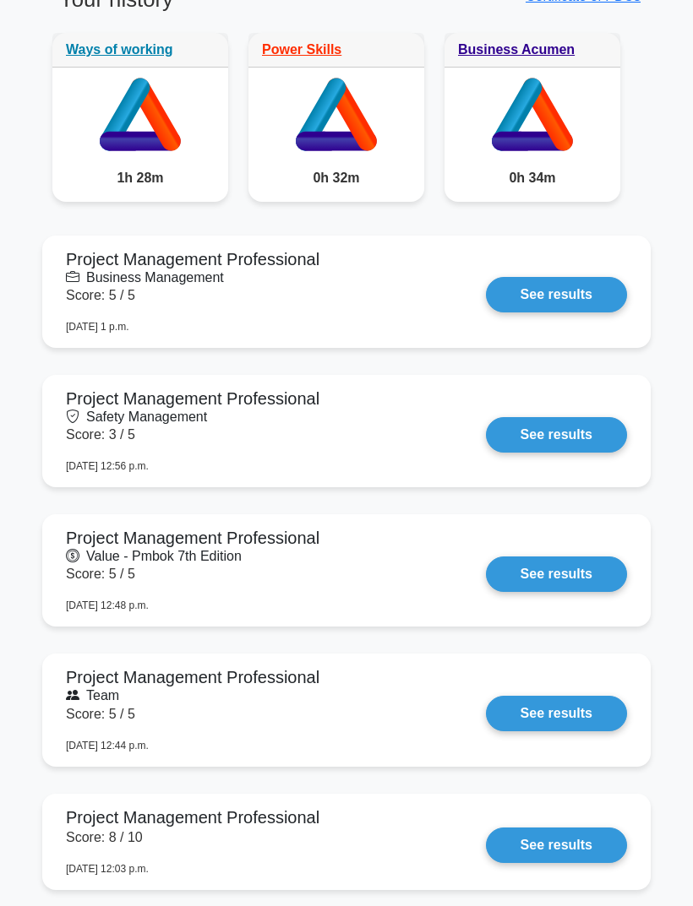
scroll to position [1369, 0]
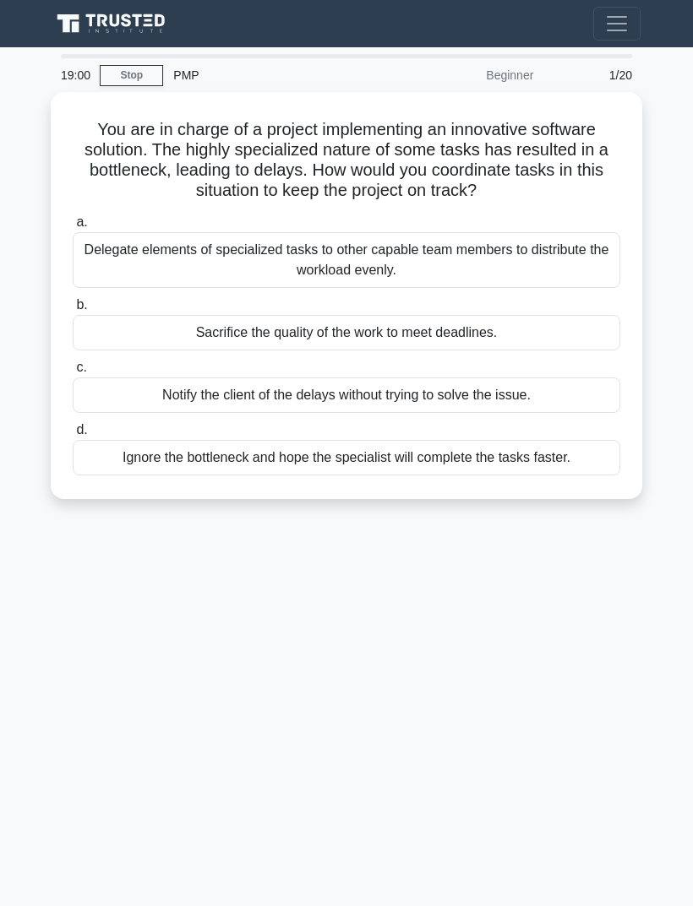
click at [140, 623] on div "19:00 Stop PMP Beginner 1/20 You are in charge of a project implementing an inn…" at bounding box center [346, 476] width 608 height 845
click at [138, 264] on div "Delegate elements of specialized tasks to other capable team members to distrib…" at bounding box center [346, 260] width 547 height 56
click at [73, 228] on input "a. Delegate elements of specialized tasks to other capable team members to dist…" at bounding box center [73, 222] width 0 height 11
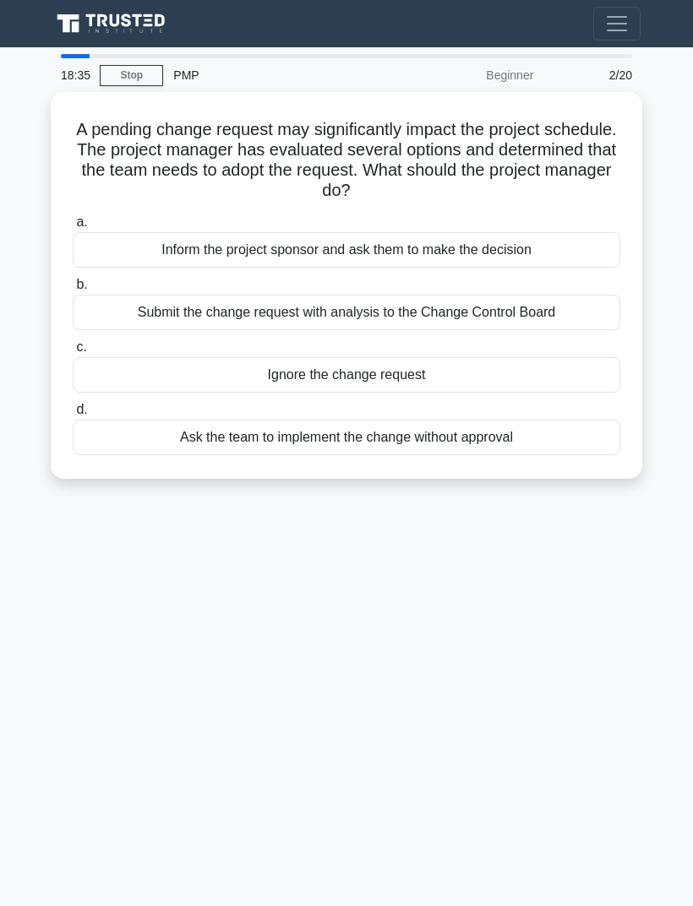
click at [563, 555] on div "18:35 Stop PMP Beginner 2/20 A pending change request may significantly impact …" at bounding box center [346, 476] width 608 height 845
click at [519, 322] on div "Submit the change request with analysis to the Change Control Board" at bounding box center [346, 312] width 547 height 35
click at [73, 291] on input "b. Submit the change request with analysis to the Change Control Board" at bounding box center [73, 285] width 0 height 11
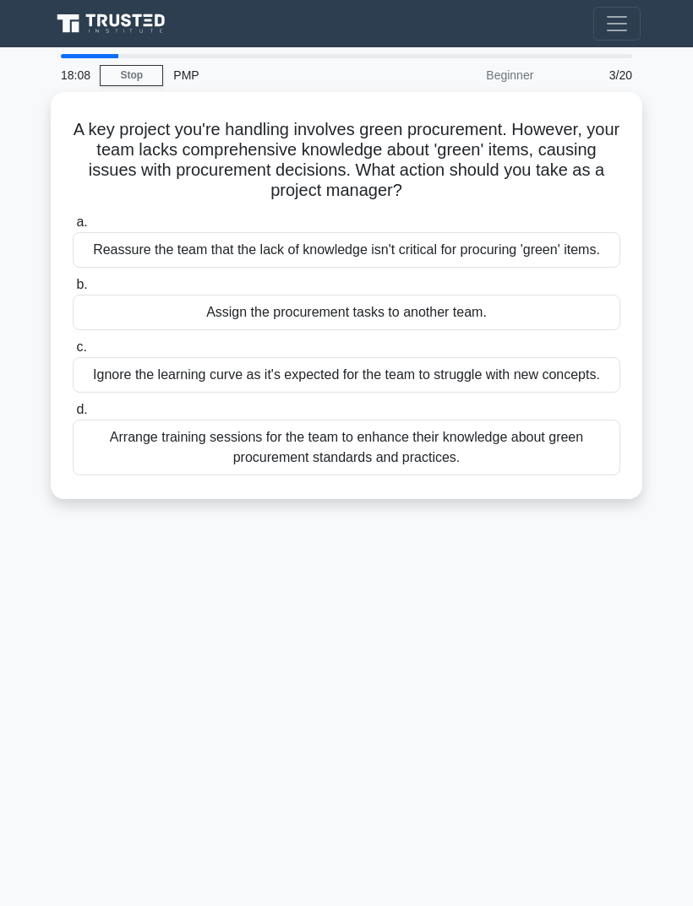
click at [547, 637] on div "18:08 Stop PMP Beginner 3/20 A key project you're handling involves green procu…" at bounding box center [346, 476] width 608 height 845
click at [581, 476] on div "Arrange training sessions for the team to enhance their knowledge about green p…" at bounding box center [346, 448] width 547 height 56
click at [73, 416] on input "d. Arrange training sessions for the team to enhance their knowledge about gree…" at bounding box center [73, 410] width 0 height 11
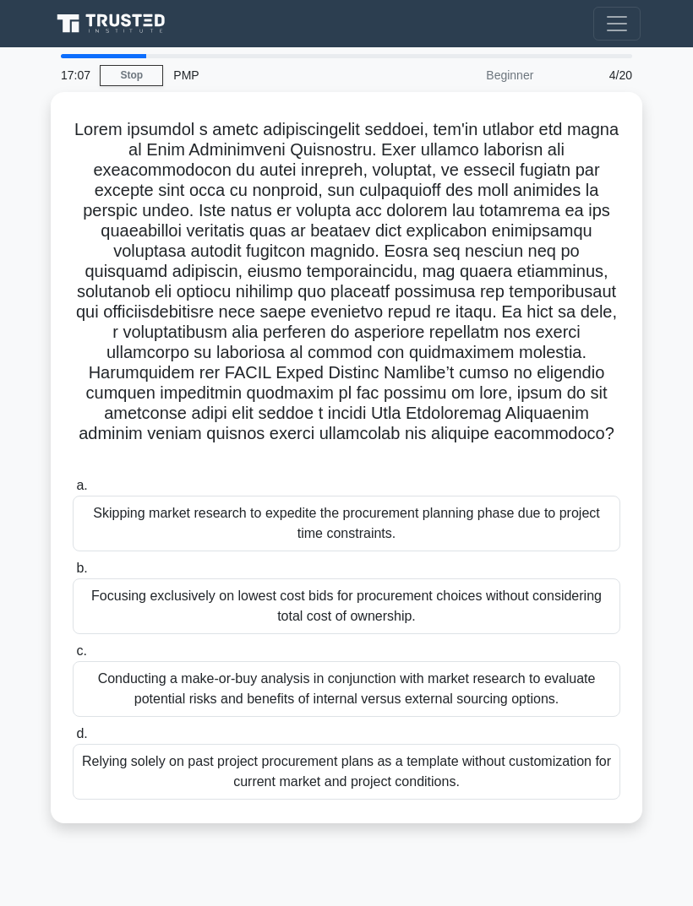
click at [672, 367] on main "17:07 Stop PMP Beginner 4/20 .spinner_0XTQ{transform-origin:center;animation:sp…" at bounding box center [346, 476] width 693 height 859
click at [93, 704] on div "Conducting a make-or-buy analysis in conjunction with market research to evalua…" at bounding box center [346, 689] width 547 height 56
click at [73, 657] on input "c. Conducting a make-or-buy analysis in conjunction with market research to eva…" at bounding box center [73, 651] width 0 height 11
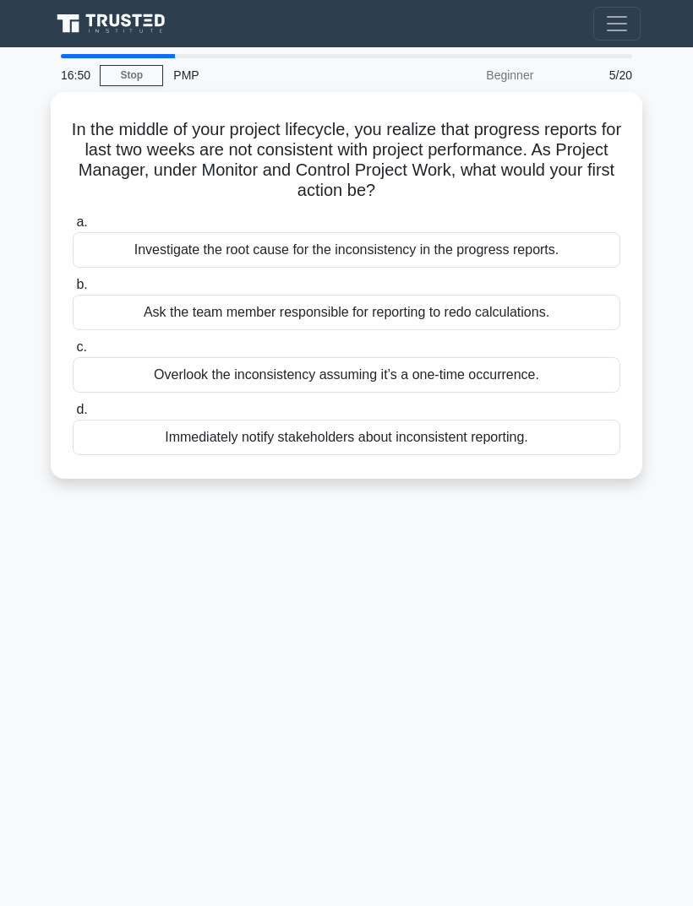
click at [114, 240] on div "Investigate the root cause for the inconsistency in the progress reports." at bounding box center [346, 249] width 547 height 35
click at [73, 228] on input "a. Investigate the root cause for the inconsistency in the progress reports." at bounding box center [73, 222] width 0 height 11
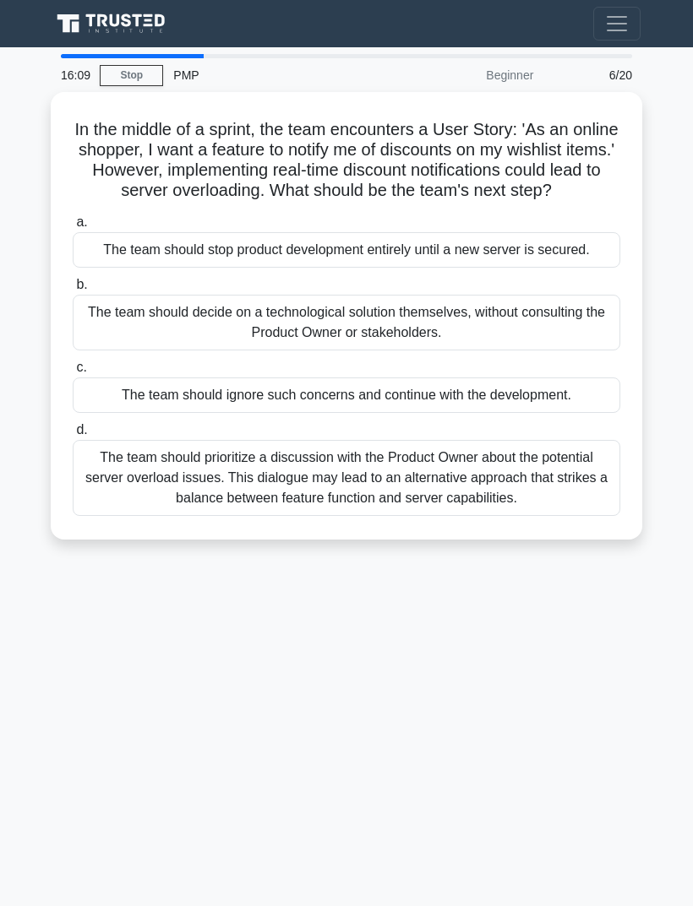
click at [530, 734] on div "16:09 Stop PMP Beginner 6/20 In the middle of a sprint, the team encounters a U…" at bounding box center [346, 476] width 608 height 845
click at [535, 516] on div "The team should prioritize a discussion with the Product Owner about the potent…" at bounding box center [346, 478] width 547 height 76
click at [73, 436] on input "d. The team should prioritize a discussion with the Product Owner about the pot…" at bounding box center [73, 430] width 0 height 11
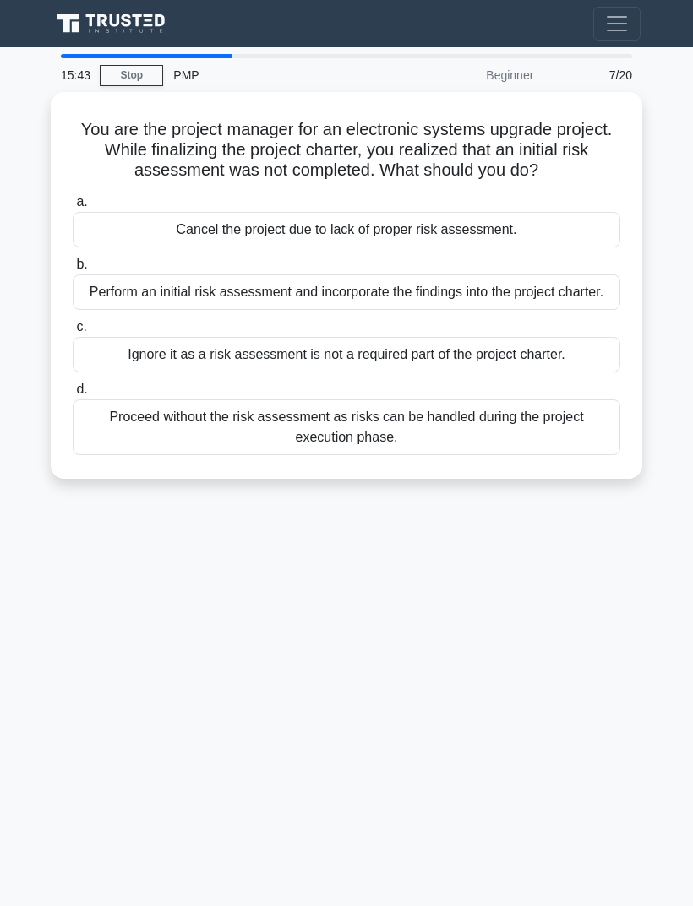
click at [558, 310] on div "Perform an initial risk assessment and incorporate the findings into the projec…" at bounding box center [346, 292] width 547 height 35
click at [73, 270] on input "b. Perform an initial risk assessment and incorporate the findings into the pro…" at bounding box center [73, 264] width 0 height 11
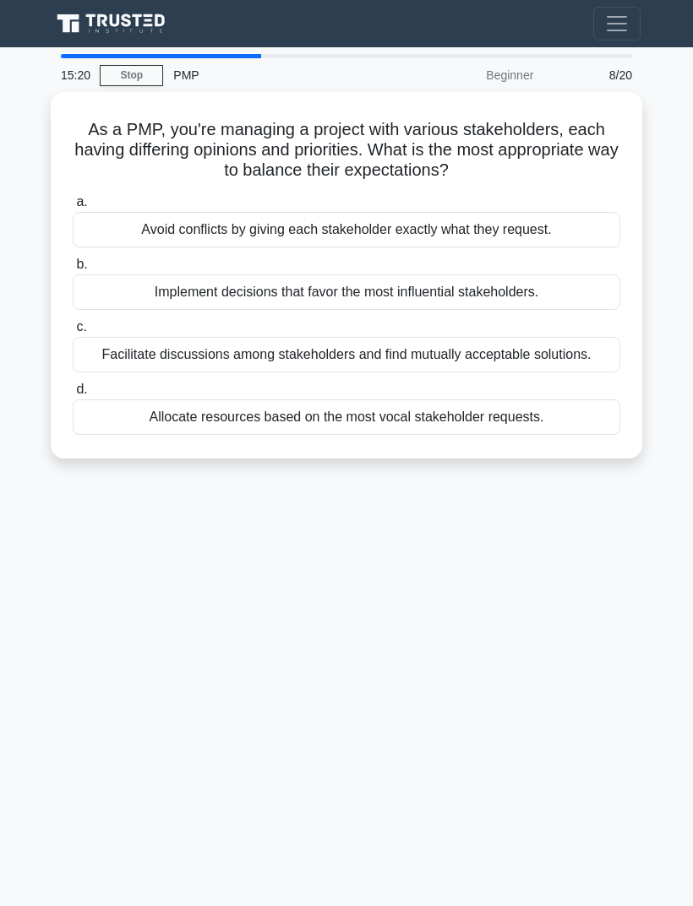
click at [499, 347] on div "Facilitate discussions among stakeholders and find mutually acceptable solution…" at bounding box center [346, 354] width 547 height 35
click at [73, 333] on input "c. Facilitate discussions among stakeholders and find mutually acceptable solut…" at bounding box center [73, 327] width 0 height 11
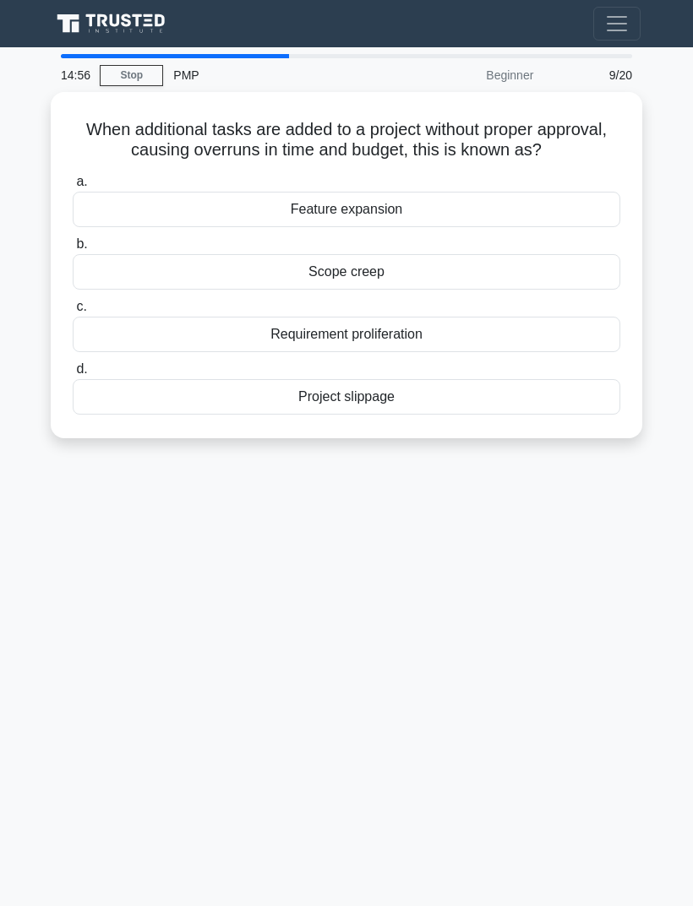
click at [536, 685] on div "14:56 Stop PMP Beginner 9/20 When additional tasks are added to a project witho…" at bounding box center [346, 476] width 608 height 845
click at [509, 290] on div "Scope creep" at bounding box center [346, 271] width 547 height 35
click at [73, 250] on input "b. Scope creep" at bounding box center [73, 244] width 0 height 11
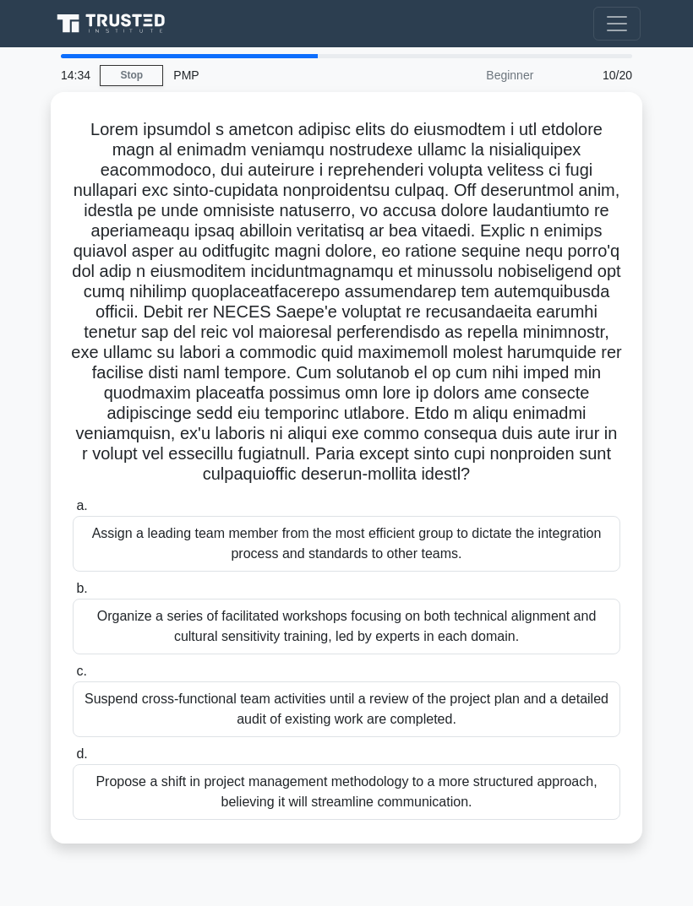
scroll to position [13, 0]
click at [8, 628] on main "13:46 Stop PMP Beginner 10/20 .spinner_0XTQ{transform-origin:center;animation:s…" at bounding box center [346, 476] width 693 height 859
click at [107, 655] on div "Organize a series of facilitated workshops focusing on both technical alignment…" at bounding box center [346, 627] width 547 height 56
click at [73, 595] on input "b. Organize a series of facilitated workshops focusing on both technical alignm…" at bounding box center [73, 589] width 0 height 11
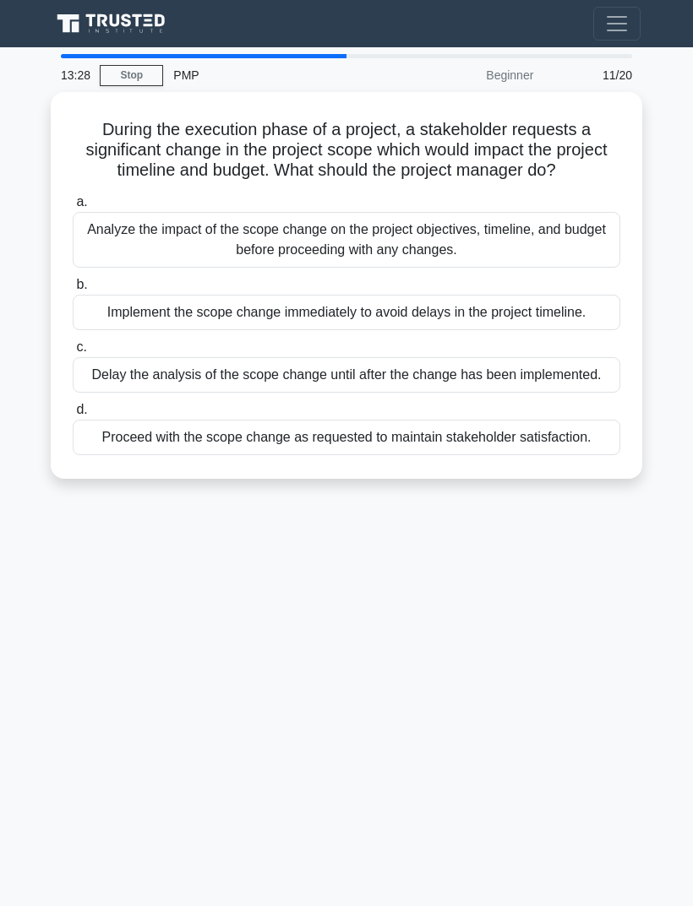
click at [107, 243] on div "Analyze the impact of the scope change on the project objectives, timeline, and…" at bounding box center [346, 240] width 547 height 56
click at [73, 208] on input "a. Analyze the impact of the scope change on the project objectives, timeline, …" at bounding box center [73, 202] width 0 height 11
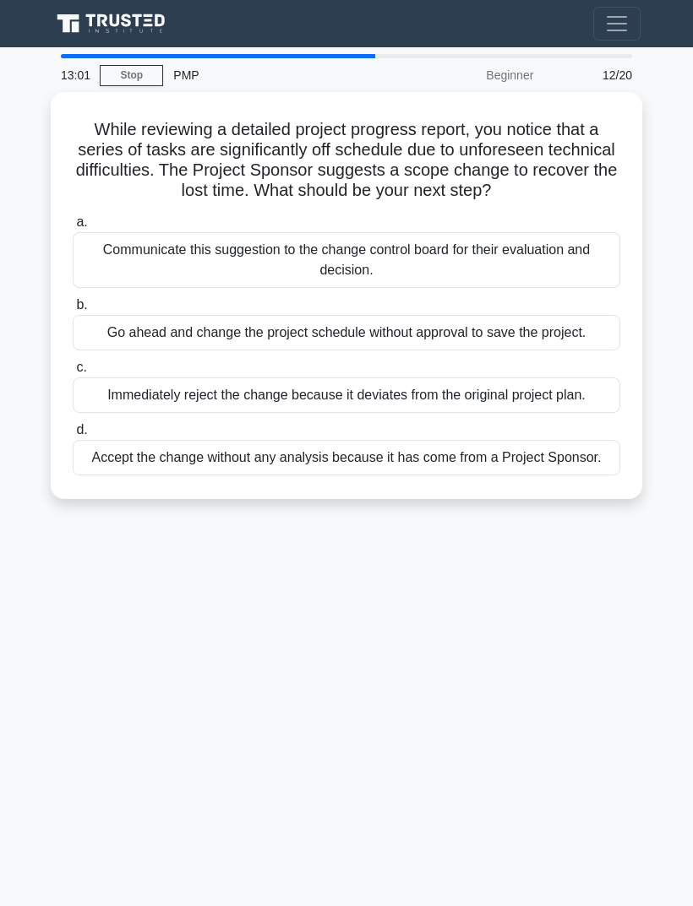
click at [101, 258] on div "Communicate this suggestion to the change control board for their evaluation an…" at bounding box center [346, 260] width 547 height 56
click at [73, 228] on input "a. Communicate this suggestion to the change control board for their evaluation…" at bounding box center [73, 222] width 0 height 11
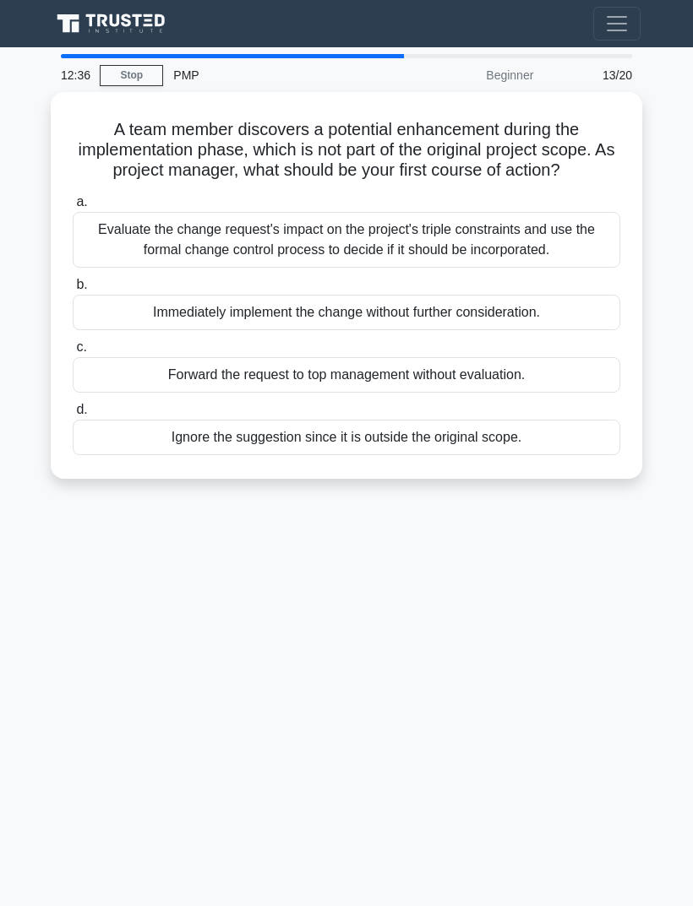
click at [104, 238] on div "Evaluate the change request's impact on the project's triple constraints and us…" at bounding box center [346, 240] width 547 height 56
click at [73, 208] on input "a. Evaluate the change request's impact on the project's triple constraints and…" at bounding box center [73, 202] width 0 height 11
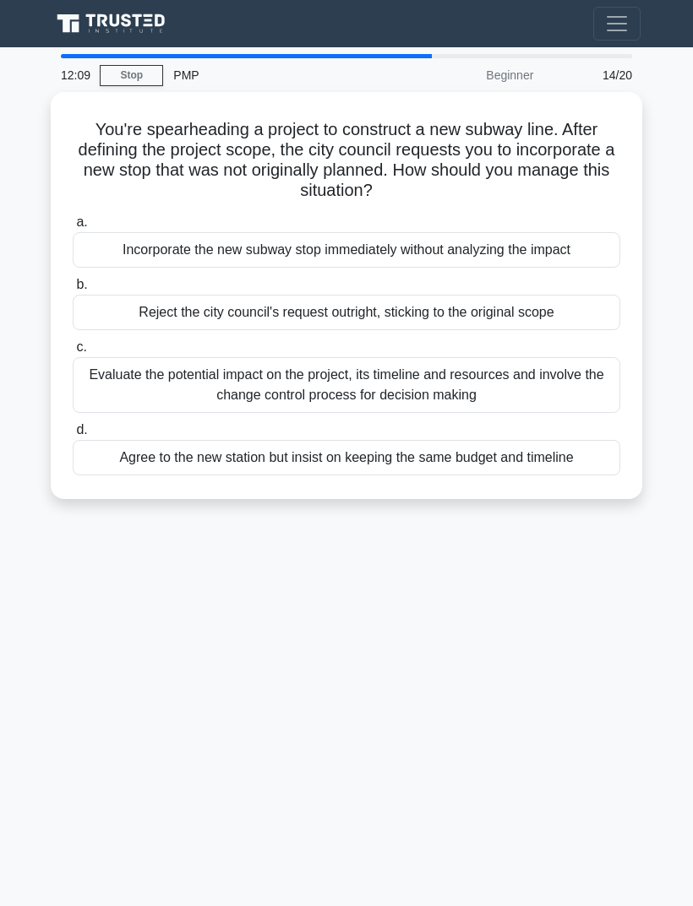
click at [109, 372] on div "Evaluate the potential impact on the project, its timeline and resources and in…" at bounding box center [346, 385] width 547 height 56
click at [73, 353] on input "c. Evaluate the potential impact on the project, its timeline and resources and…" at bounding box center [73, 347] width 0 height 11
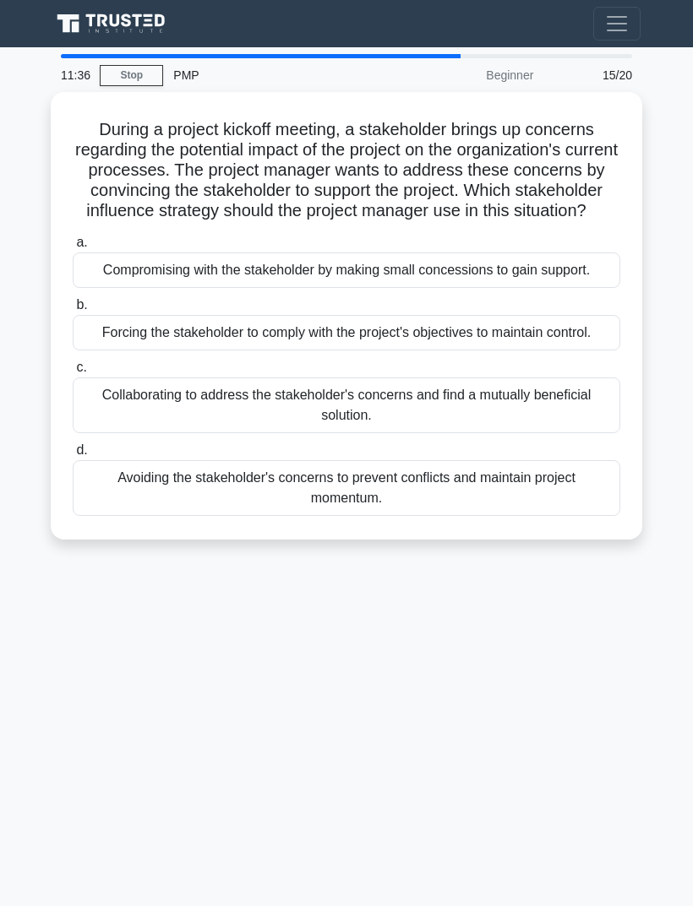
click at [111, 433] on div "Collaborating to address the stakeholder's concerns and find a mutually benefic…" at bounding box center [346, 406] width 547 height 56
click at [73, 373] on input "c. Collaborating to address the stakeholder's concerns and find a mutually bene…" at bounding box center [73, 367] width 0 height 11
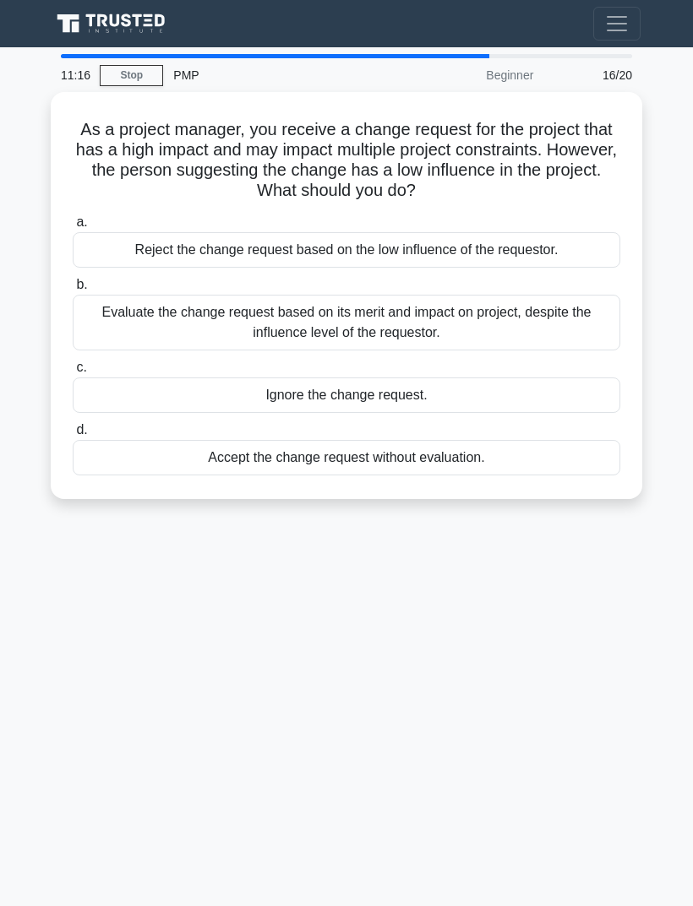
click at [102, 301] on div "Evaluate the change request based on its merit and impact on project, despite t…" at bounding box center [346, 323] width 547 height 56
click at [73, 291] on input "b. Evaluate the change request based on its merit and impact on project, despit…" at bounding box center [73, 285] width 0 height 11
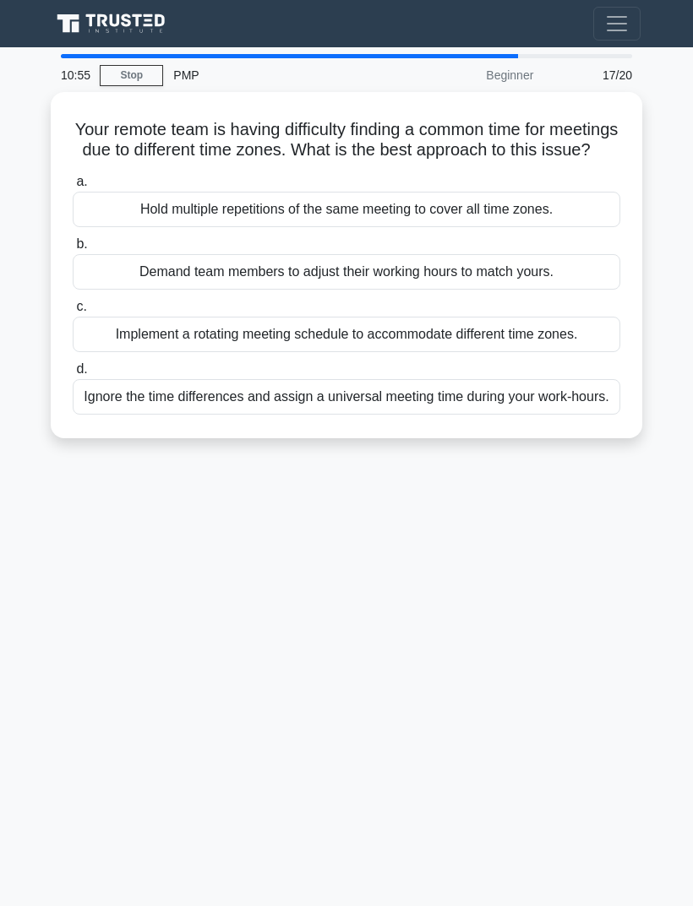
click at [116, 352] on div "Implement a rotating meeting schedule to accommodate different time zones." at bounding box center [346, 334] width 547 height 35
click at [73, 313] on input "c. Implement a rotating meeting schedule to accommodate different time zones." at bounding box center [73, 307] width 0 height 11
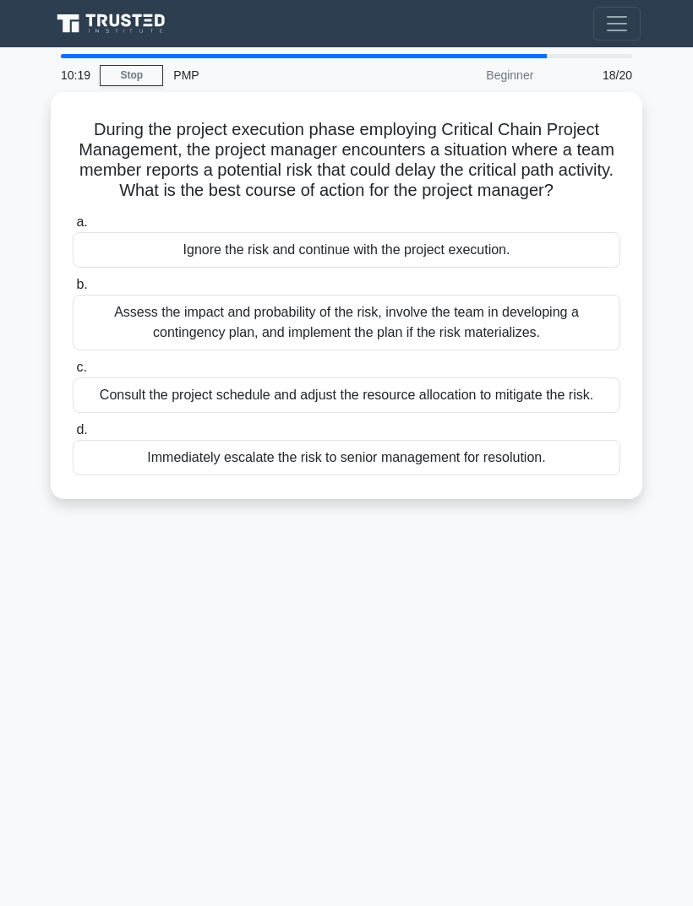
click at [86, 332] on div "Assess the impact and probability of the risk, involve the team in developing a…" at bounding box center [346, 323] width 547 height 56
click at [73, 291] on input "b. Assess the impact and probability of the risk, involve the team in developin…" at bounding box center [73, 285] width 0 height 11
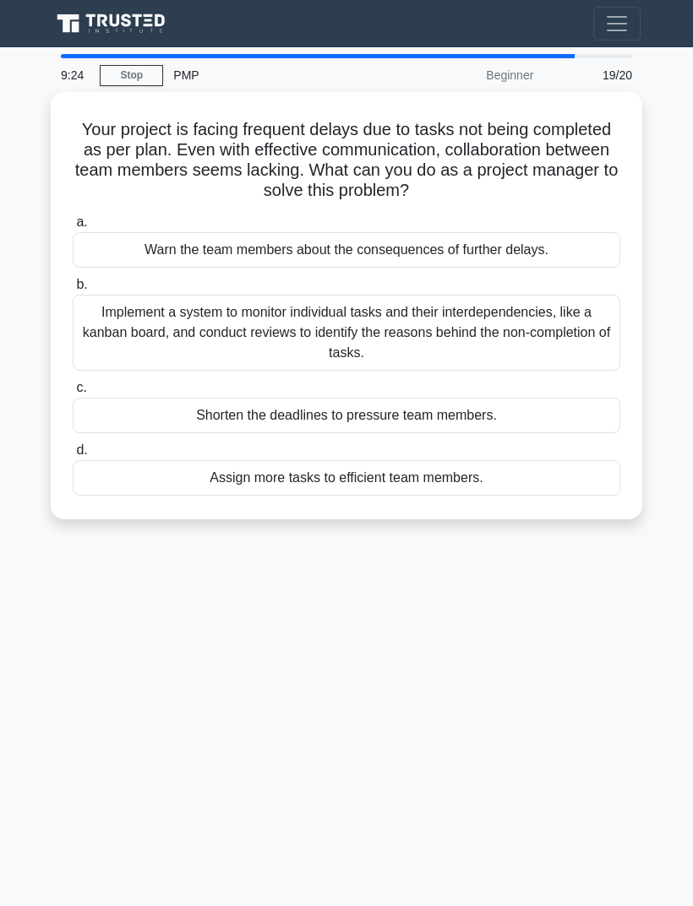
click at [569, 592] on div "9:24 Stop PMP Beginner 19/20 Your project is facing frequent delays due to task…" at bounding box center [346, 476] width 608 height 845
click at [503, 309] on div "Implement a system to monitor individual tasks and their interdependencies, lik…" at bounding box center [346, 333] width 547 height 76
click at [73, 291] on input "b. Implement a system to monitor individual tasks and their interdependencies, …" at bounding box center [73, 285] width 0 height 11
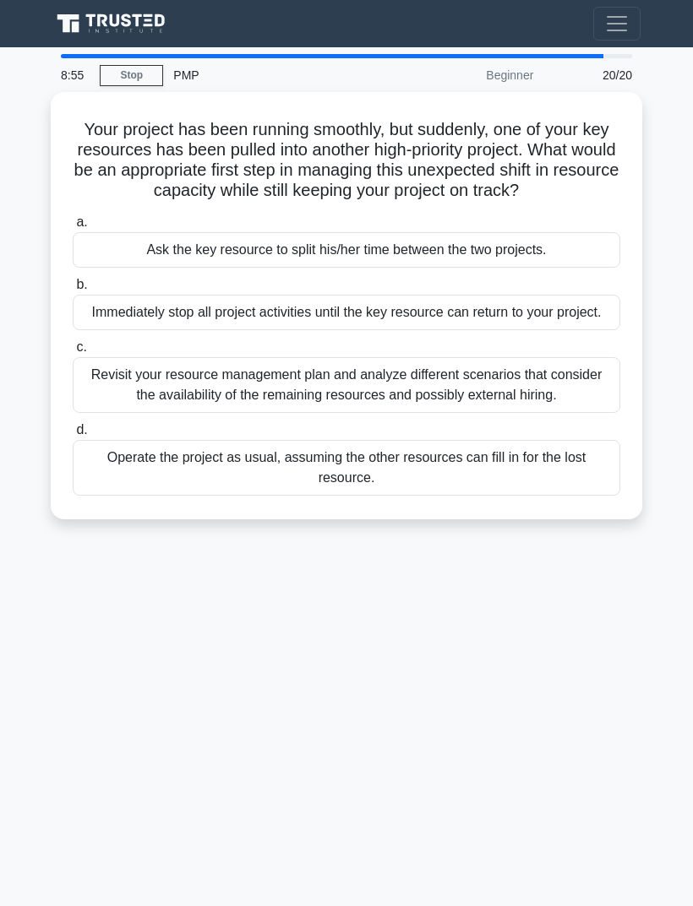
click at [588, 413] on div "Revisit your resource management plan and analyze different scenarios that cons…" at bounding box center [346, 385] width 547 height 56
click at [73, 353] on input "c. Revisit your resource management plan and analyze different scenarios that c…" at bounding box center [73, 347] width 0 height 11
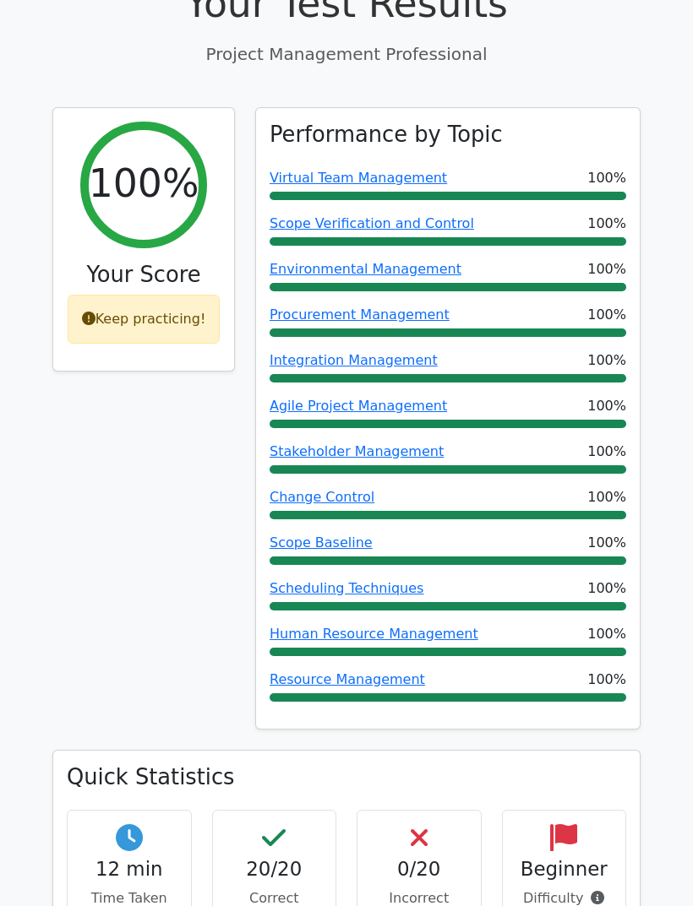
scroll to position [588, 0]
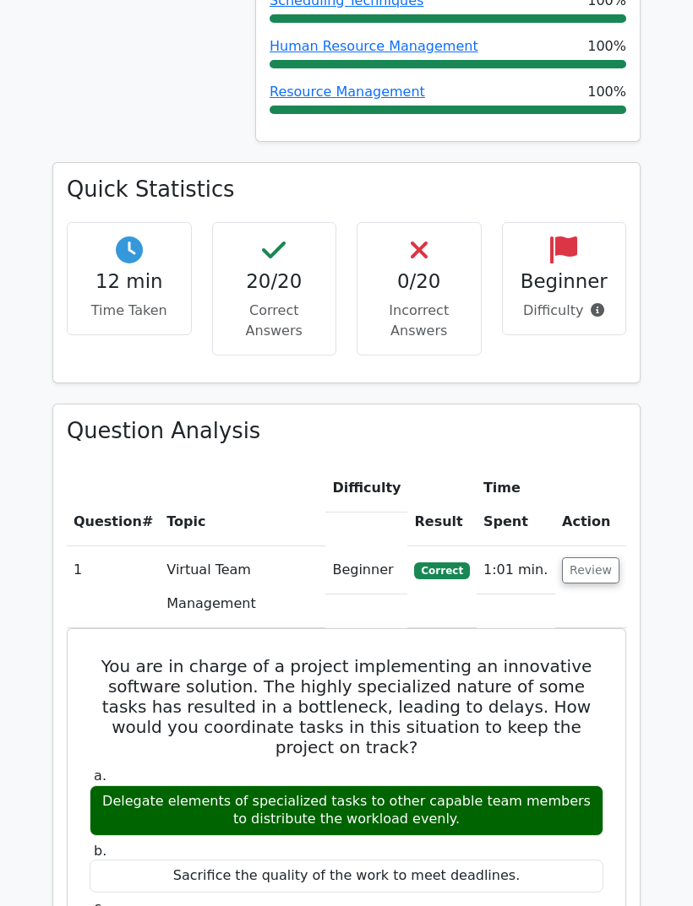
click at [604, 557] on button "Review" at bounding box center [590, 570] width 57 height 26
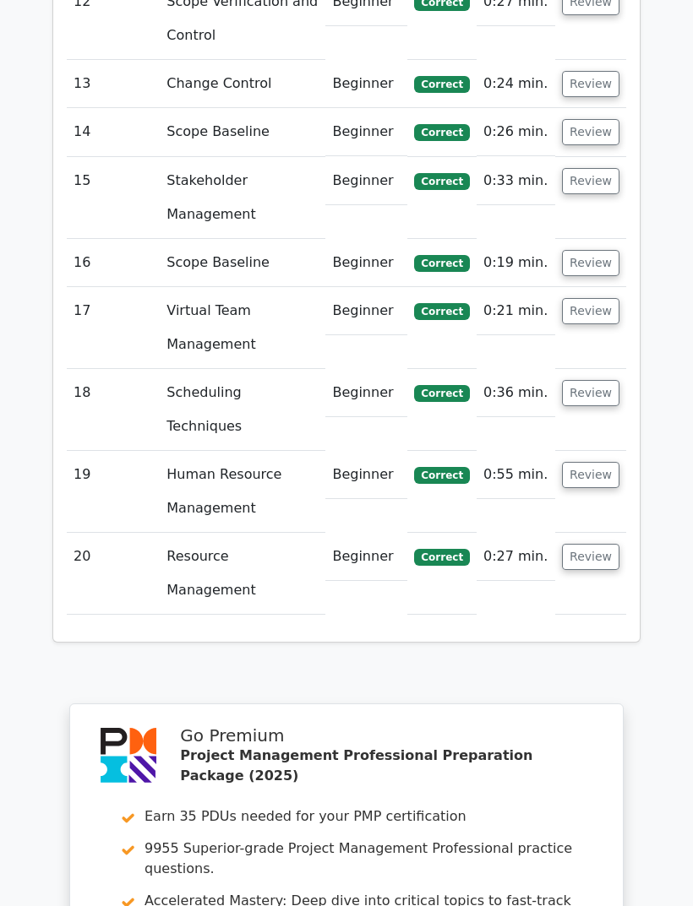
scroll to position [2664, 0]
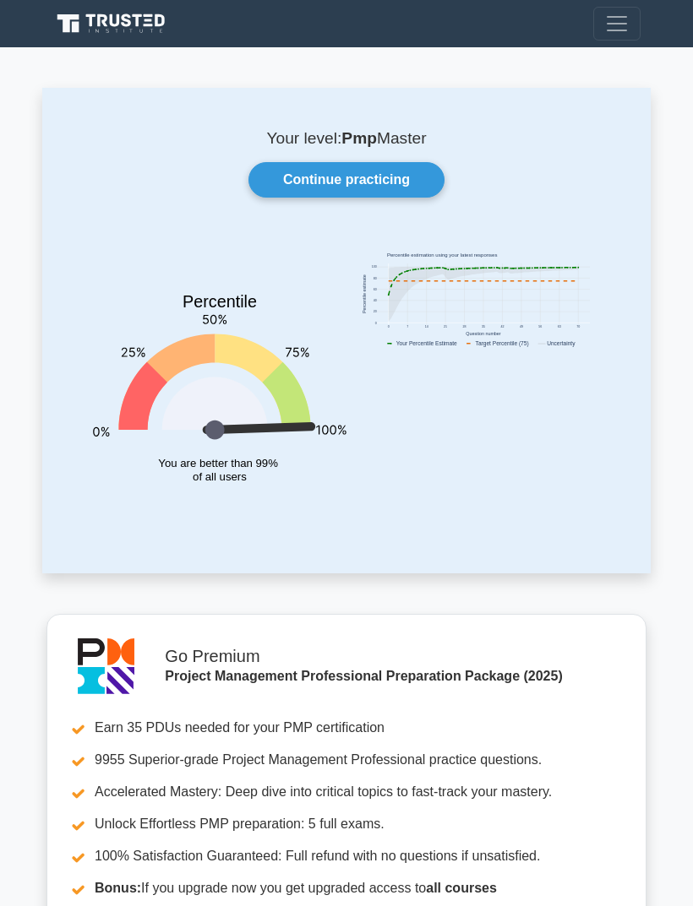
click at [429, 173] on link "Continue practicing" at bounding box center [346, 179] width 196 height 35
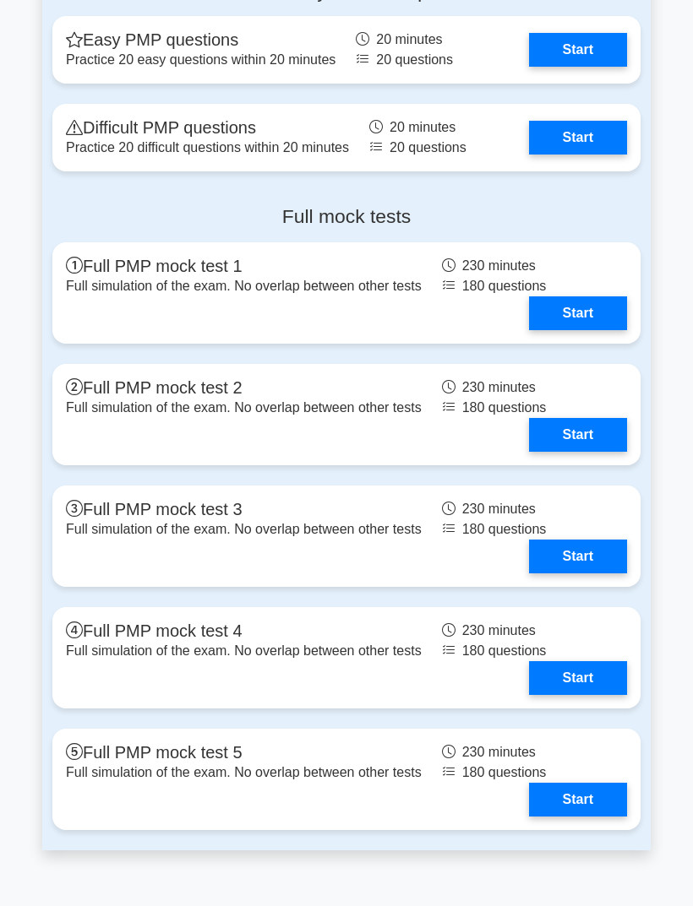
scroll to position [6210, 0]
click at [583, 155] on link "Start" at bounding box center [578, 138] width 98 height 34
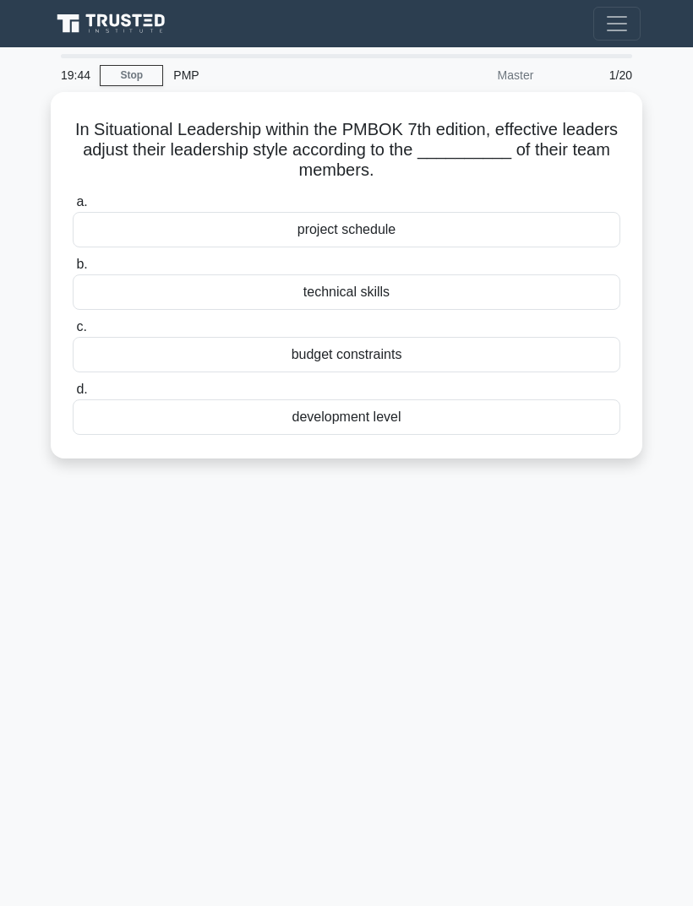
click at [575, 539] on div "19:44 Stop PMP Master 1/20 In Situational Leadership within the PMBOK 7th editi…" at bounding box center [346, 476] width 608 height 845
click at [580, 413] on div "development level" at bounding box center [346, 417] width 547 height 35
click at [73, 395] on input "d. development level" at bounding box center [73, 389] width 0 height 11
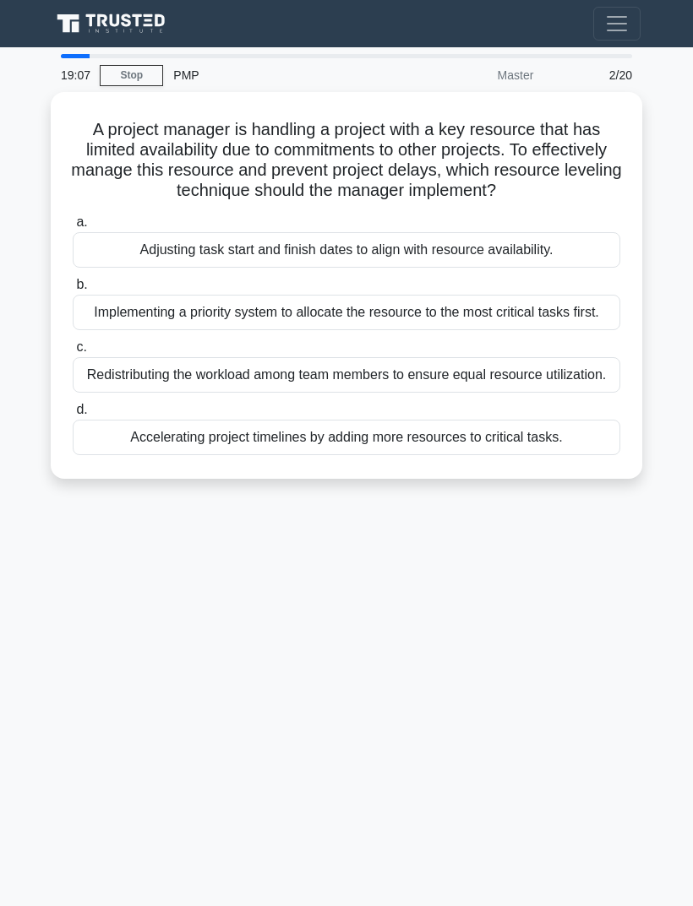
click at [539, 706] on div "19:07 Stop PMP Master 2/20 A project manager is handling a project with a key r…" at bounding box center [346, 476] width 608 height 845
click at [456, 330] on div "Implementing a priority system to allocate the resource to the most critical ta…" at bounding box center [346, 312] width 547 height 35
click at [73, 291] on input "b. Implementing a priority system to allocate the resource to the most critical…" at bounding box center [73, 285] width 0 height 11
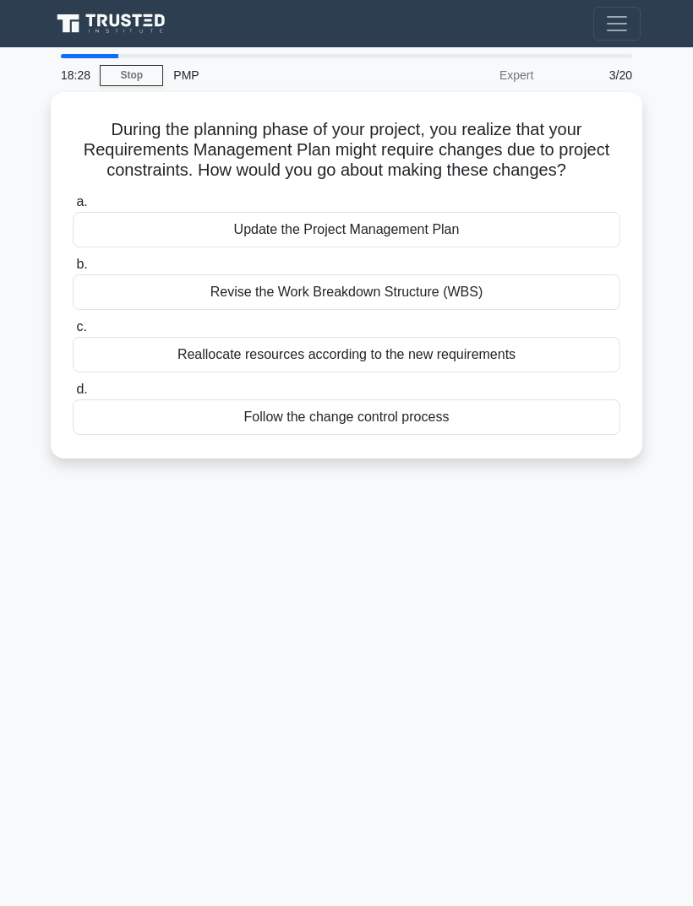
click at [620, 541] on div "18:28 Stop PMP Expert 3/20 During the planning phase of your project, you reali…" at bounding box center [346, 476] width 608 height 845
click at [551, 247] on div "Update the Project Management Plan" at bounding box center [346, 229] width 547 height 35
click at [73, 208] on input "a. Update the Project Management Plan" at bounding box center [73, 202] width 0 height 11
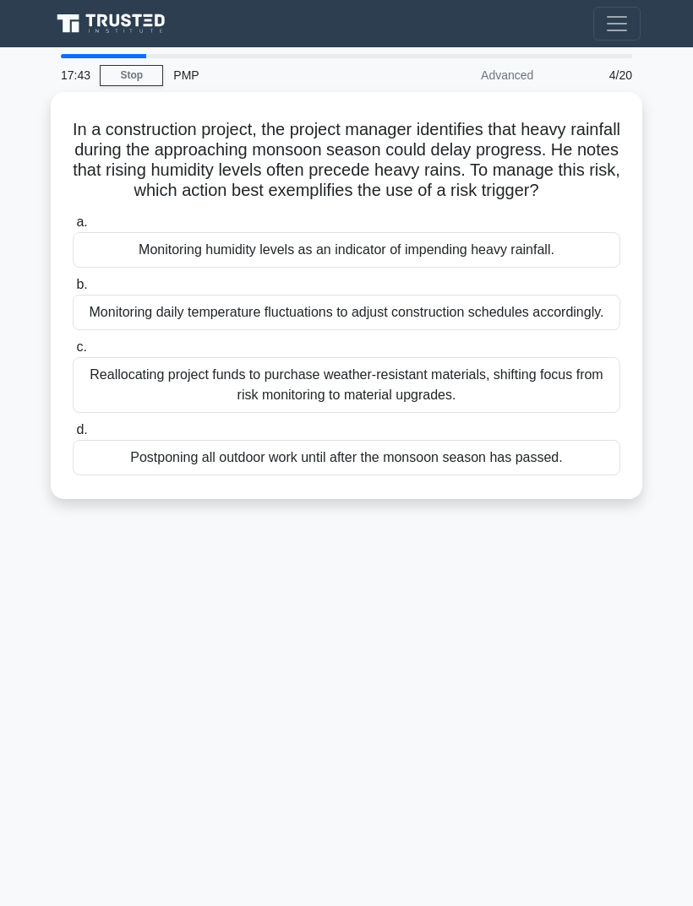
click at [140, 753] on div "17:43 Stop PMP Advanced 4/20 In a construction project, the project manager ide…" at bounding box center [346, 476] width 608 height 845
click at [123, 268] on div "Monitoring humidity levels as an indicator of impending heavy rainfall." at bounding box center [346, 249] width 547 height 35
click at [73, 228] on input "a. Monitoring humidity levels as an indicator of impending heavy rainfall." at bounding box center [73, 222] width 0 height 11
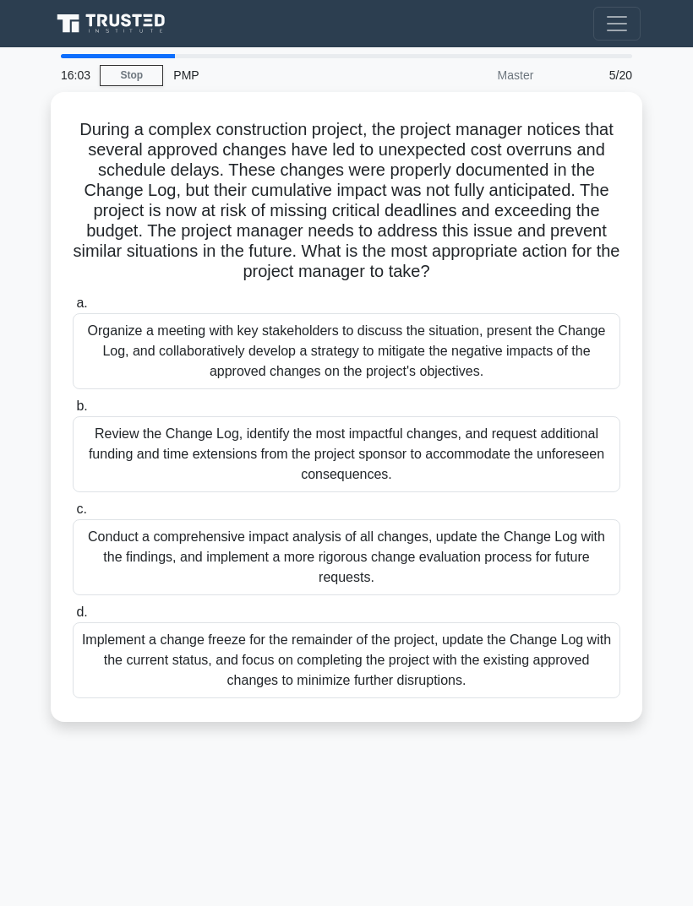
click at [134, 830] on div "16:03 Stop PMP Master 5/20 During a complex construction project, the project m…" at bounding box center [346, 476] width 608 height 845
click at [100, 568] on div "Conduct a comprehensive impact analysis of all changes, update the Change Log w…" at bounding box center [346, 557] width 547 height 76
click at [73, 515] on input "c. Conduct a comprehensive impact analysis of all changes, update the Change Lo…" at bounding box center [73, 509] width 0 height 11
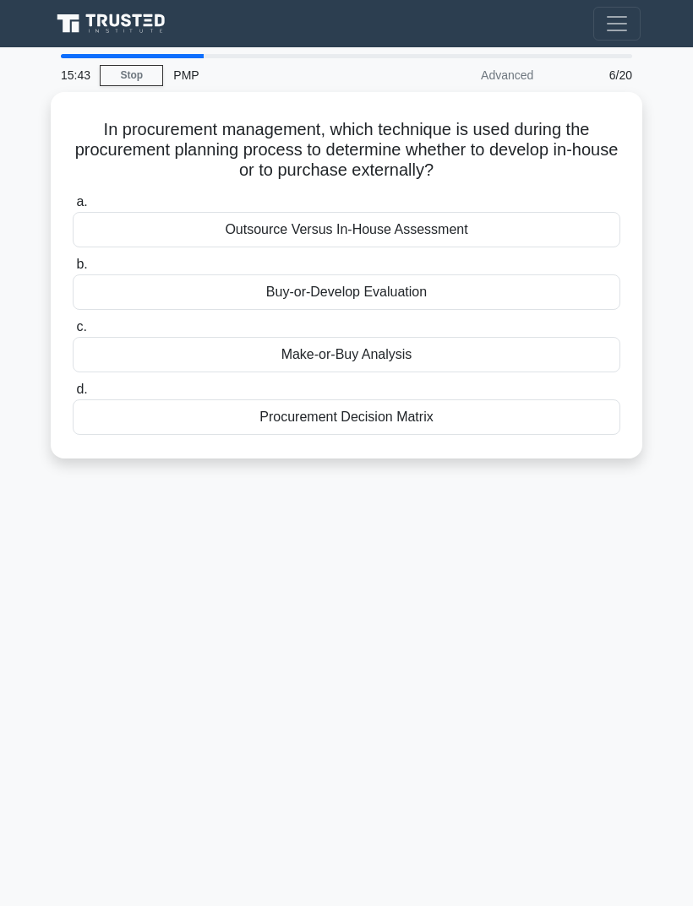
click at [108, 763] on div "15:43 Stop PMP Advanced 6/20 In procurement management, which technique is used…" at bounding box center [346, 476] width 608 height 845
click at [154, 356] on div "Make-or-Buy Analysis" at bounding box center [346, 354] width 547 height 35
click at [73, 333] on input "c. Make-or-Buy Analysis" at bounding box center [73, 327] width 0 height 11
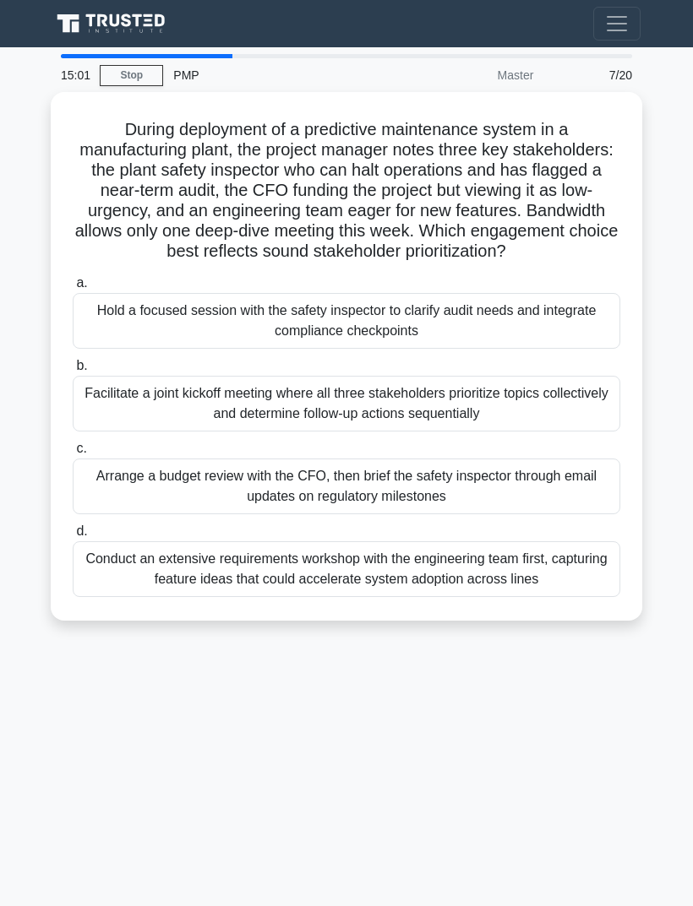
click at [125, 799] on div "15:01 Stop PMP Master 7/20 During deployment of a predictive maintenance system…" at bounding box center [346, 476] width 608 height 845
click at [142, 431] on div "Facilitate a joint kickoff meeting where all three stakeholders prioritize topi…" at bounding box center [346, 404] width 547 height 56
click at [73, 372] on input "b. Facilitate a joint kickoff meeting where all three stakeholders prioritize t…" at bounding box center [73, 366] width 0 height 11
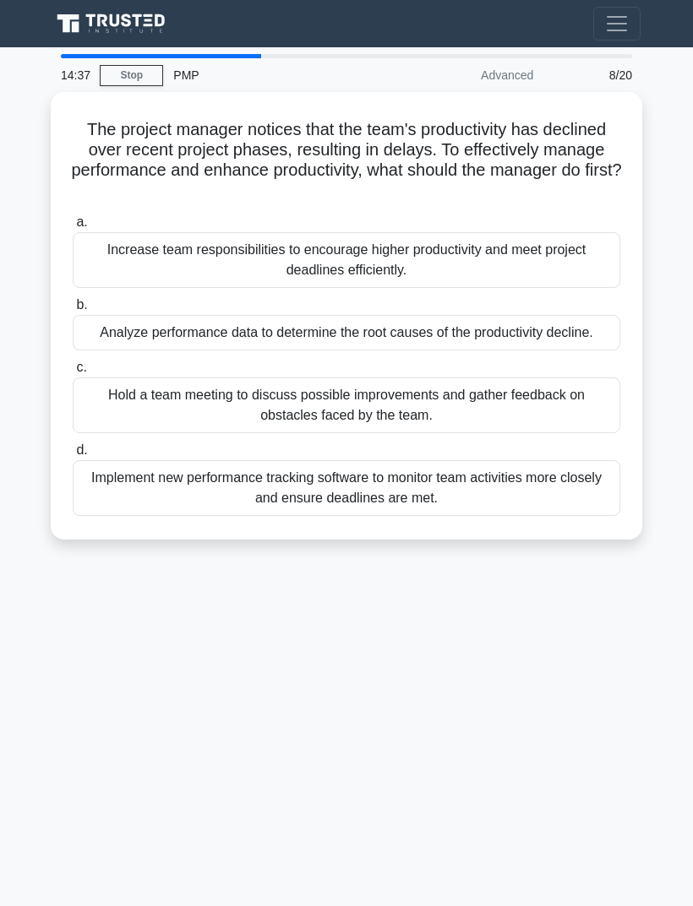
click at [98, 802] on div "14:37 Stop PMP Advanced 8/20 The project manager notices that the team's produc…" at bounding box center [346, 476] width 608 height 845
click at [124, 345] on div "Analyze performance data to determine the root causes of the productivity decli…" at bounding box center [346, 332] width 547 height 35
click at [73, 311] on input "b. Analyze performance data to determine the root causes of the productivity de…" at bounding box center [73, 305] width 0 height 11
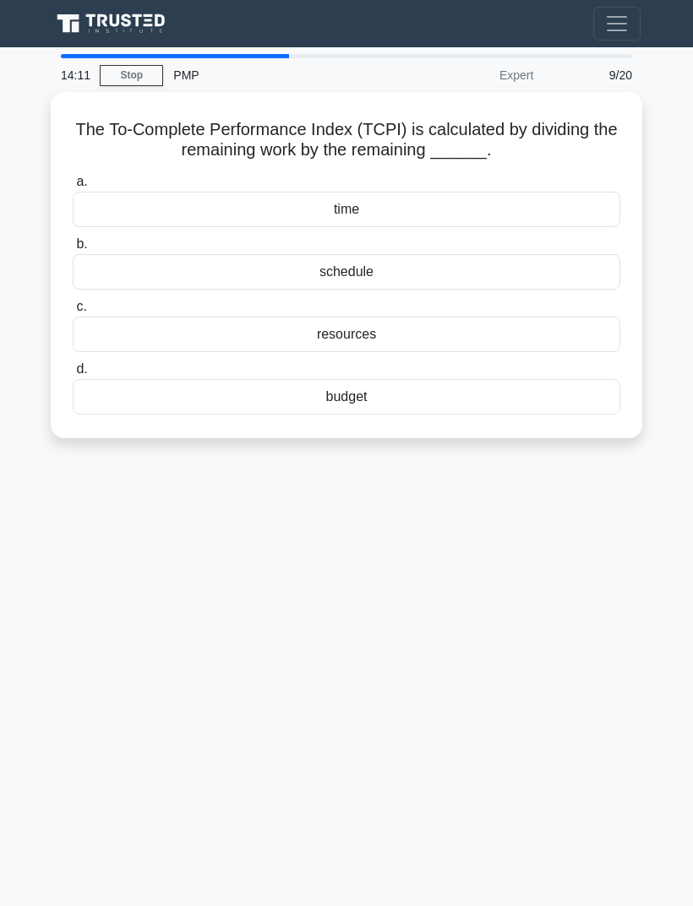
click at [543, 533] on div "14:11 Stop PMP Expert 9/20 The To-Complete Performance Index (TCPI) is calculat…" at bounding box center [346, 476] width 608 height 845
click at [578, 275] on div "schedule" at bounding box center [346, 271] width 547 height 35
click at [73, 250] on input "b. schedule" at bounding box center [73, 244] width 0 height 11
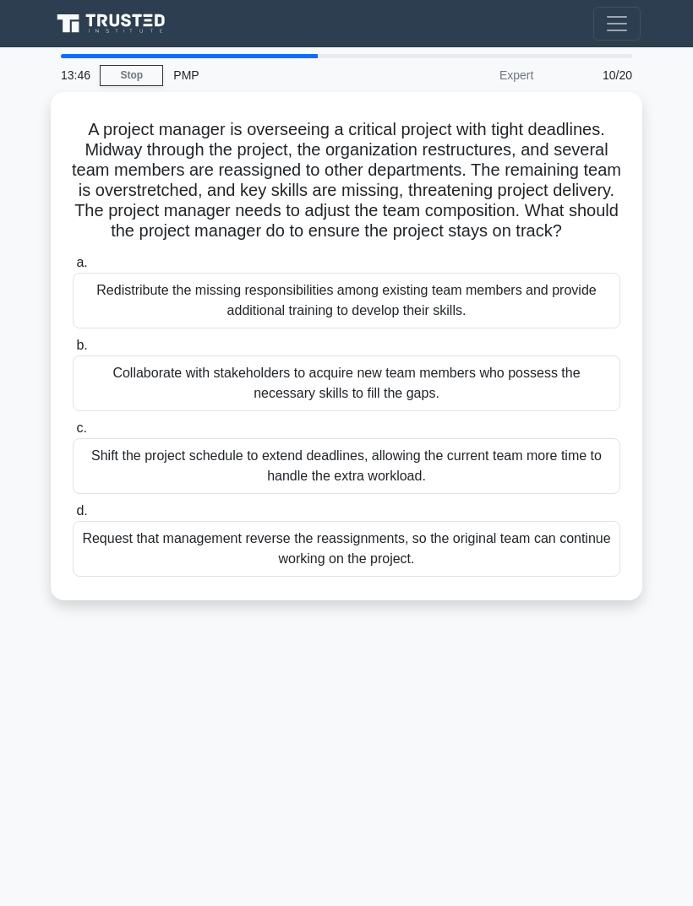
click at [336, 108] on div "A project manager is overseeing a critical project with tight deadlines. Midway…" at bounding box center [346, 346] width 578 height 495
click at [334, 109] on div "A project manager is overseeing a critical project with tight deadlines. Midway…" at bounding box center [346, 346] width 578 height 495
click at [548, 797] on div "13:06 Stop PMP Expert 10/20 A project manager is overseeing a critical project …" at bounding box center [346, 476] width 608 height 845
click at [583, 310] on div "Redistribute the missing responsibilities among existing team members and provi…" at bounding box center [346, 301] width 547 height 56
click at [73, 269] on input "a. Redistribute the missing responsibilities among existing team members and pr…" at bounding box center [73, 263] width 0 height 11
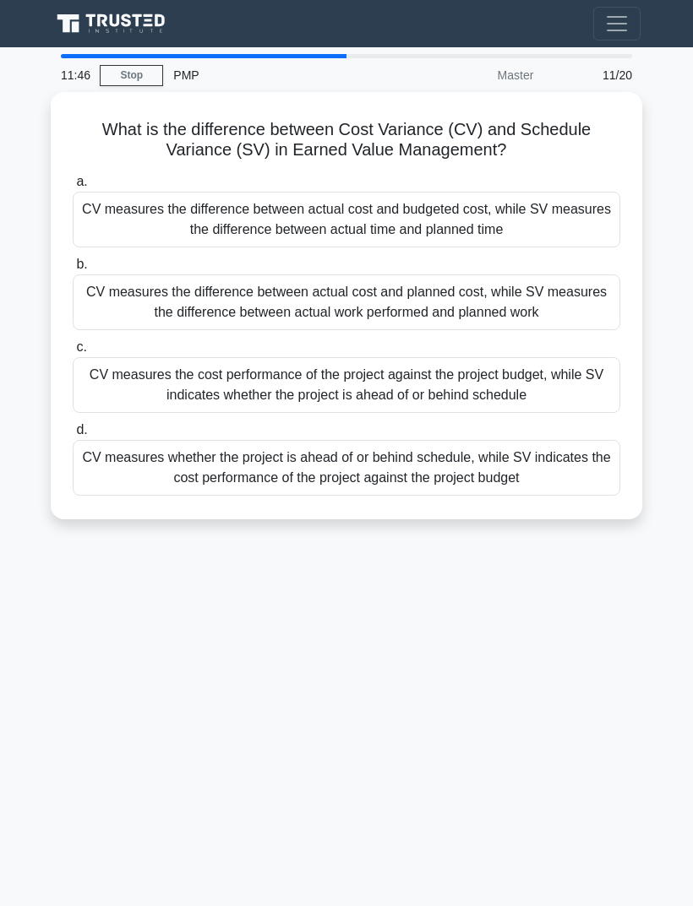
click at [128, 669] on div "11:46 Stop PMP Master 11/20 What is the difference between Cost Variance (CV) a…" at bounding box center [346, 476] width 608 height 845
click at [169, 305] on div "CV measures the difference between actual cost and planned cost, while SV measu…" at bounding box center [346, 303] width 547 height 56
click at [73, 270] on input "b. CV measures the difference between actual cost and planned cost, while SV me…" at bounding box center [73, 264] width 0 height 11
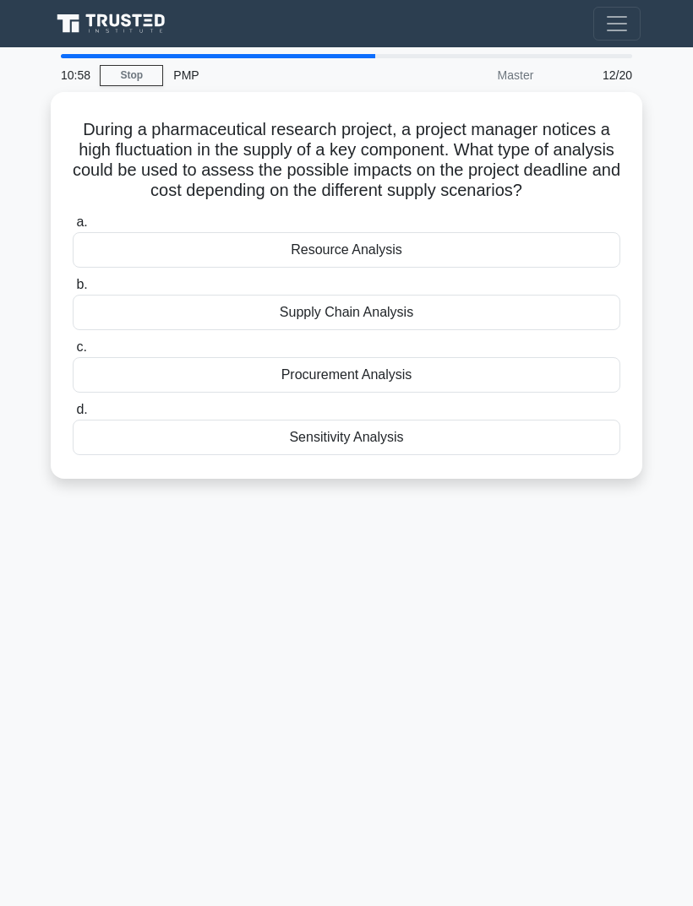
click at [87, 734] on div "10:58 Stop PMP Master 12/20 During a pharmaceutical research project, a project…" at bounding box center [346, 476] width 608 height 845
click at [192, 325] on div "Supply Chain Analysis" at bounding box center [346, 312] width 547 height 35
click at [73, 291] on input "b. Supply Chain Analysis" at bounding box center [73, 285] width 0 height 11
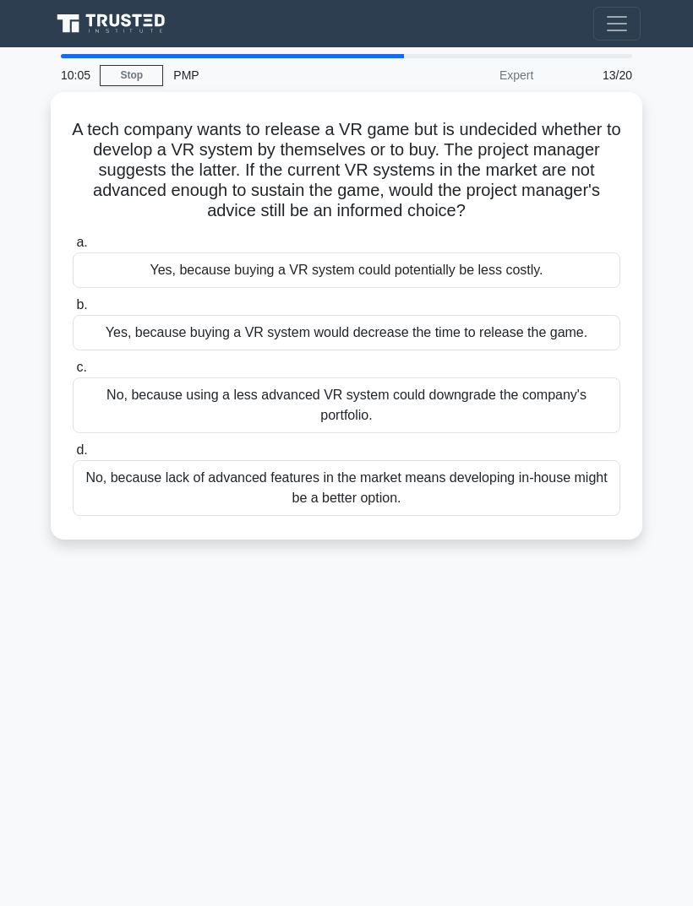
click at [436, 733] on div "10:05 Stop PMP Expert 13/20 A tech company wants to release a VR game but is un…" at bounding box center [346, 476] width 608 height 845
click at [530, 691] on div "9:43 Stop PMP Expert 13/20 A tech company wants to release a VR game but is und…" at bounding box center [346, 476] width 608 height 845
click at [120, 433] on div "No, because using a less advanced VR system could downgrade the company's portf…" at bounding box center [346, 406] width 547 height 56
click at [73, 373] on input "c. No, because using a less advanced VR system could downgrade the company's po…" at bounding box center [73, 367] width 0 height 11
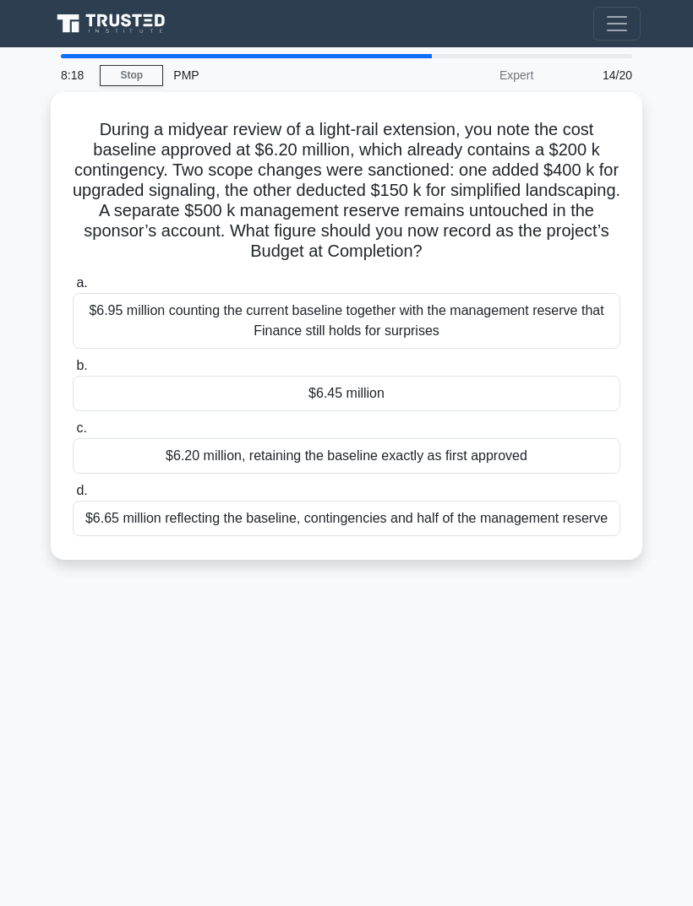
click at [143, 707] on div "8:18 Stop PMP Expert 14/20 During a midyear review of a light-rail extension, y…" at bounding box center [346, 476] width 608 height 845
click at [169, 411] on div "$6.45 million" at bounding box center [346, 393] width 547 height 35
click at [73, 372] on input "b. $6.45 million" at bounding box center [73, 366] width 0 height 11
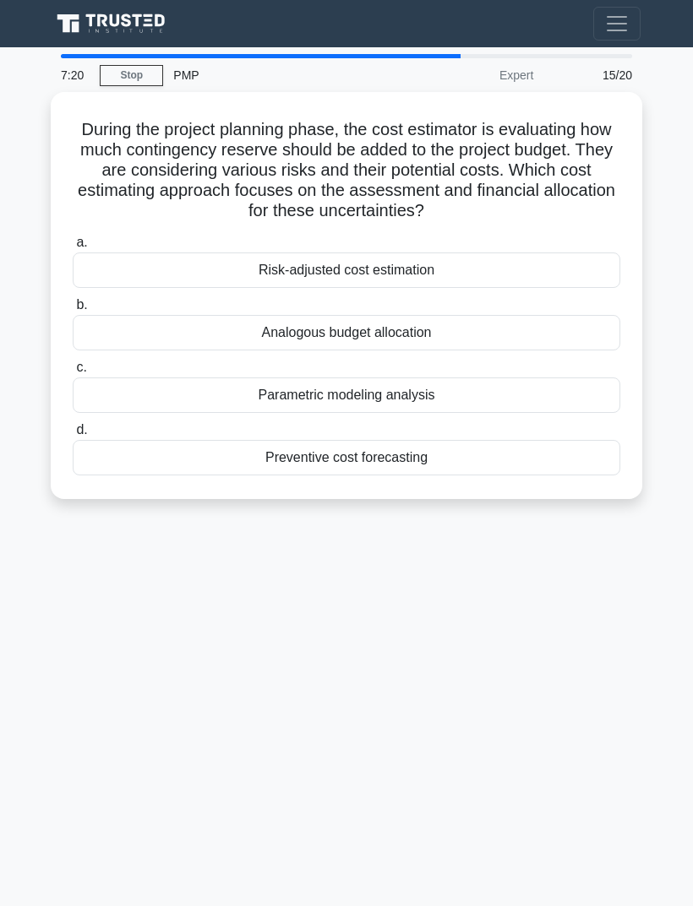
click at [545, 586] on div "7:20 Stop PMP Expert 15/20 During the project planning phase, the cost estimato…" at bounding box center [346, 476] width 608 height 845
click at [519, 455] on div "Preventive cost forecasting" at bounding box center [346, 457] width 547 height 35
click at [73, 436] on input "d. Preventive cost forecasting" at bounding box center [73, 430] width 0 height 11
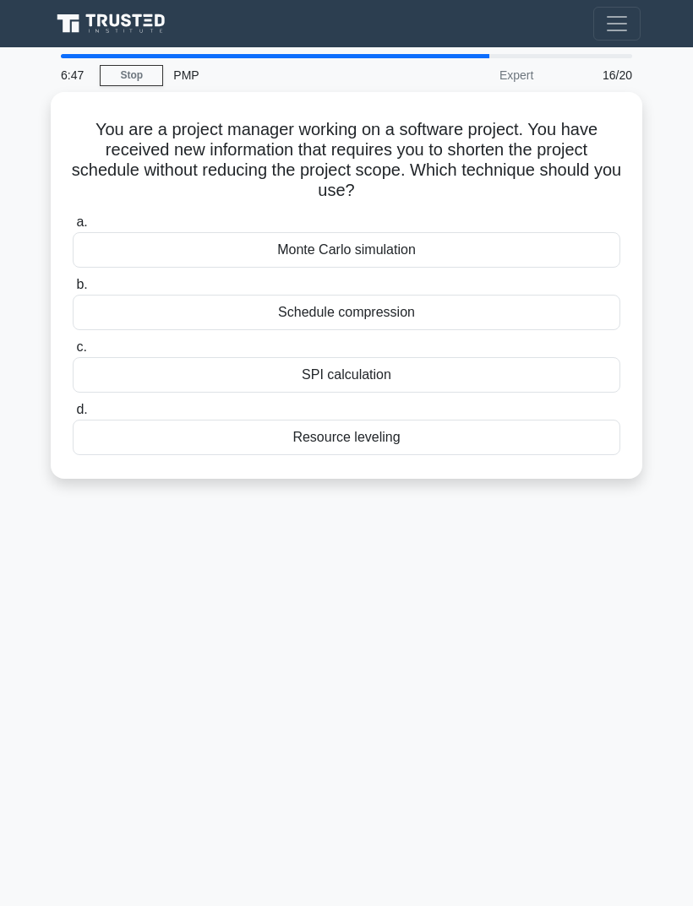
click at [542, 574] on div "6:47 Stop PMP Expert 16/20 You are a project manager working on a software proj…" at bounding box center [346, 476] width 608 height 845
click at [470, 314] on div "Schedule compression" at bounding box center [346, 312] width 547 height 35
click at [73, 291] on input "b. Schedule compression" at bounding box center [73, 285] width 0 height 11
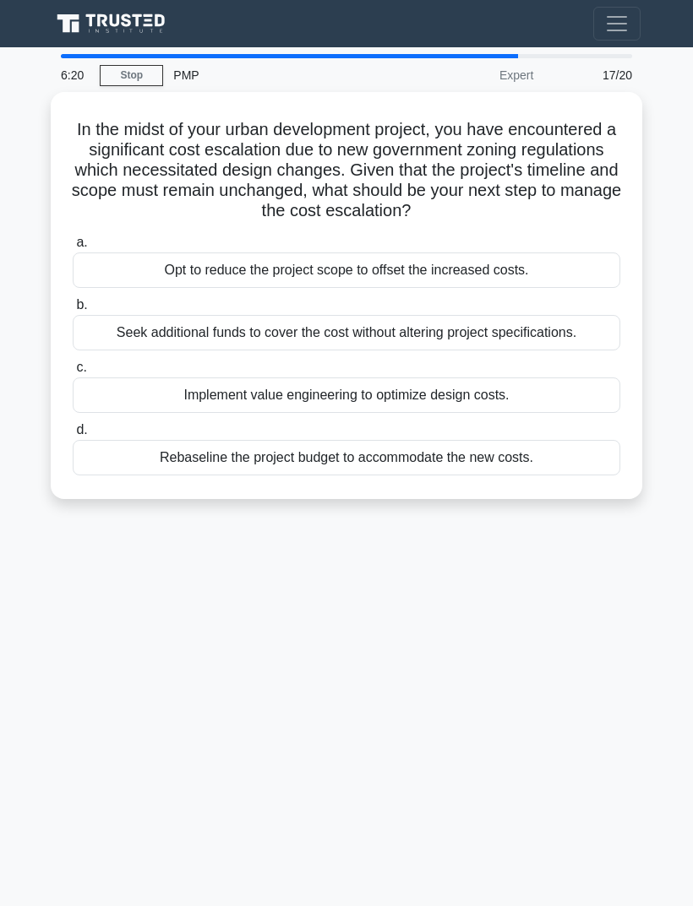
click at [563, 636] on div "6:20 Stop PMP Expert 17/20 In the midst of your urban development project, you …" at bounding box center [346, 476] width 608 height 845
click at [498, 413] on div "Implement value engineering to optimize design costs." at bounding box center [346, 395] width 547 height 35
click at [73, 373] on input "c. Implement value engineering to optimize design costs." at bounding box center [73, 367] width 0 height 11
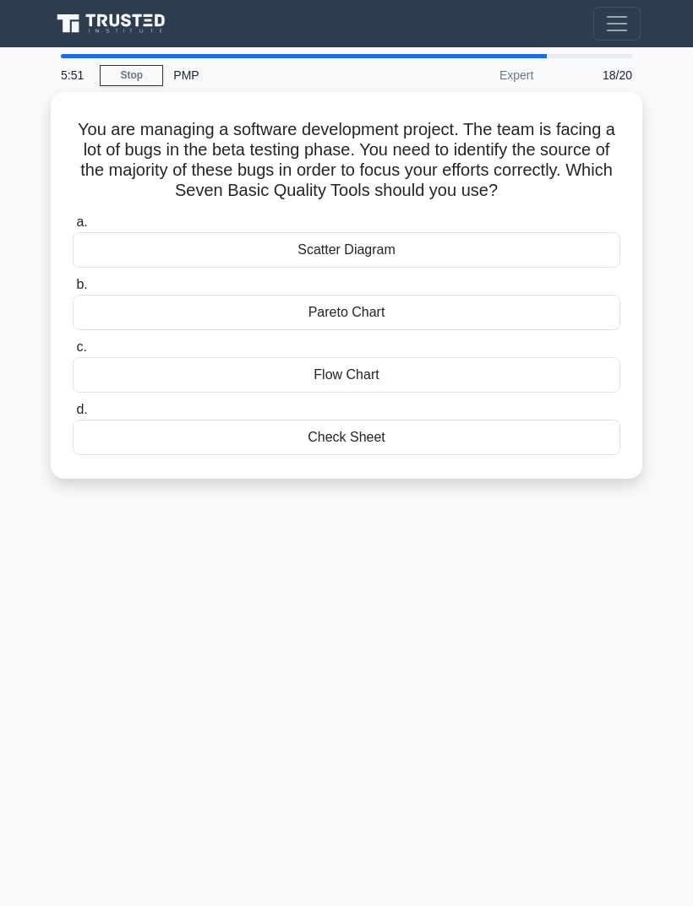
click at [555, 602] on div "5:51 Stop PMP Expert 18/20 You are managing a software development project. The…" at bounding box center [346, 476] width 608 height 845
click at [409, 330] on div "Pareto Chart" at bounding box center [346, 312] width 547 height 35
click at [73, 291] on input "b. Pareto Chart" at bounding box center [73, 285] width 0 height 11
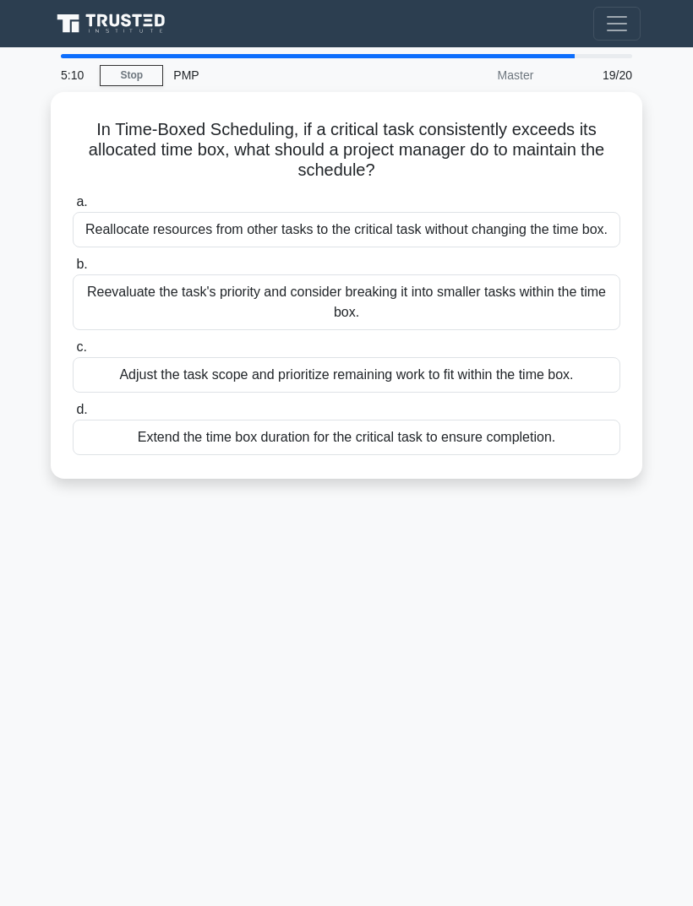
click at [138, 651] on div "5:10 Stop PMP Master 19/20 In Time-Boxed Scheduling, if a critical task consist…" at bounding box center [346, 476] width 608 height 845
click at [131, 327] on div "Reevaluate the task's priority and consider breaking it into smaller tasks with…" at bounding box center [346, 303] width 547 height 56
click at [73, 270] on input "b. Reevaluate the task's priority and consider breaking it into smaller tasks w…" at bounding box center [73, 264] width 0 height 11
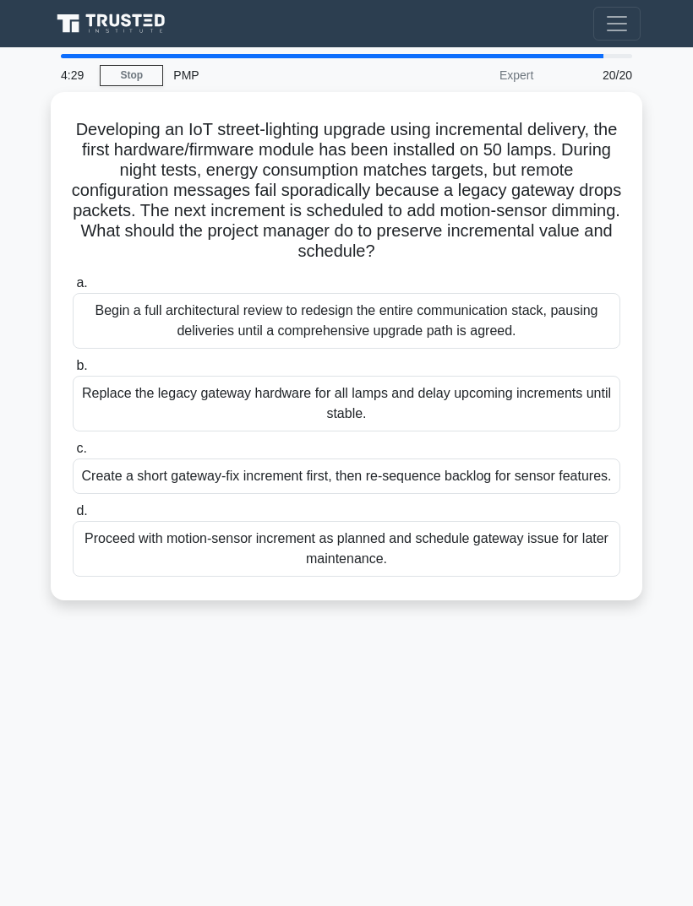
click at [92, 779] on div "4:29 Stop PMP Expert 20/20 Developing an IoT street-lighting upgrade using incr…" at bounding box center [346, 476] width 608 height 845
click at [143, 494] on div "Create a short gateway-fix increment first, then re-sequence backlog for sensor…" at bounding box center [346, 476] width 547 height 35
click at [73, 454] on input "c. Create a short gateway-fix increment first, then re-sequence backlog for sen…" at bounding box center [73, 448] width 0 height 11
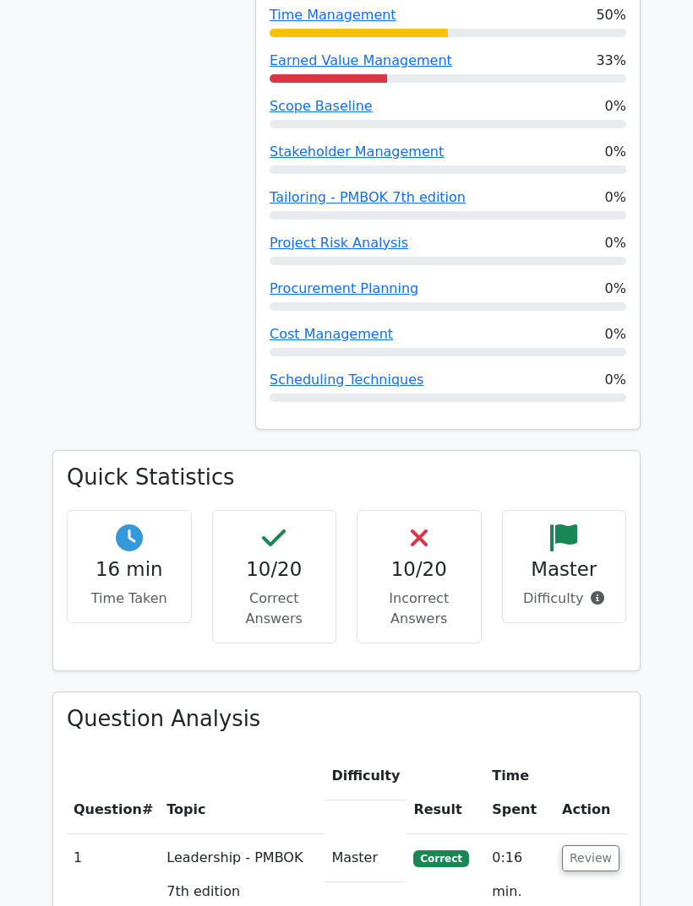
scroll to position [1118, 0]
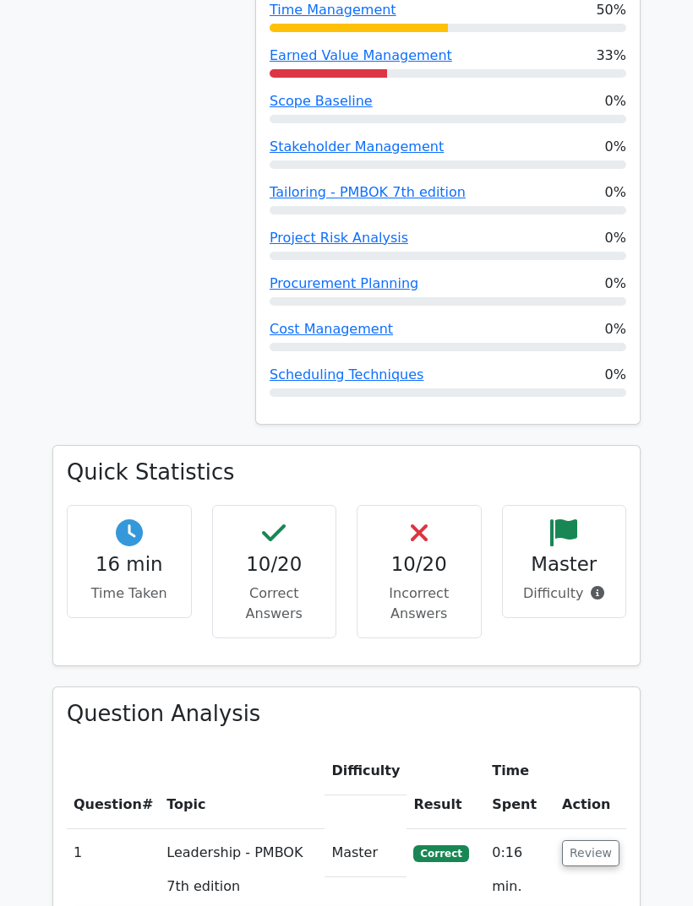
click at [602, 841] on button "Review" at bounding box center [590, 854] width 57 height 26
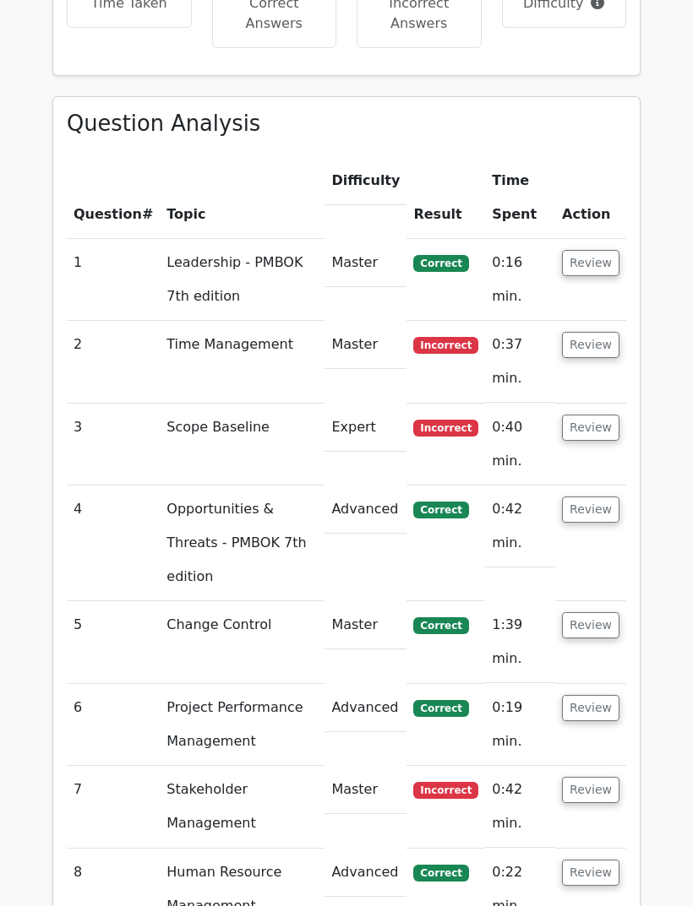
scroll to position [1709, 0]
click at [601, 332] on button "Review" at bounding box center [590, 345] width 57 height 26
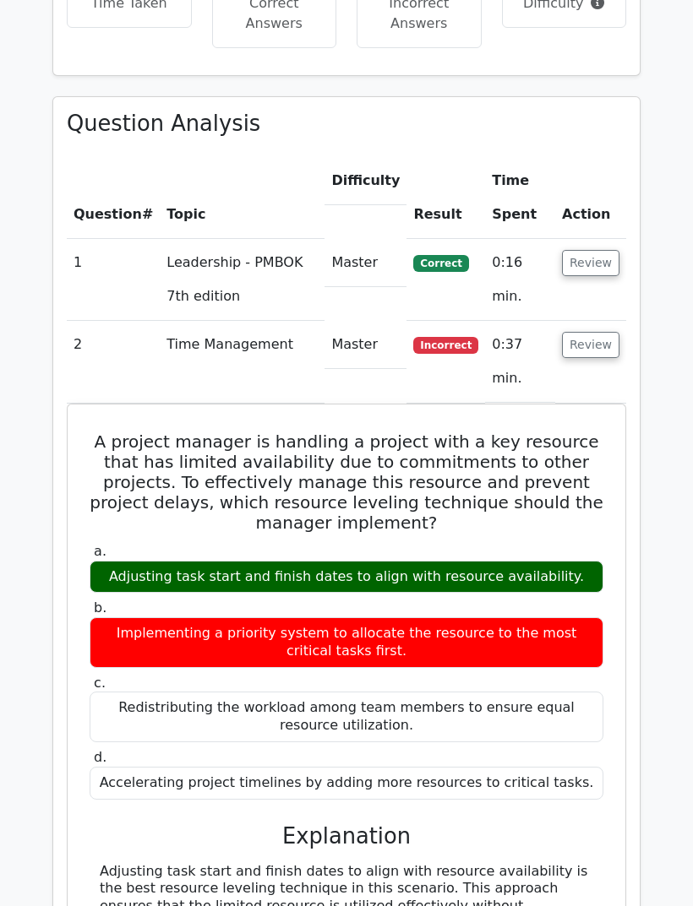
scroll to position [1707, 0]
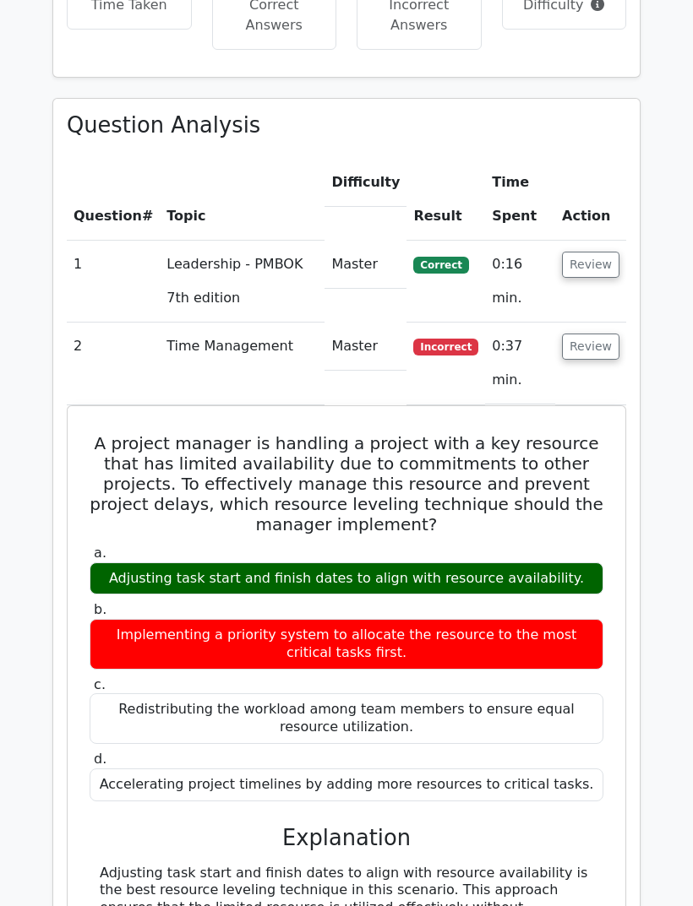
click at [594, 334] on button "Review" at bounding box center [590, 347] width 57 height 26
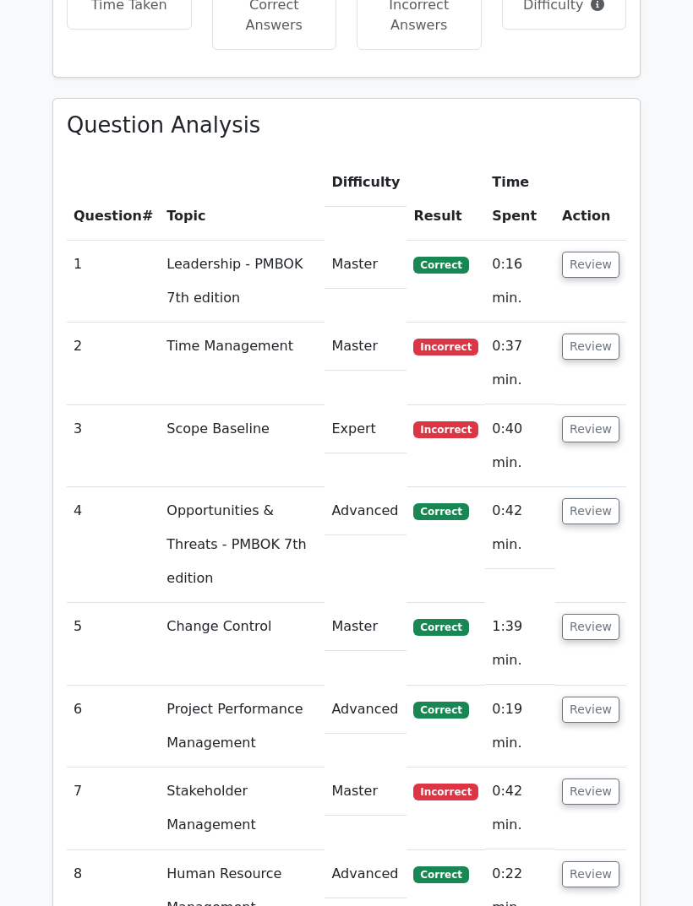
click at [588, 416] on button "Review" at bounding box center [590, 429] width 57 height 26
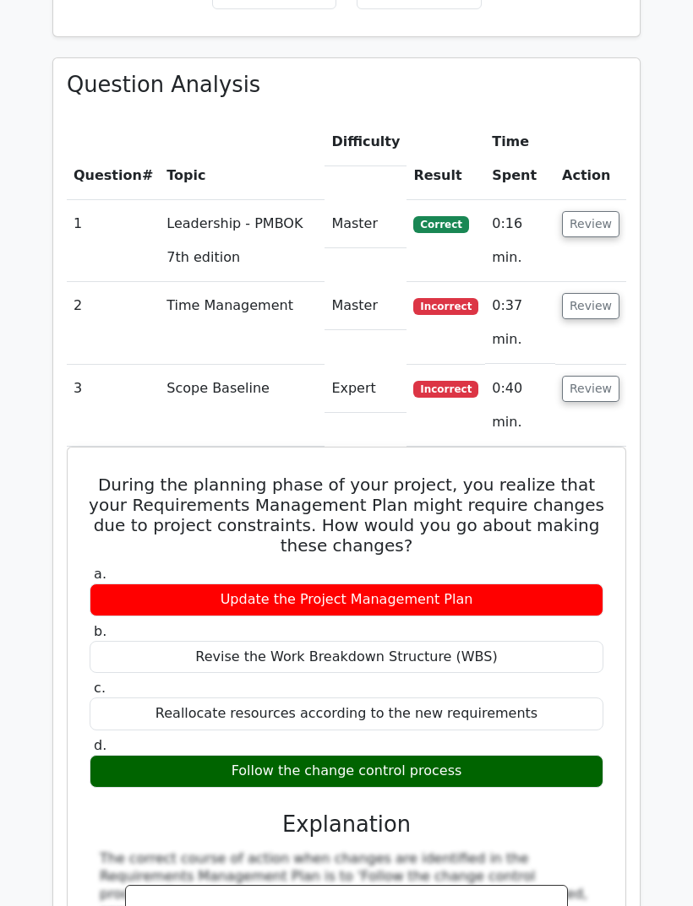
scroll to position [1744, 0]
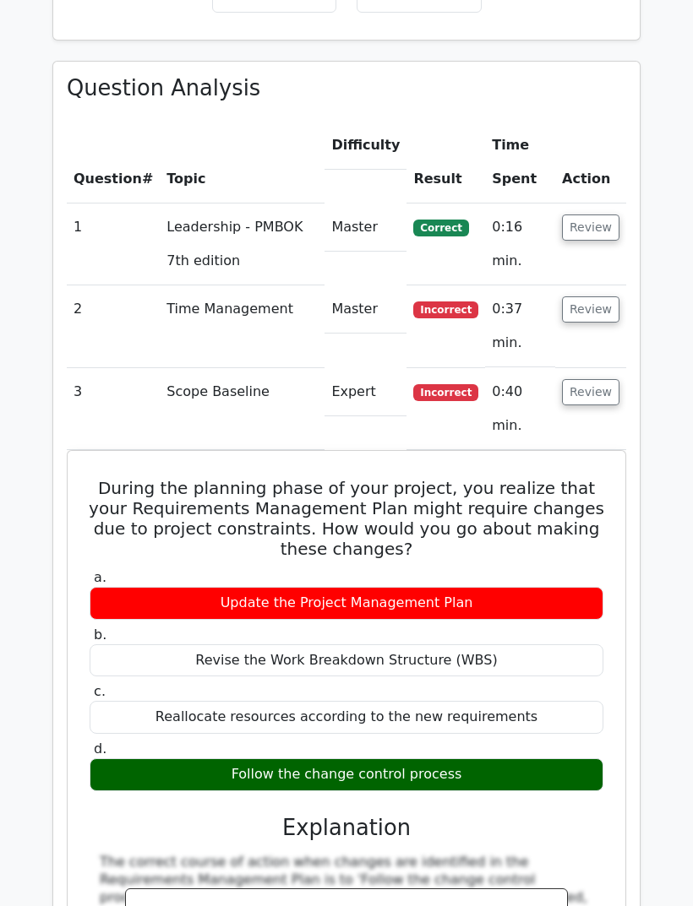
click at [602, 379] on button "Review" at bounding box center [590, 392] width 57 height 26
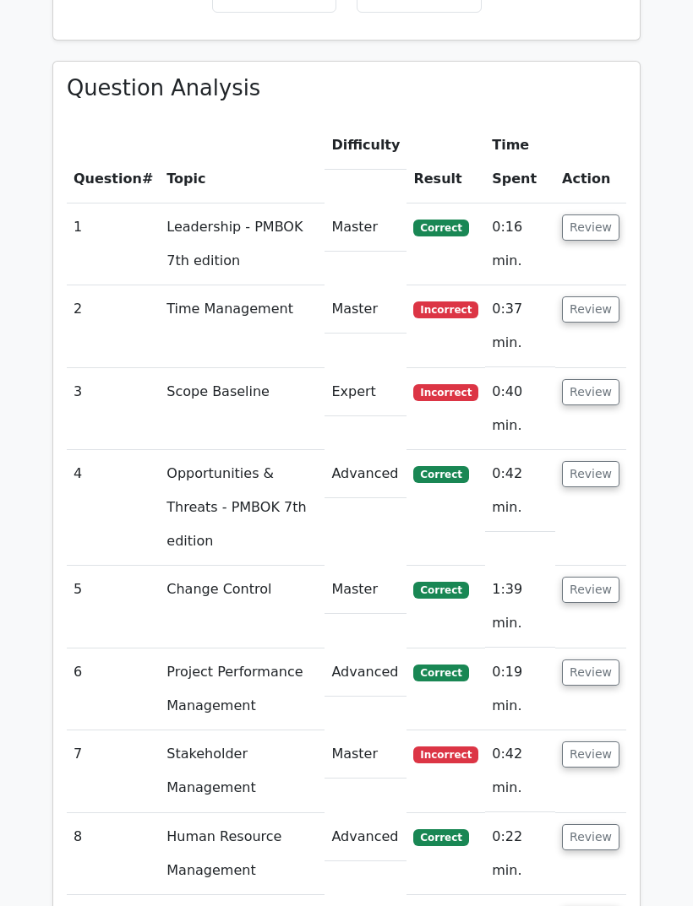
click at [596, 461] on button "Review" at bounding box center [590, 474] width 57 height 26
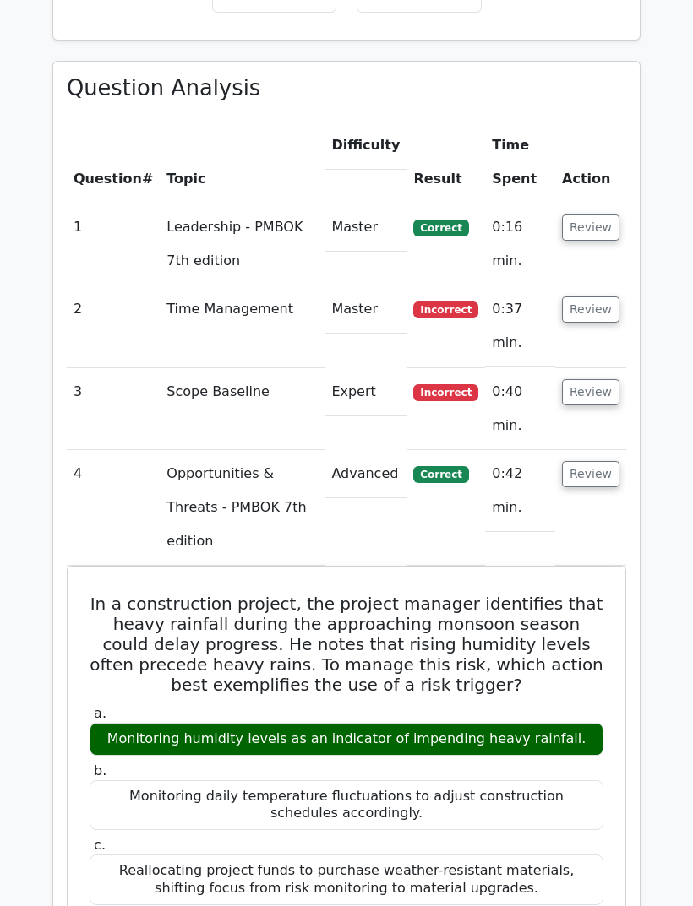
click at [598, 461] on button "Review" at bounding box center [590, 474] width 57 height 26
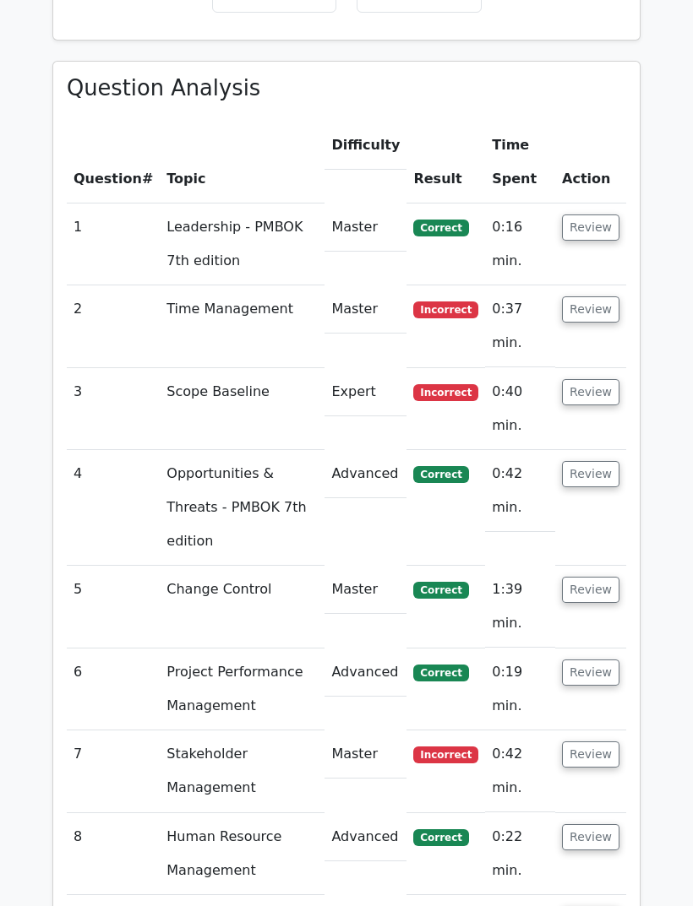
click at [597, 577] on button "Review" at bounding box center [590, 590] width 57 height 26
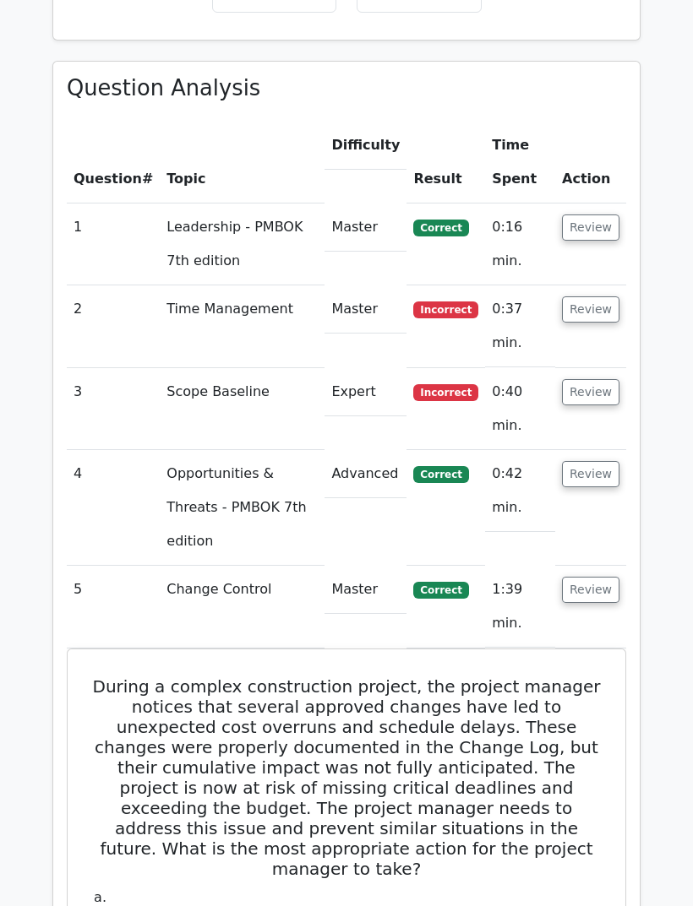
click at [611, 577] on button "Review" at bounding box center [590, 590] width 57 height 26
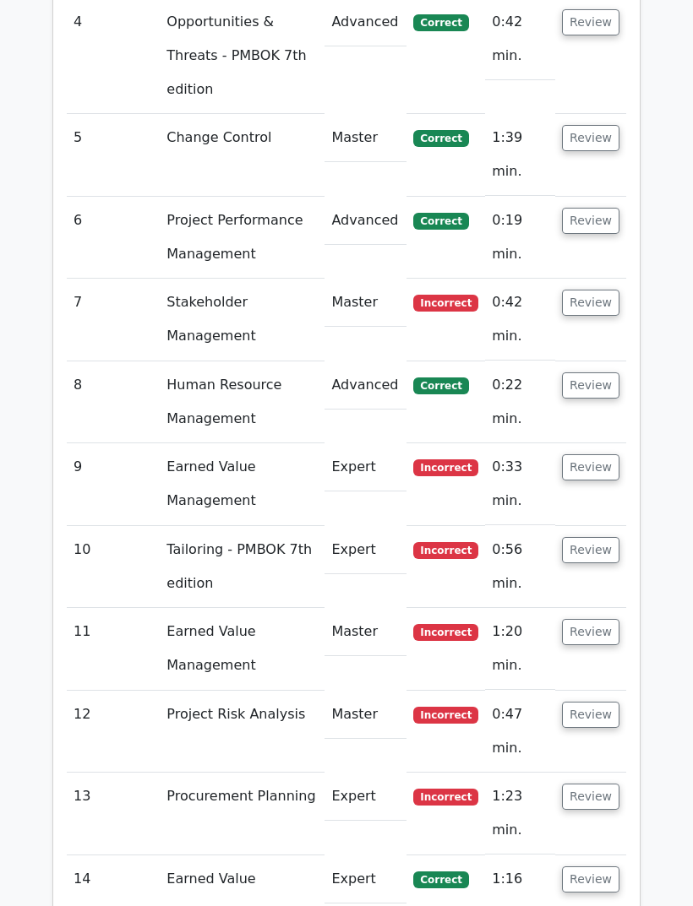
click at [584, 209] on button "Review" at bounding box center [590, 222] width 57 height 26
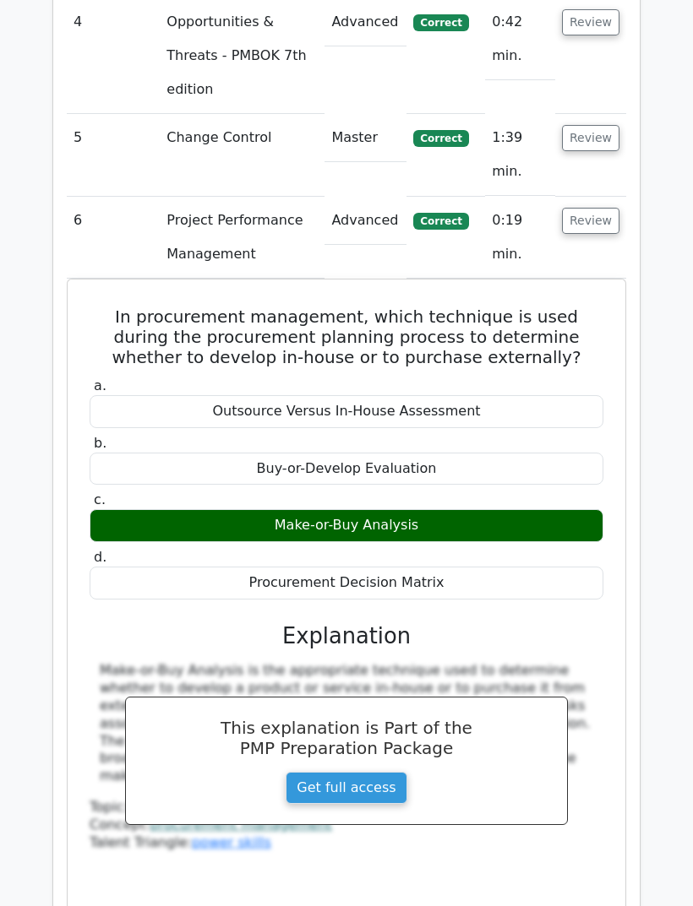
click at [590, 208] on button "Review" at bounding box center [590, 221] width 57 height 26
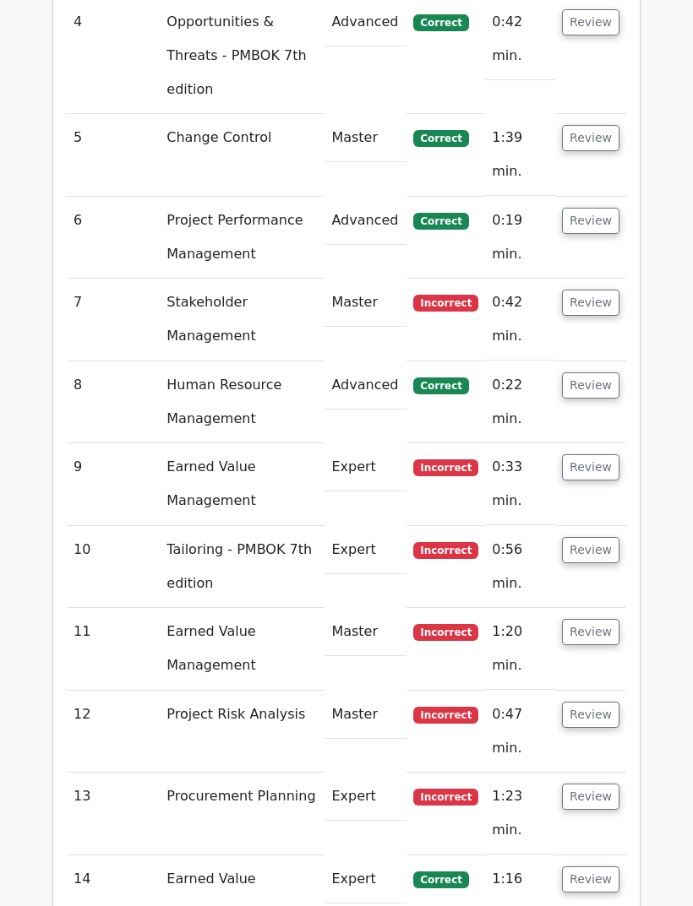
click at [595, 290] on button "Review" at bounding box center [590, 303] width 57 height 26
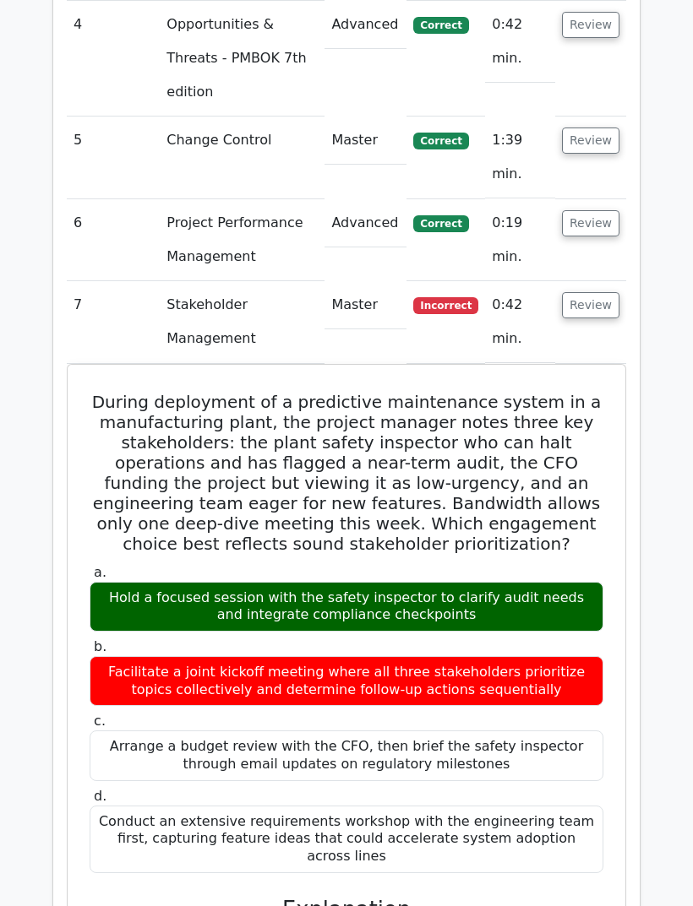
scroll to position [2191, 0]
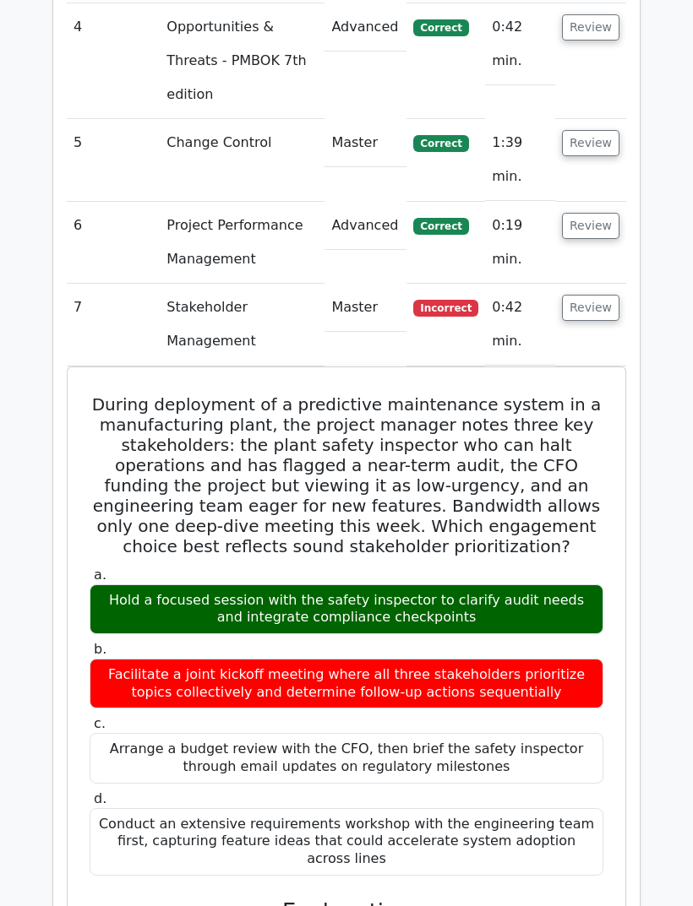
click at [602, 295] on button "Review" at bounding box center [590, 308] width 57 height 26
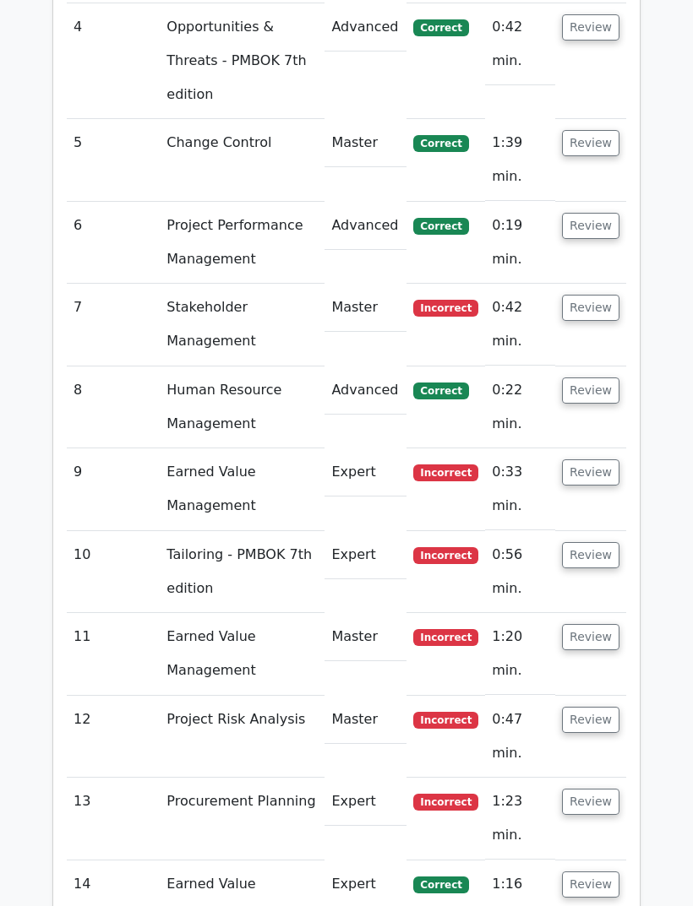
click at [600, 378] on button "Review" at bounding box center [590, 391] width 57 height 26
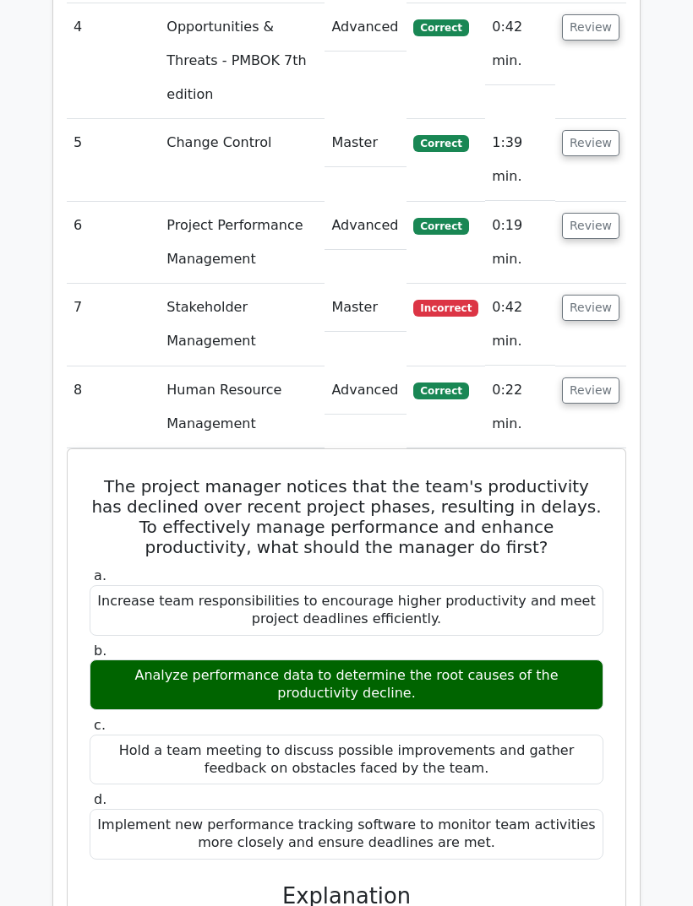
click at [605, 378] on button "Review" at bounding box center [590, 391] width 57 height 26
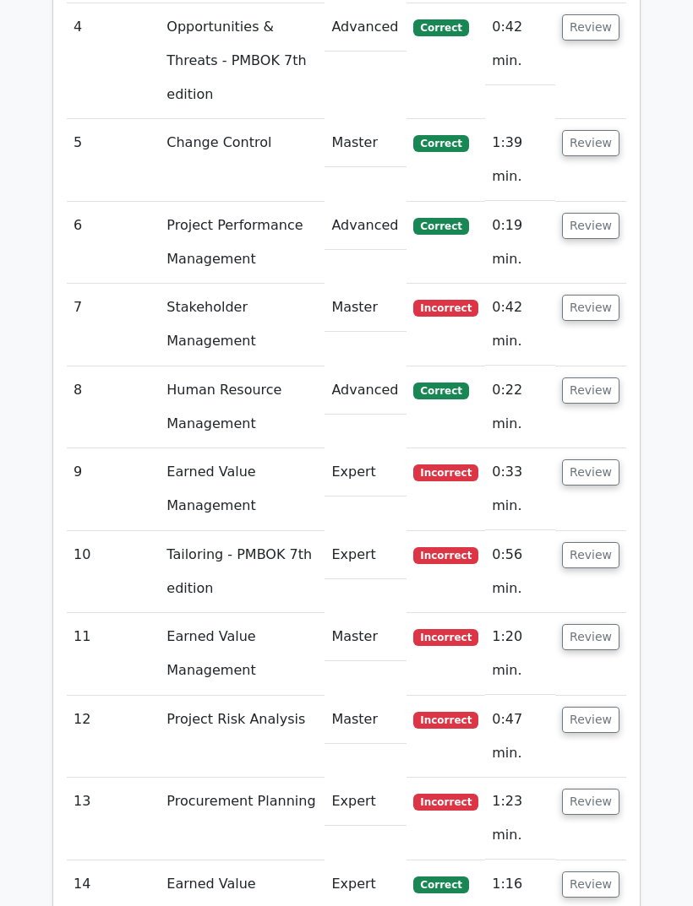
click at [597, 460] on button "Review" at bounding box center [590, 473] width 57 height 26
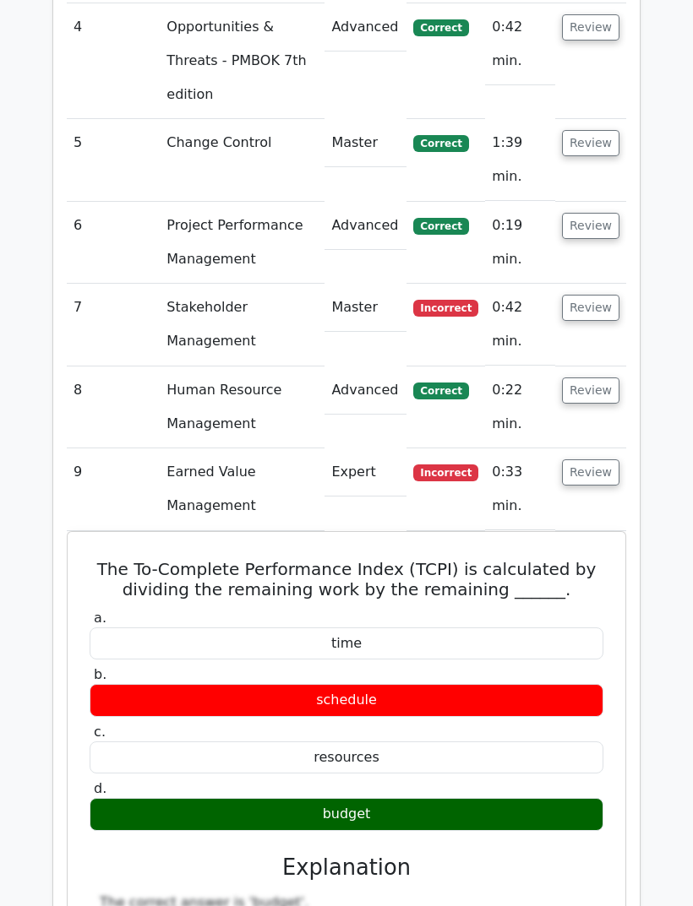
click at [594, 460] on button "Review" at bounding box center [590, 473] width 57 height 26
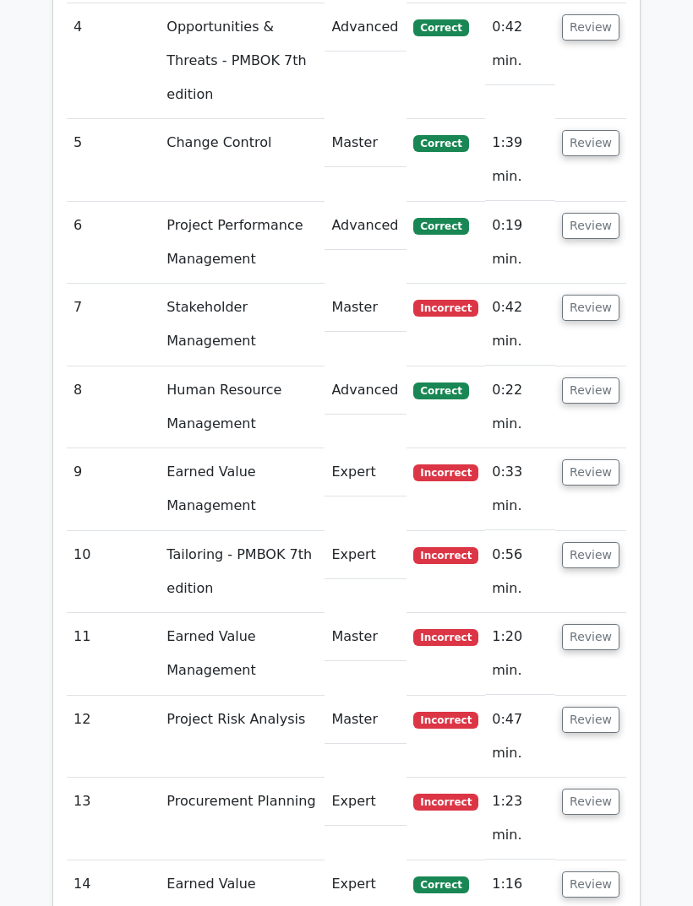
click at [591, 542] on button "Review" at bounding box center [590, 555] width 57 height 26
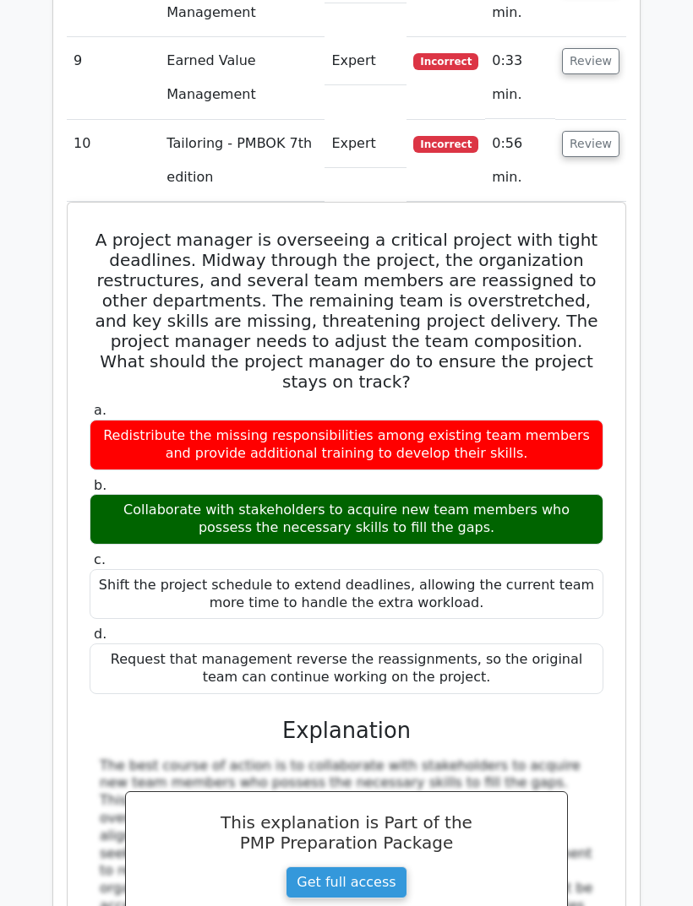
scroll to position [2638, 0]
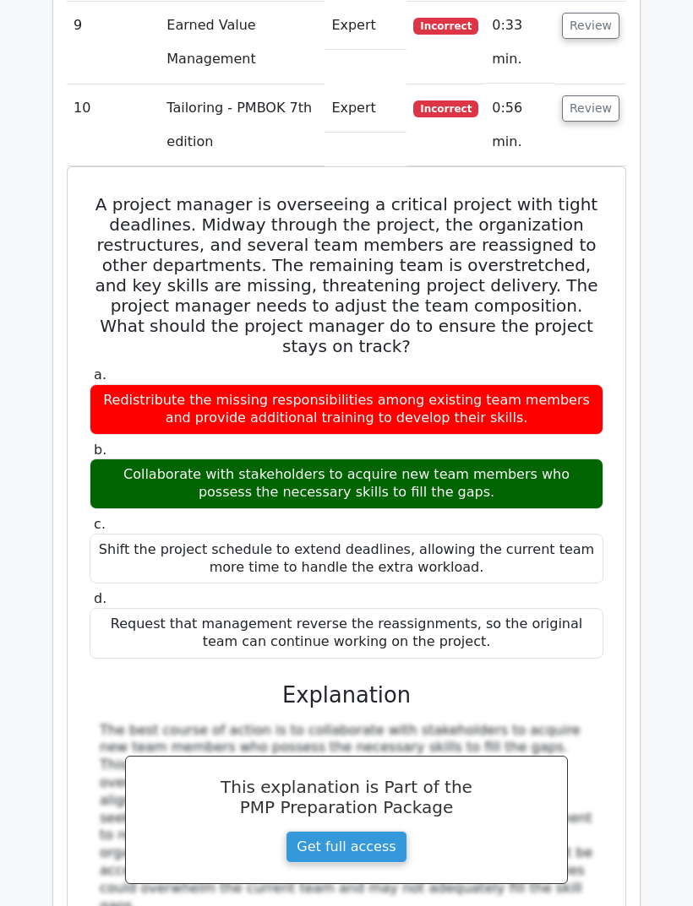
click at [603, 95] on button "Review" at bounding box center [590, 108] width 57 height 26
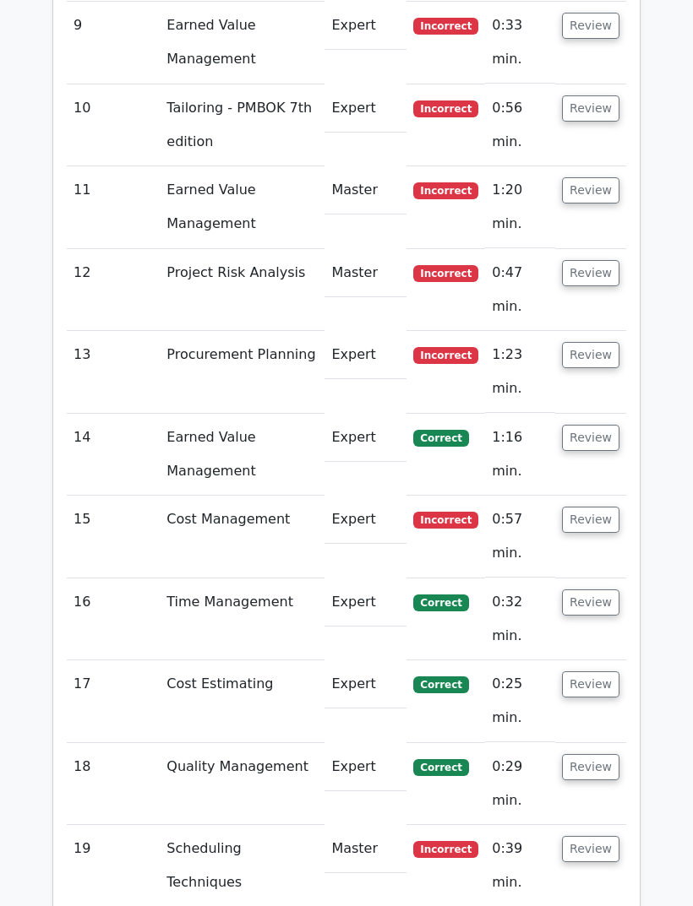
click at [590, 177] on button "Review" at bounding box center [590, 190] width 57 height 26
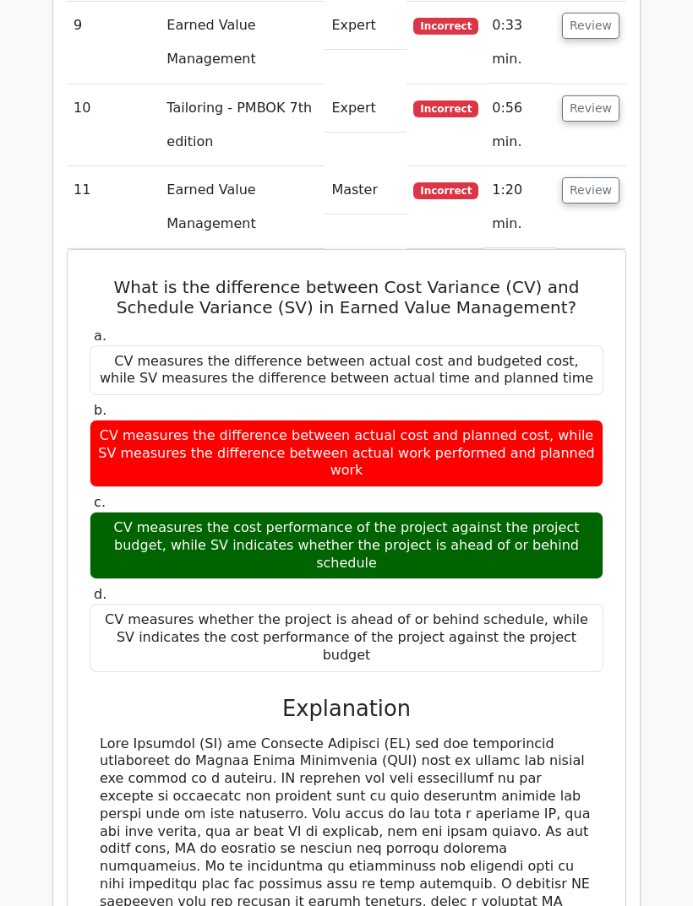
scroll to position [2636, 0]
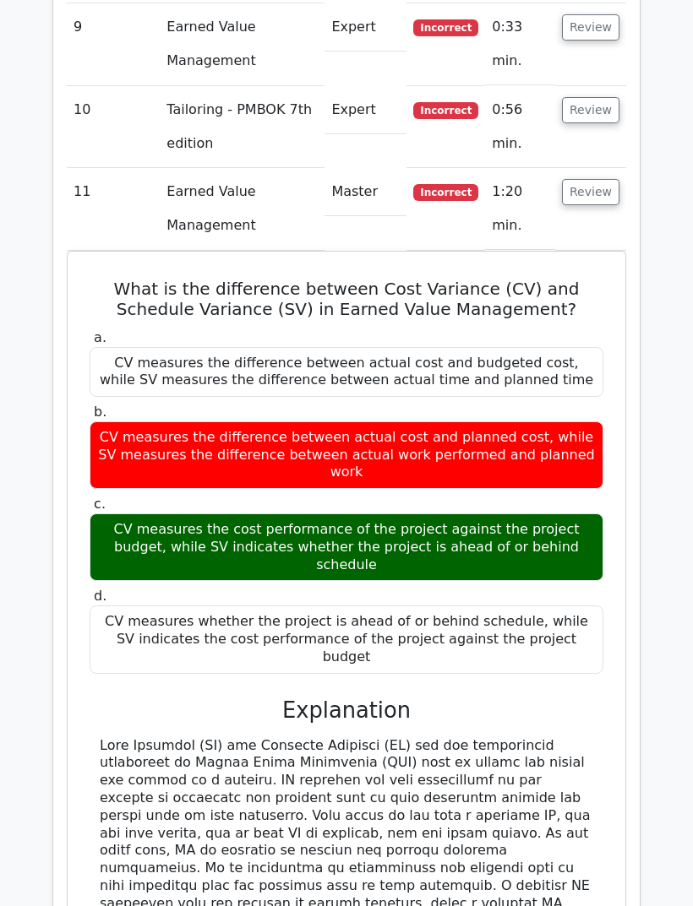
click at [614, 179] on button "Review" at bounding box center [590, 192] width 57 height 26
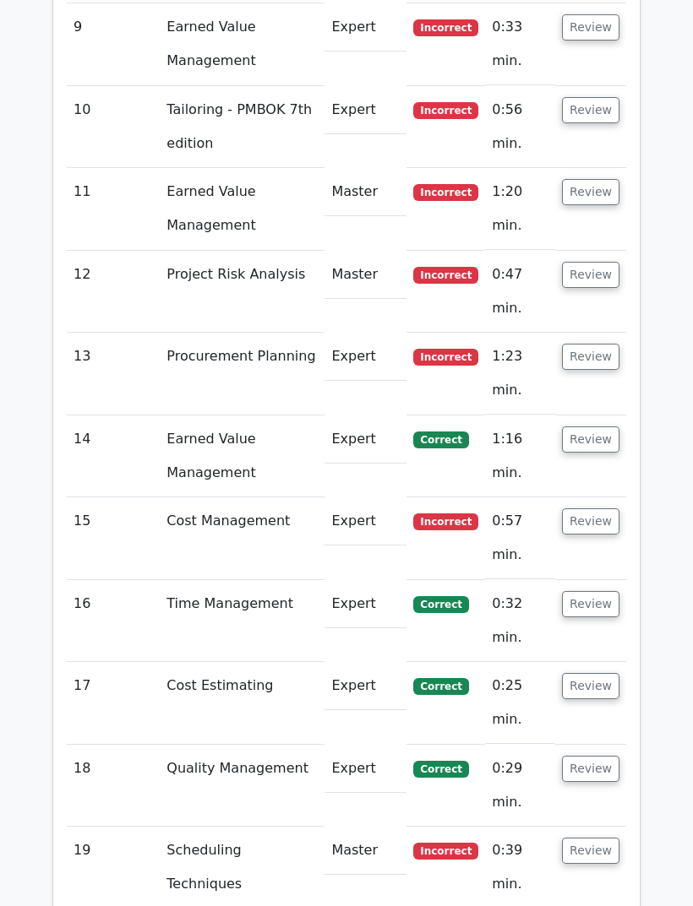
click at [585, 262] on button "Review" at bounding box center [590, 275] width 57 height 26
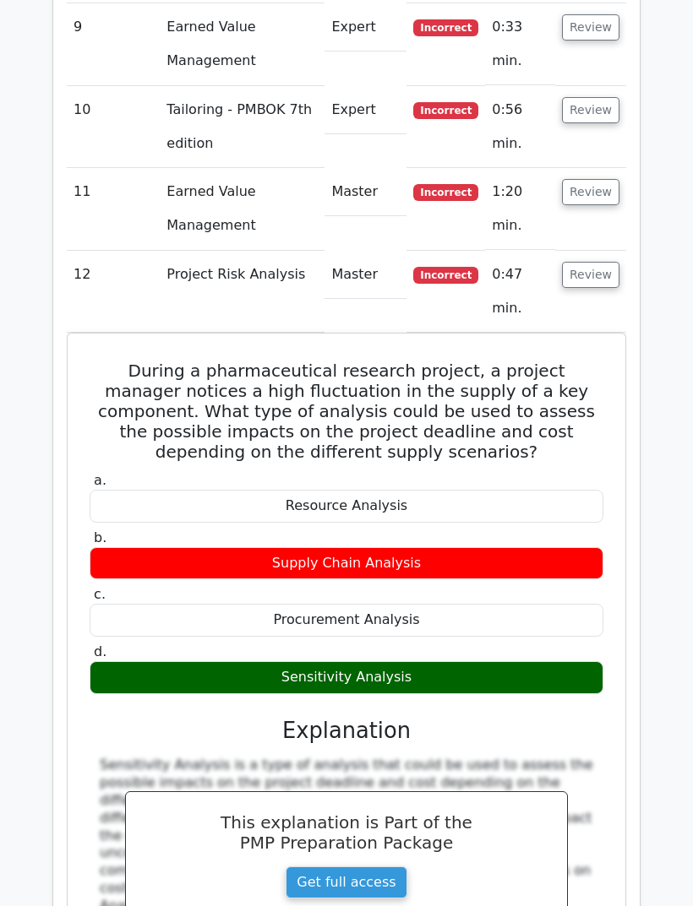
click at [612, 262] on button "Review" at bounding box center [590, 275] width 57 height 26
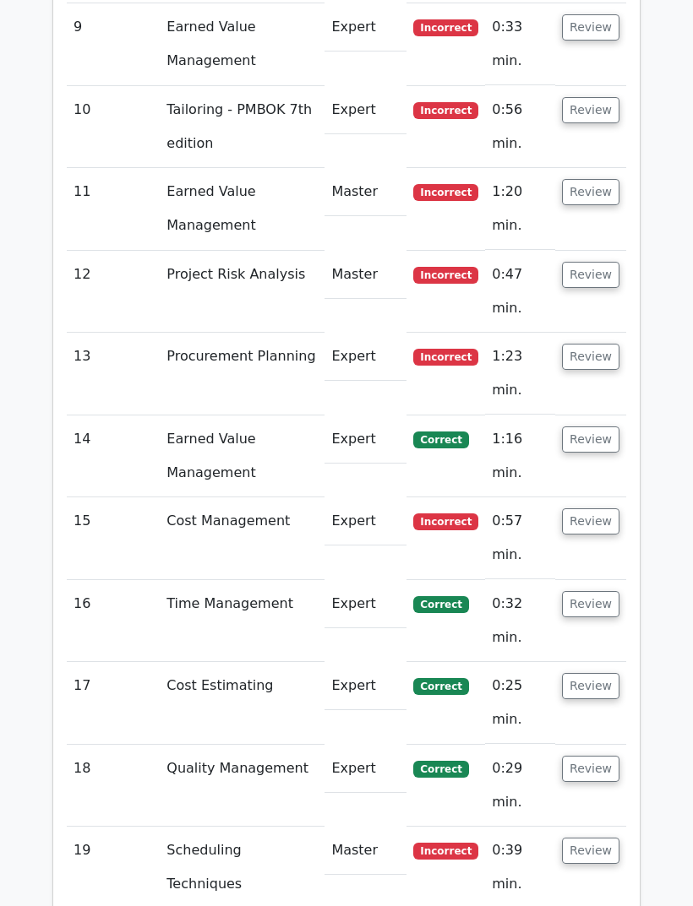
click at [590, 344] on button "Review" at bounding box center [590, 357] width 57 height 26
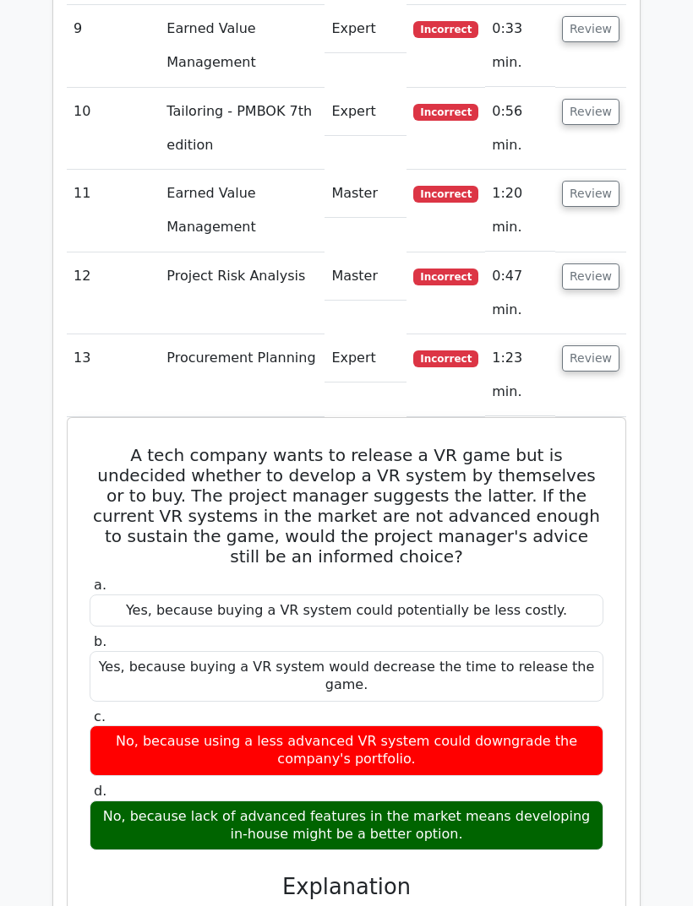
scroll to position [2633, 0]
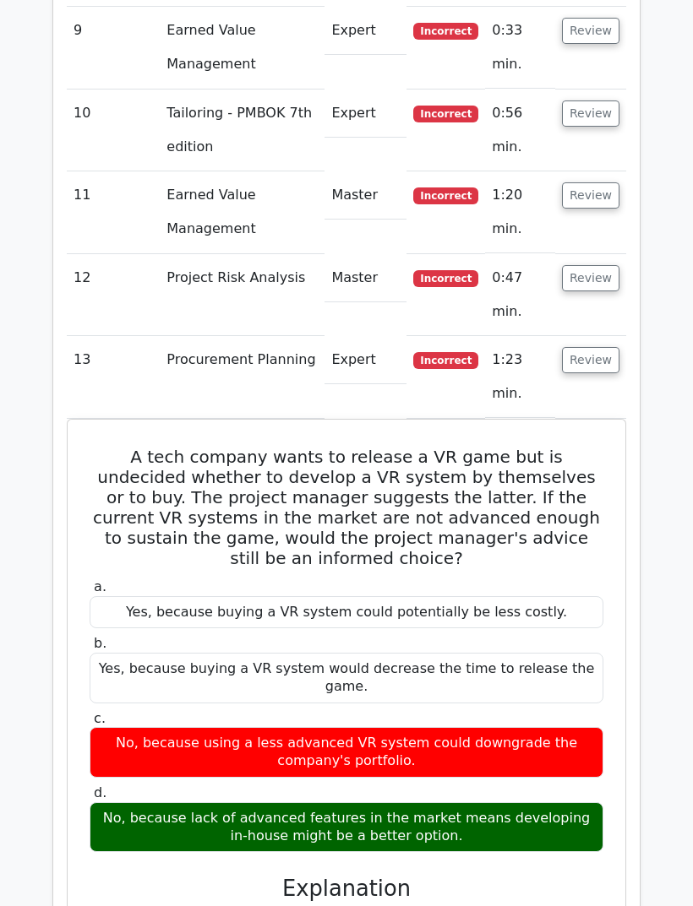
click at [597, 347] on button "Review" at bounding box center [590, 360] width 57 height 26
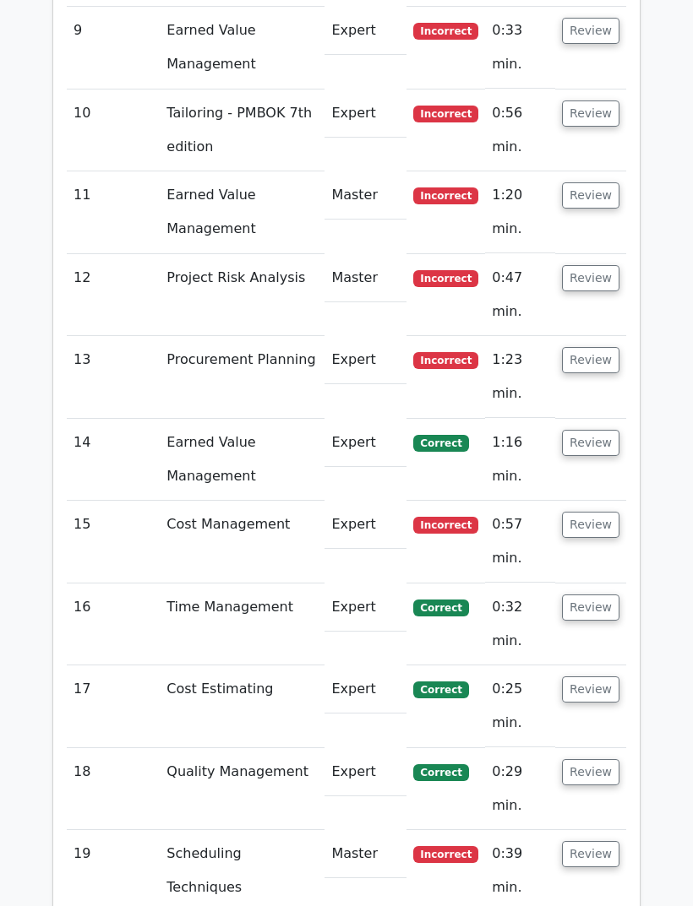
click at [613, 512] on button "Review" at bounding box center [590, 525] width 57 height 26
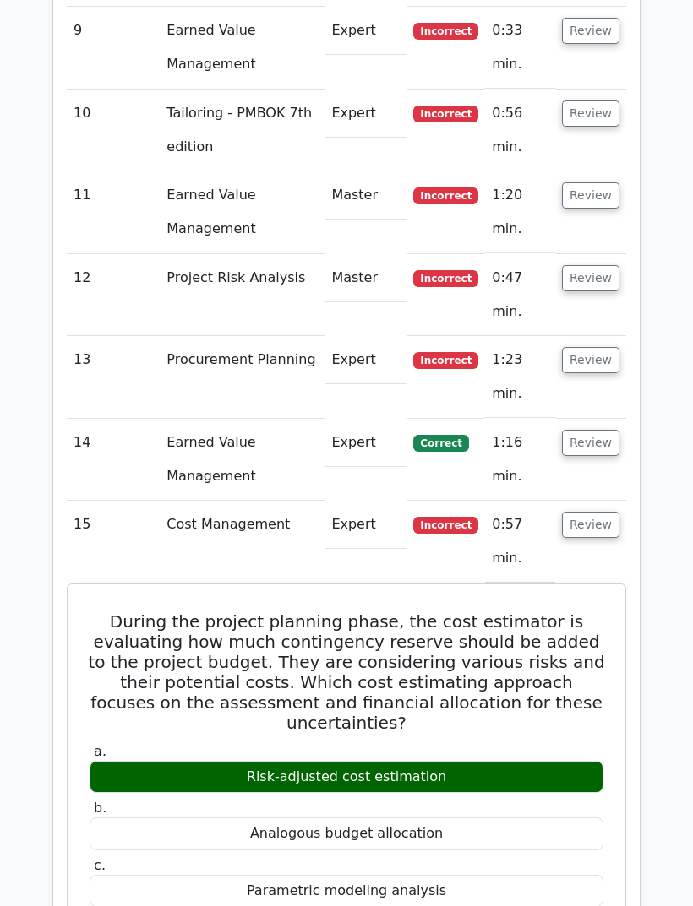
click at [611, 512] on button "Review" at bounding box center [590, 525] width 57 height 26
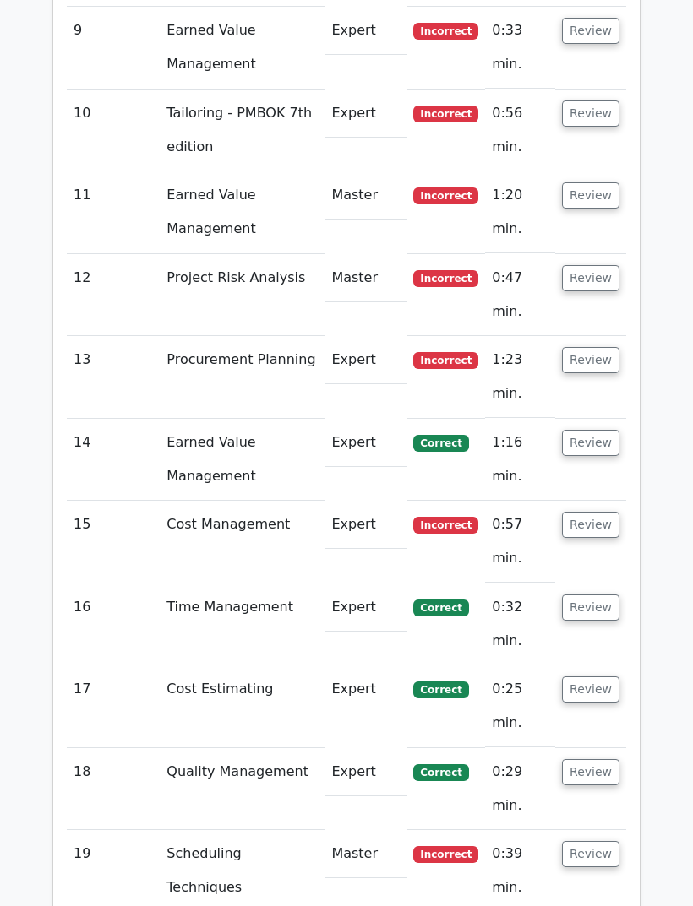
click at [598, 430] on button "Review" at bounding box center [590, 443] width 57 height 26
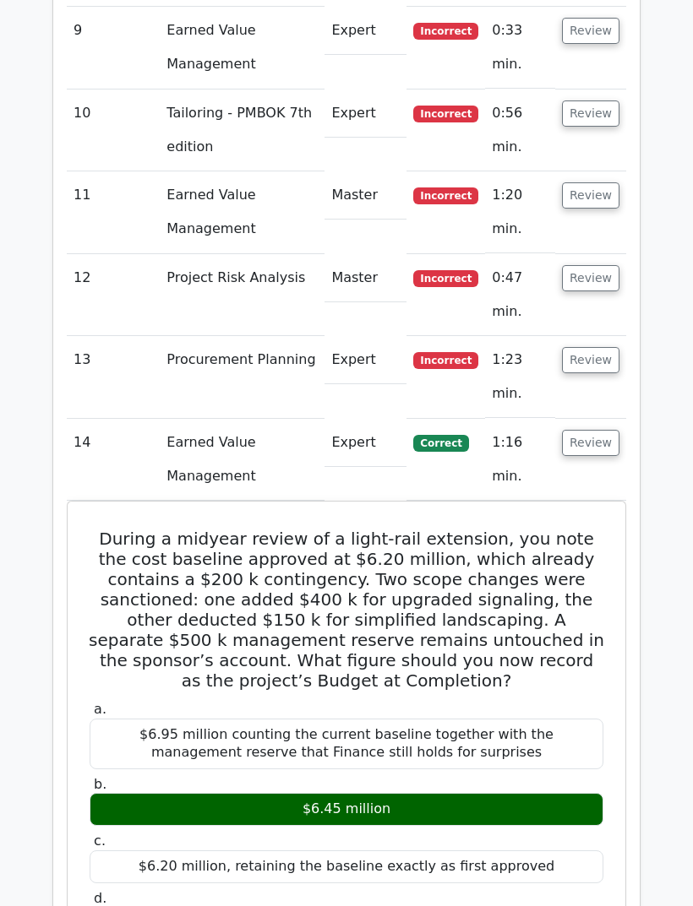
click at [611, 430] on button "Review" at bounding box center [590, 443] width 57 height 26
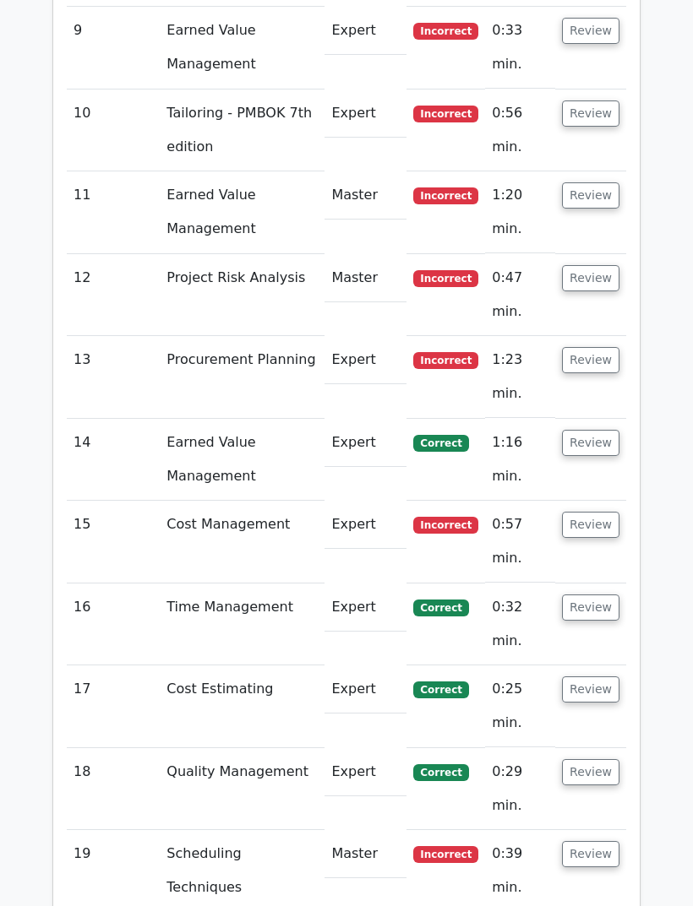
click at [585, 841] on button "Review" at bounding box center [590, 854] width 57 height 26
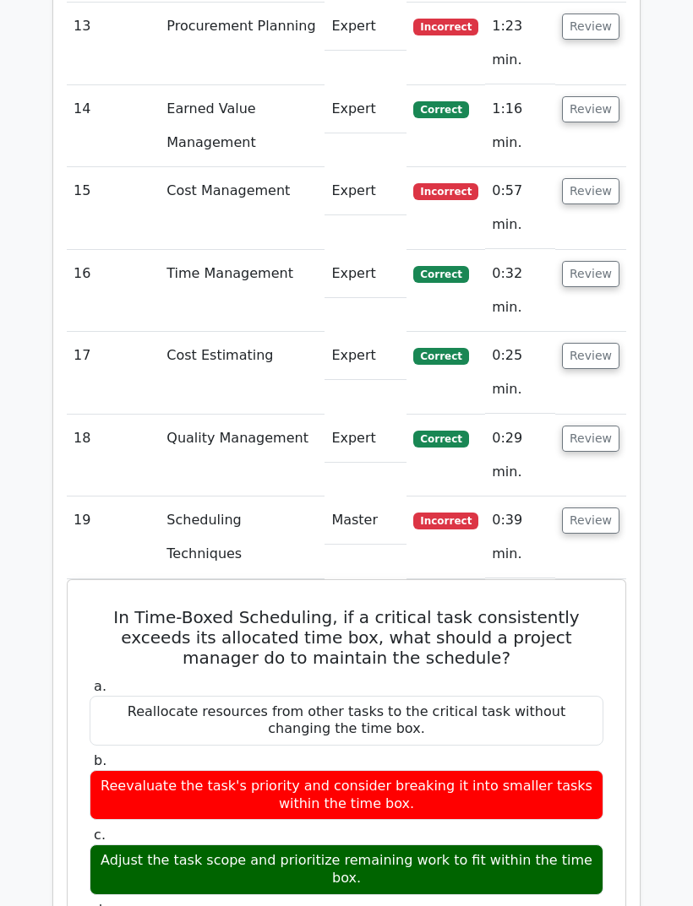
scroll to position [3007, 0]
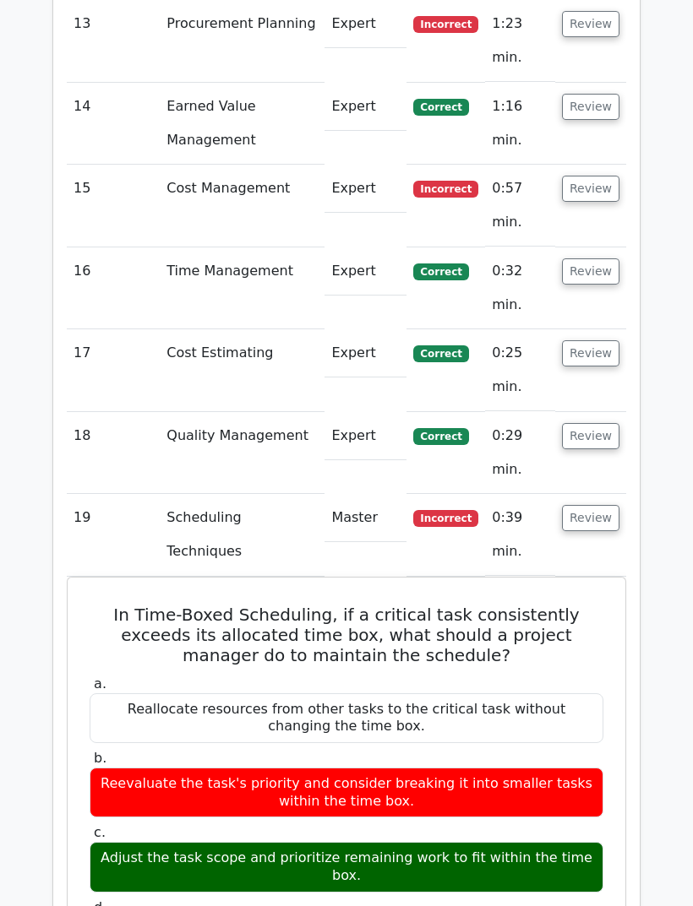
click at [591, 506] on button "Review" at bounding box center [590, 519] width 57 height 26
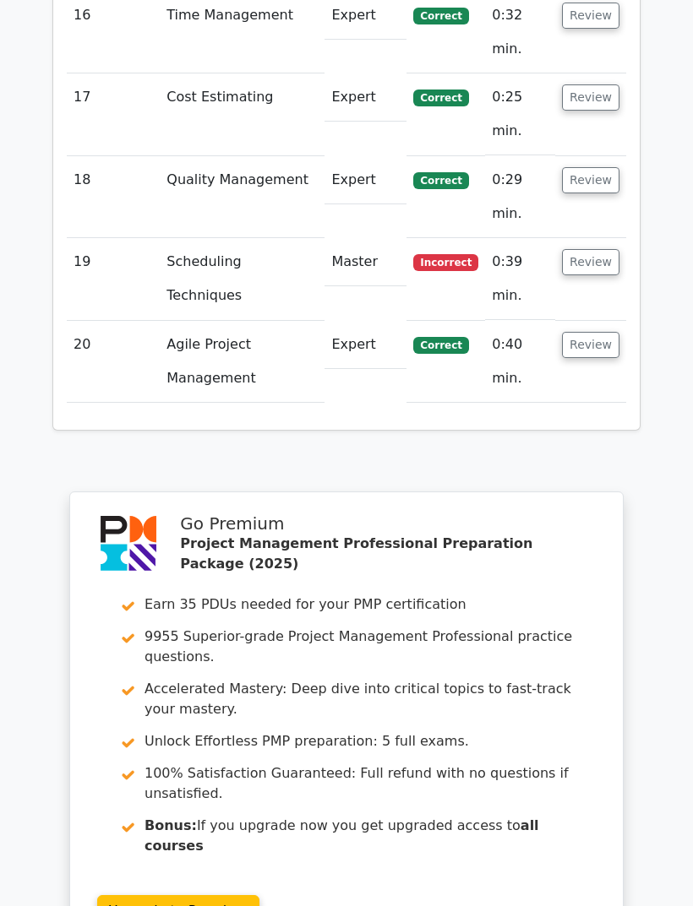
scroll to position [3435, 0]
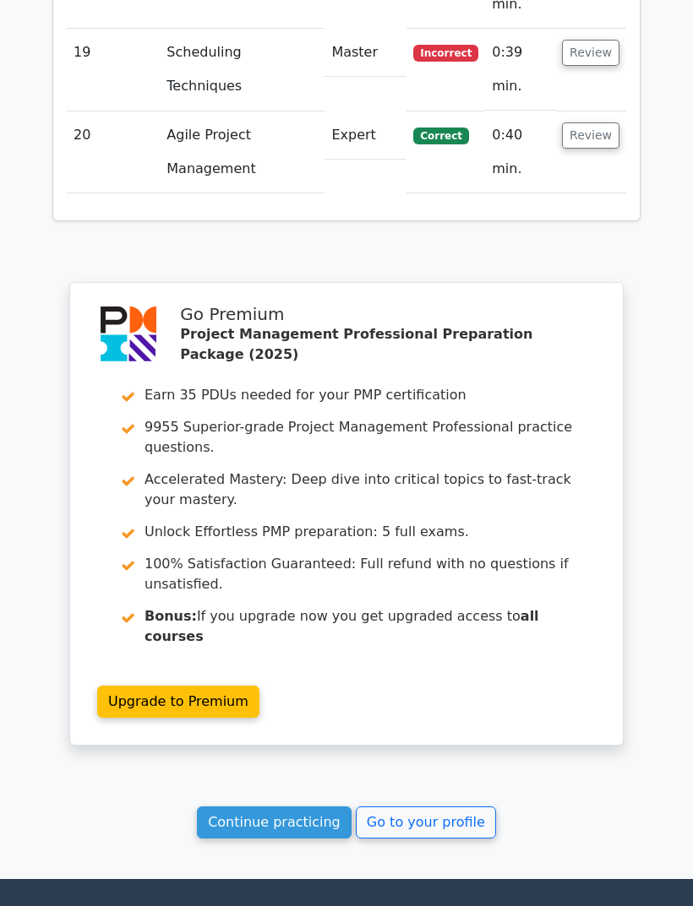
click at [464, 807] on link "Go to your profile" at bounding box center [426, 823] width 140 height 32
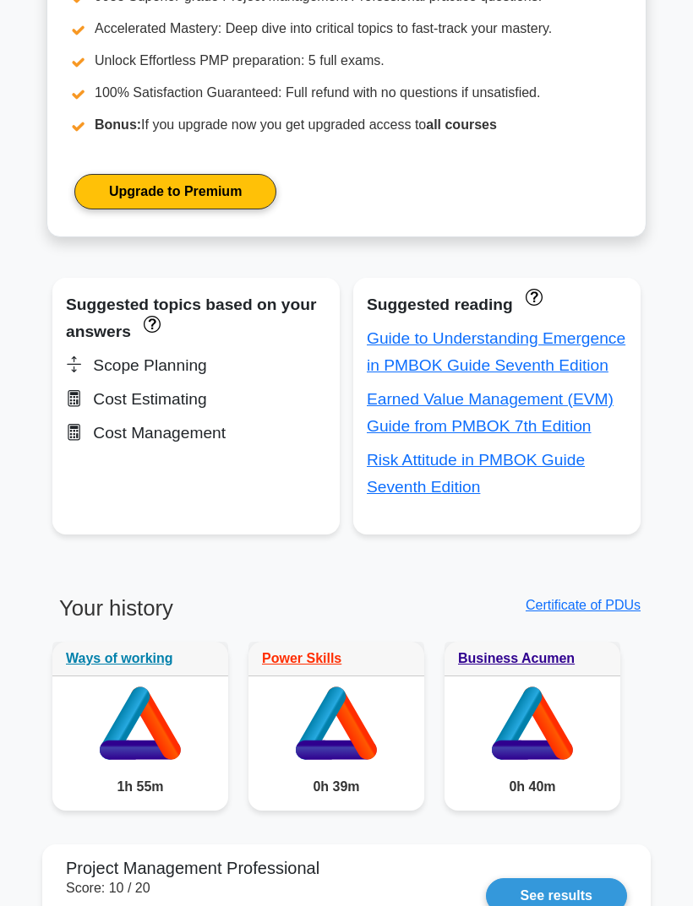
scroll to position [763, 0]
